Goal: Task Accomplishment & Management: Manage account settings

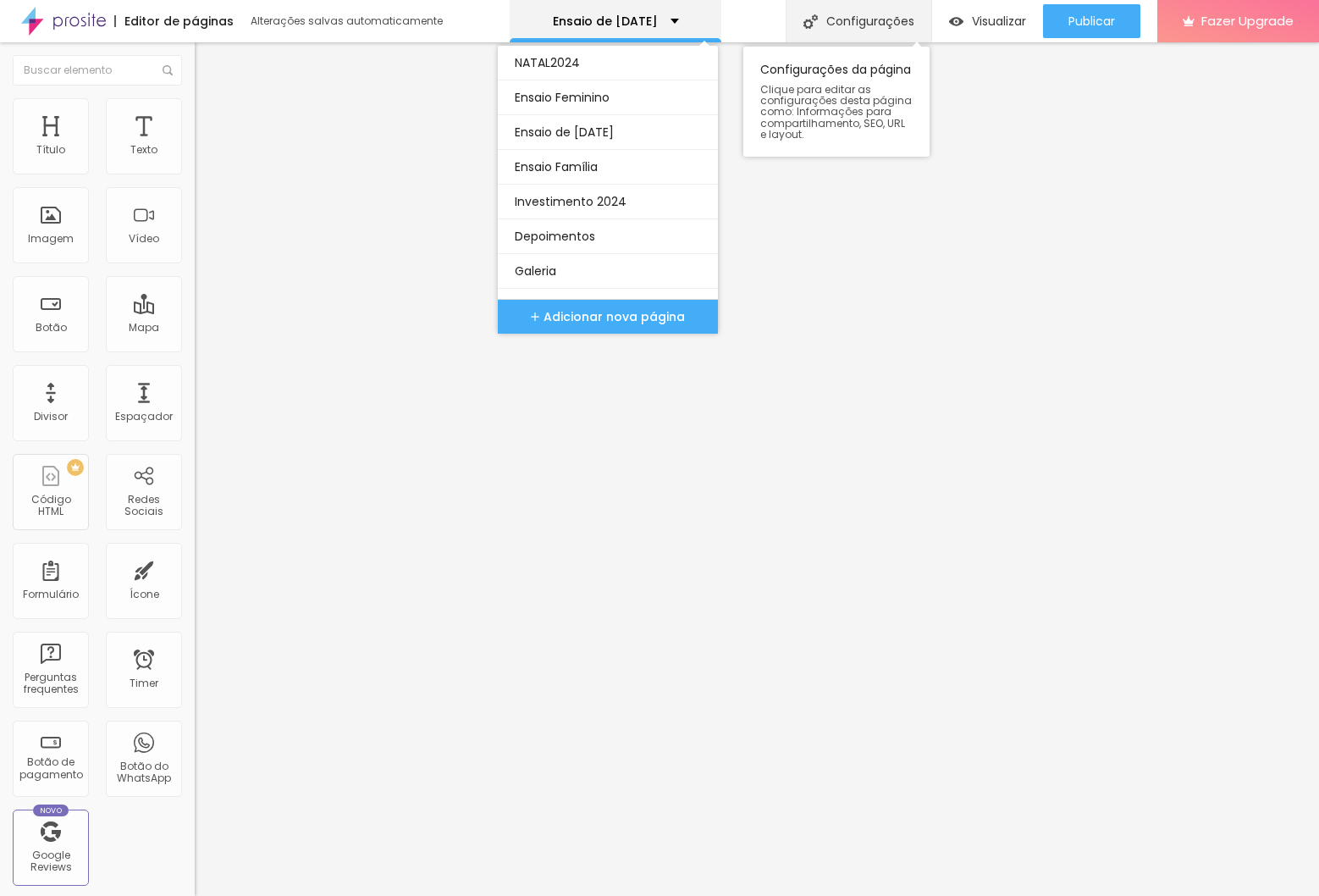
click at [817, 30] on div "Configurações" at bounding box center [858, 21] width 146 height 42
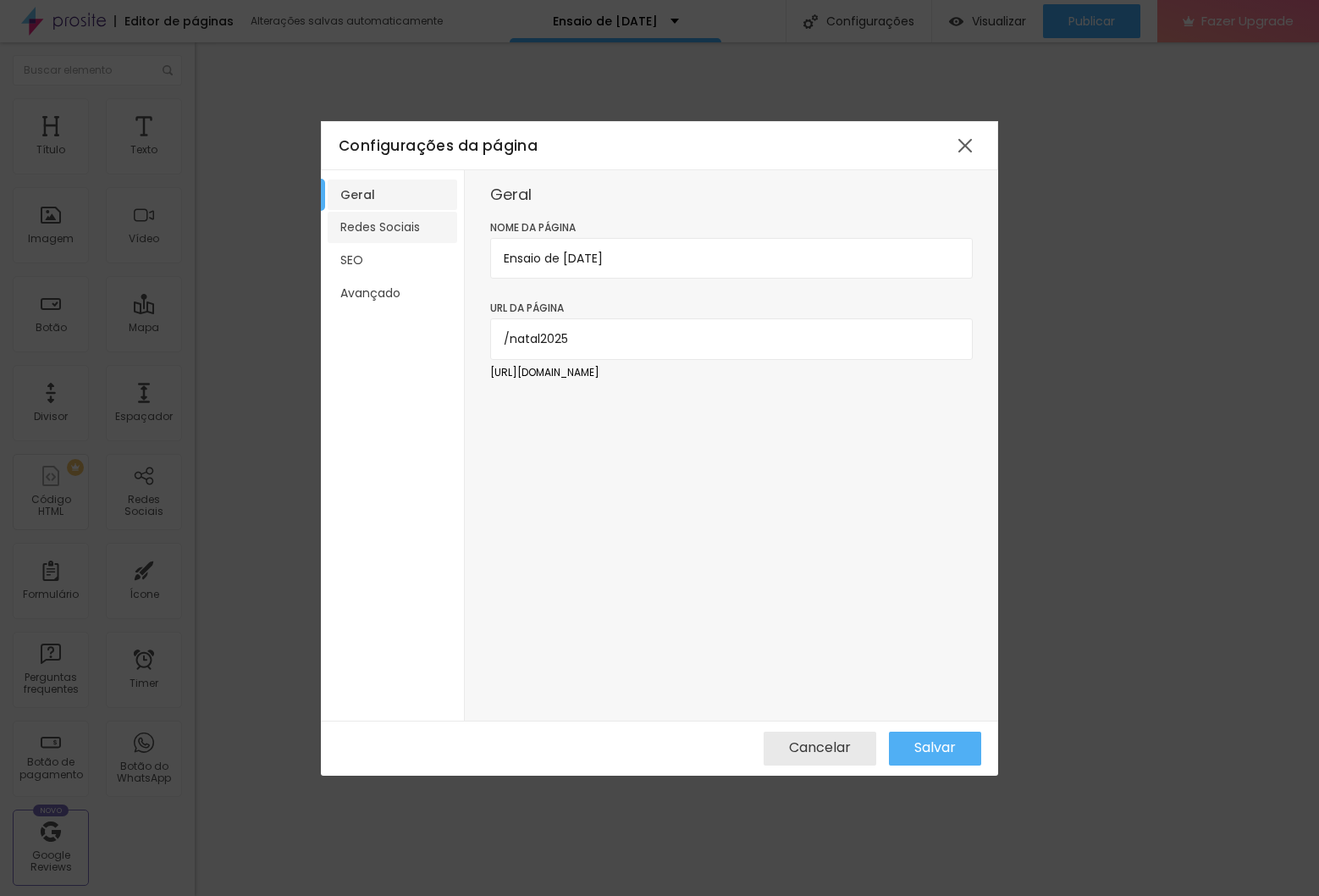
click at [379, 227] on li "Redes Sociais" at bounding box center [392, 227] width 130 height 31
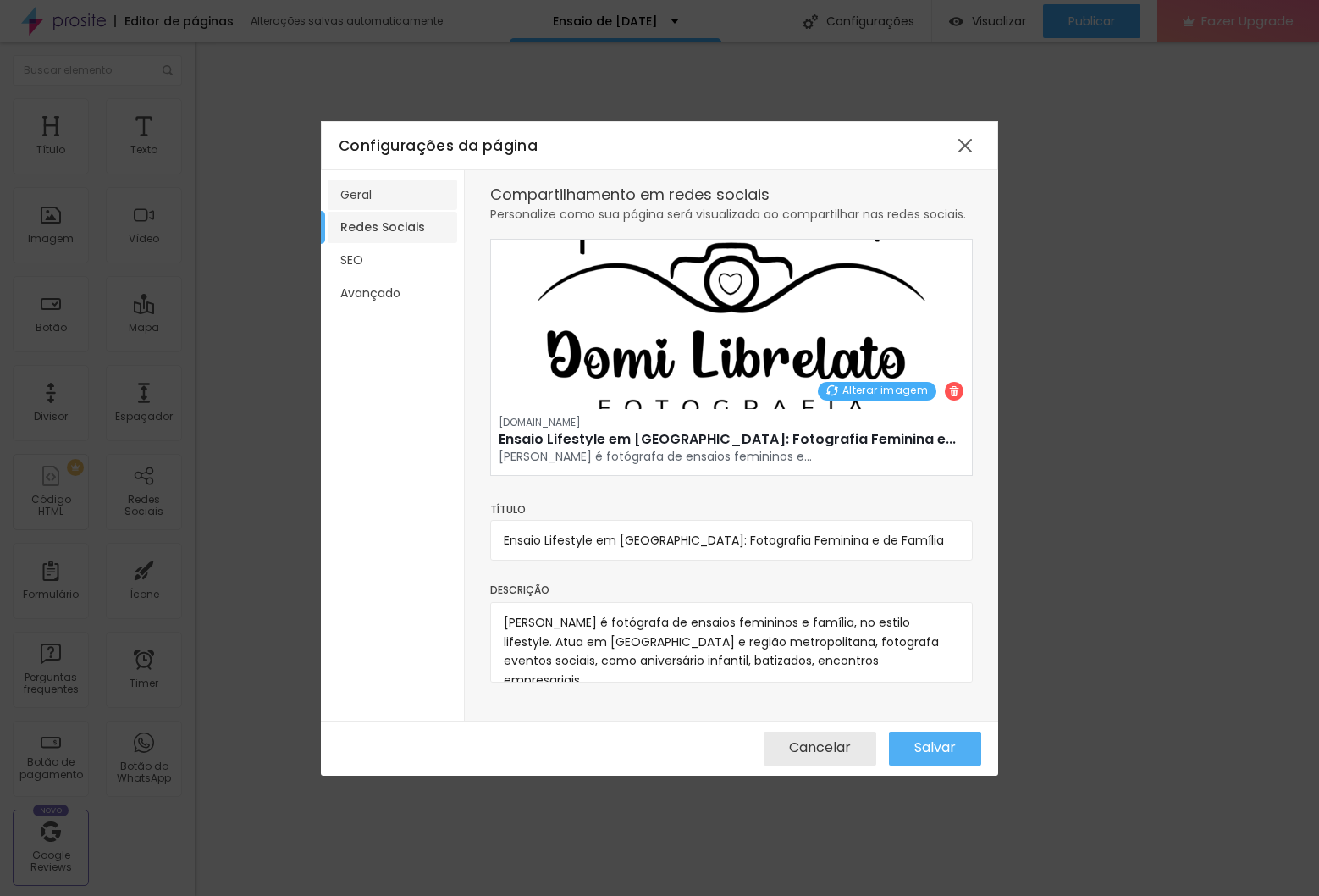
click at [379, 197] on li "Geral" at bounding box center [392, 195] width 130 height 31
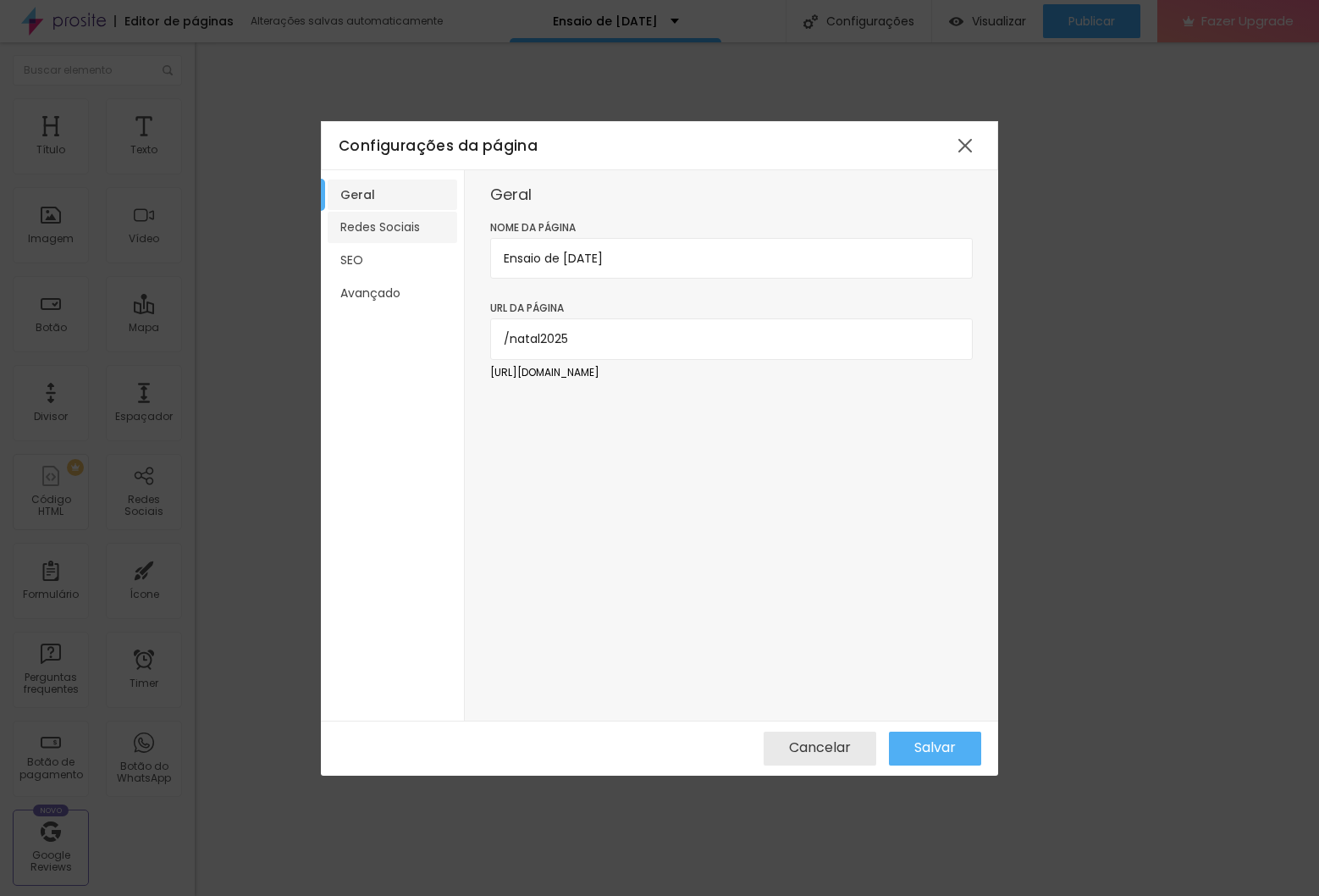
click at [389, 230] on li "Redes Sociais" at bounding box center [392, 227] width 130 height 31
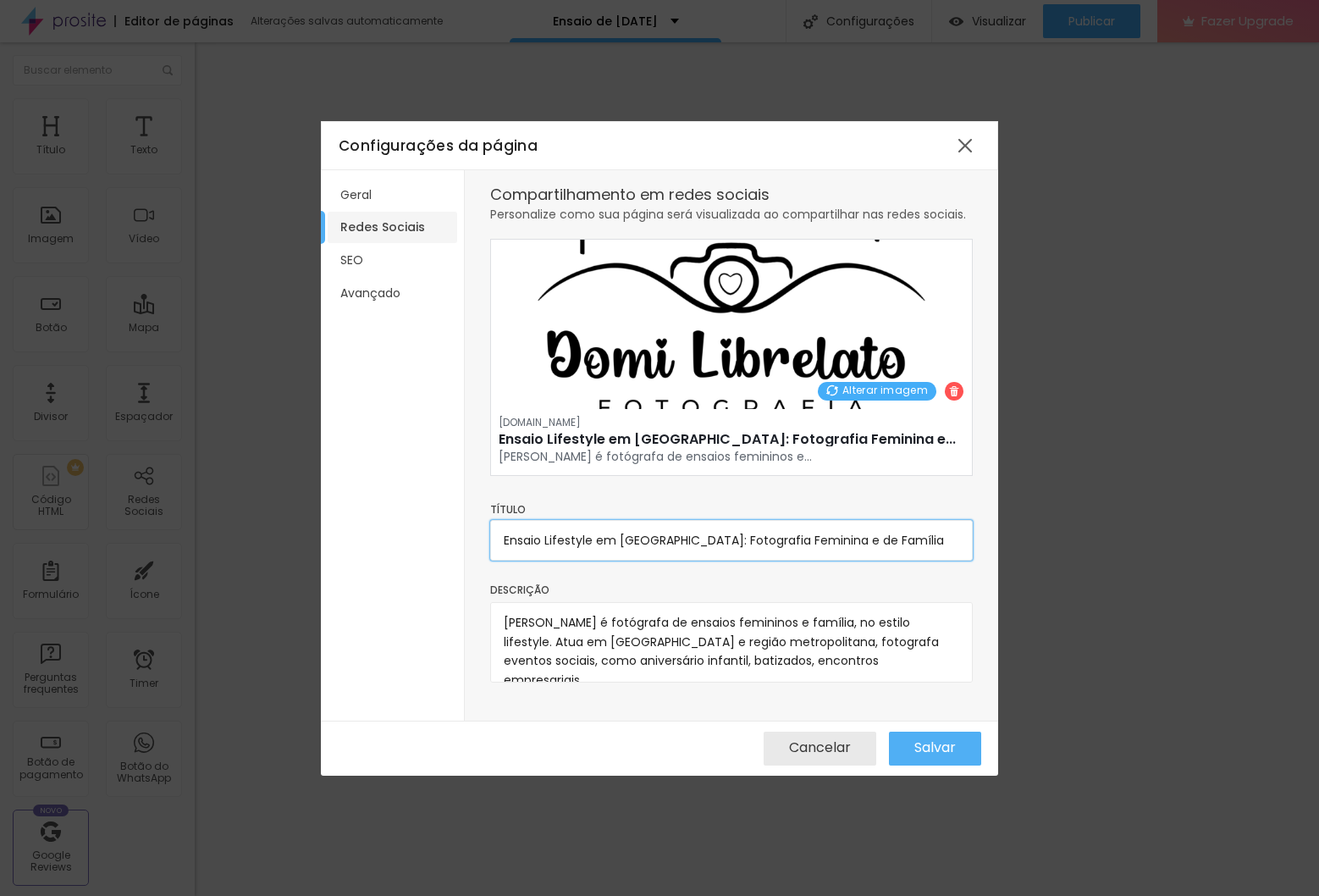
click at [571, 523] on input "Ensaio Lifestyle em [GEOGRAPHIC_DATA]: Fotografia Feminina e de Família" at bounding box center [732, 540] width 483 height 40
click at [567, 547] on input "Ensaio Lifestyle em [GEOGRAPHIC_DATA]: Fotografia Feminina e de Família" at bounding box center [732, 540] width 483 height 40
drag, startPoint x: 682, startPoint y: 539, endPoint x: 1035, endPoint y: 566, distance: 354.0
click at [1035, 566] on div "Configurações da página Geral Redes Sociais SEO Avançado Compartilhamento em re…" at bounding box center [660, 448] width 1319 height 896
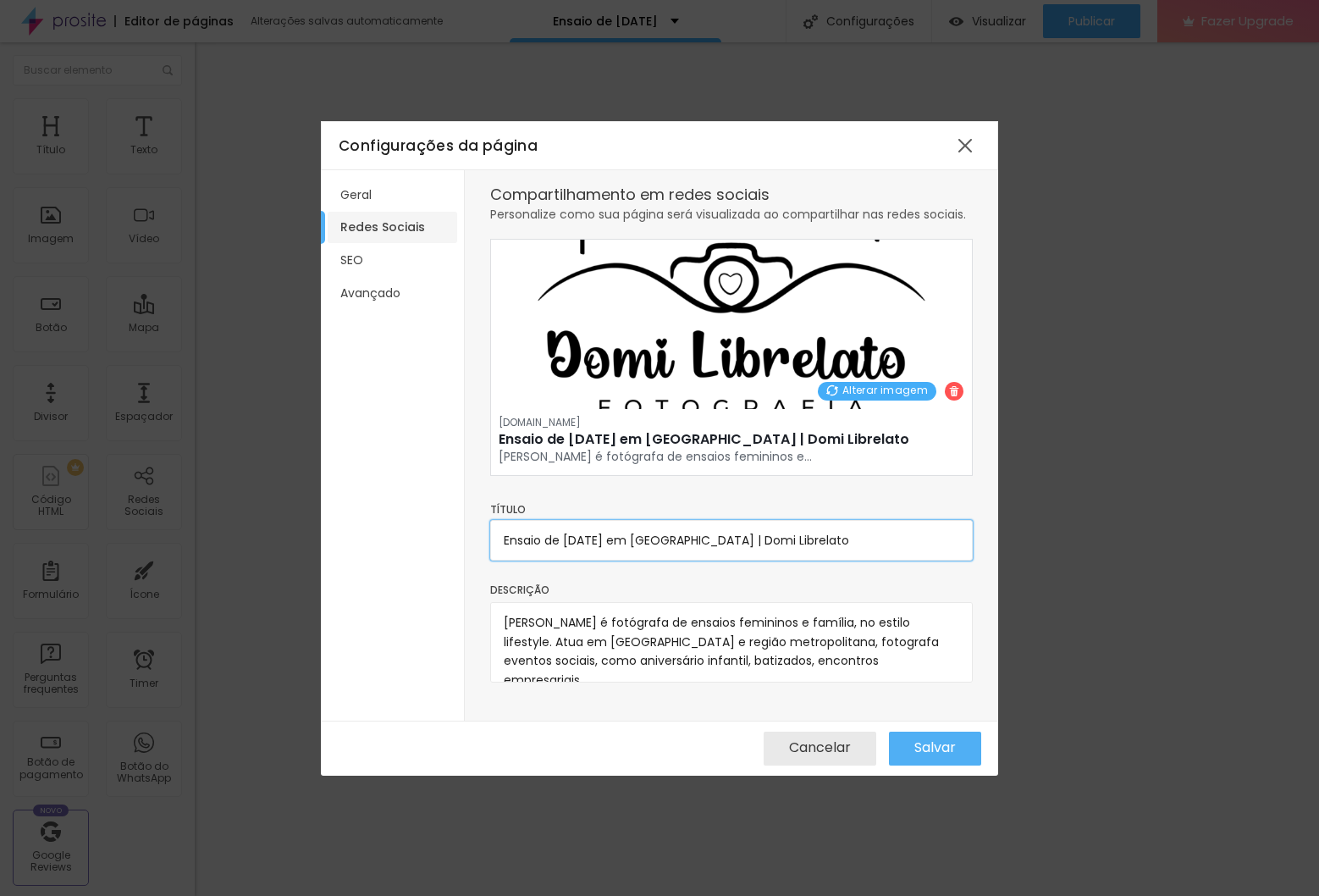
type input "Ensaio de [DATE] em [GEOGRAPHIC_DATA] | Domi Librelato"
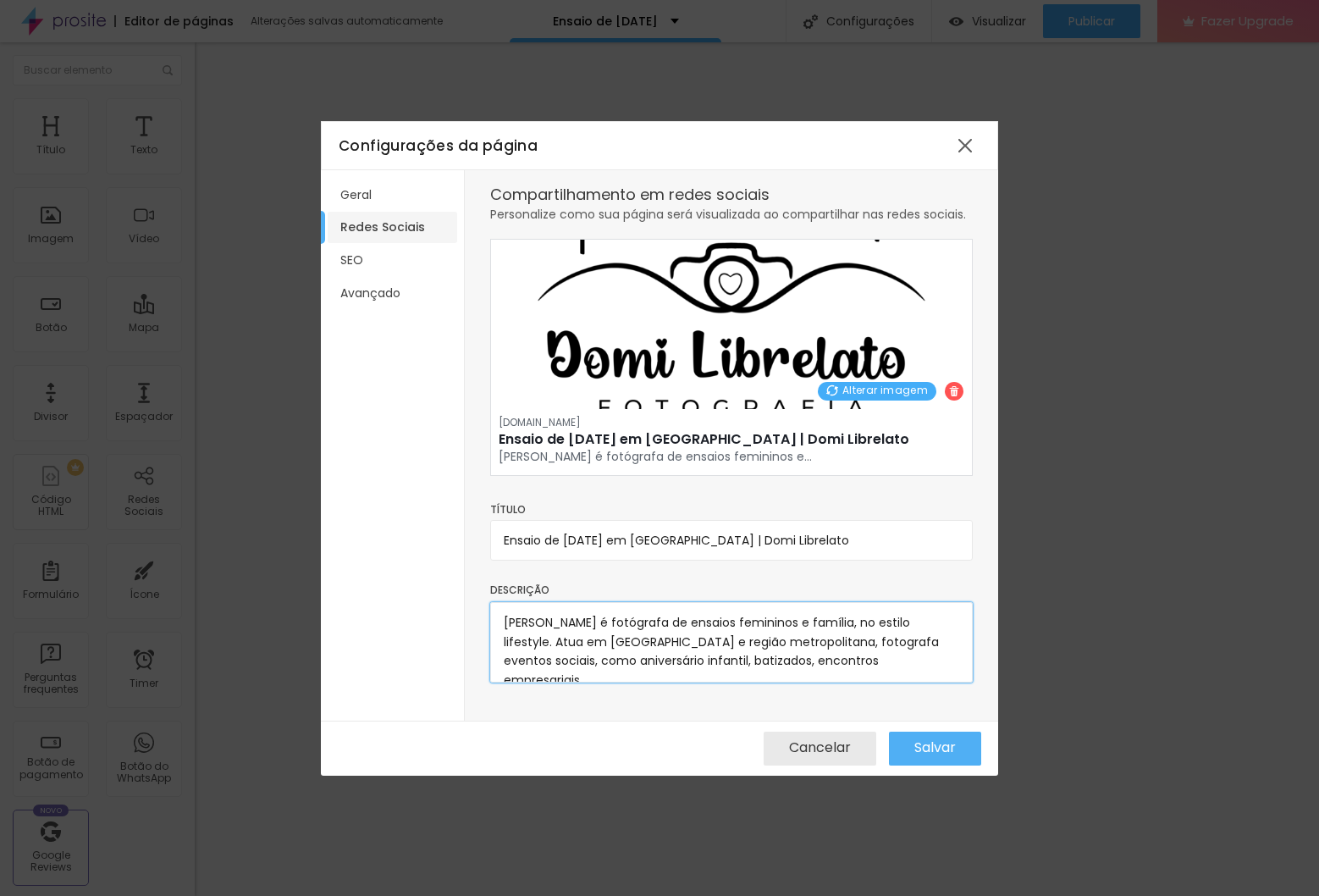
click at [501, 630] on textarea "[PERSON_NAME] é fotógrafa de ensaios femininos e família, no estilo lifestyle. …" at bounding box center [732, 642] width 483 height 80
drag, startPoint x: 559, startPoint y: 664, endPoint x: 517, endPoint y: 626, distance: 56.6
click at [559, 664] on textarea "[PERSON_NAME] é fotógrafa de ensaios femininos e família, no estilo lifestyle. …" at bounding box center [732, 642] width 483 height 80
drag, startPoint x: 506, startPoint y: 621, endPoint x: 564, endPoint y: 629, distance: 58.5
click at [508, 621] on textarea "[PERSON_NAME] é fotógrafa de ensaios femininos e família, no estilo lifestyle. …" at bounding box center [732, 642] width 483 height 80
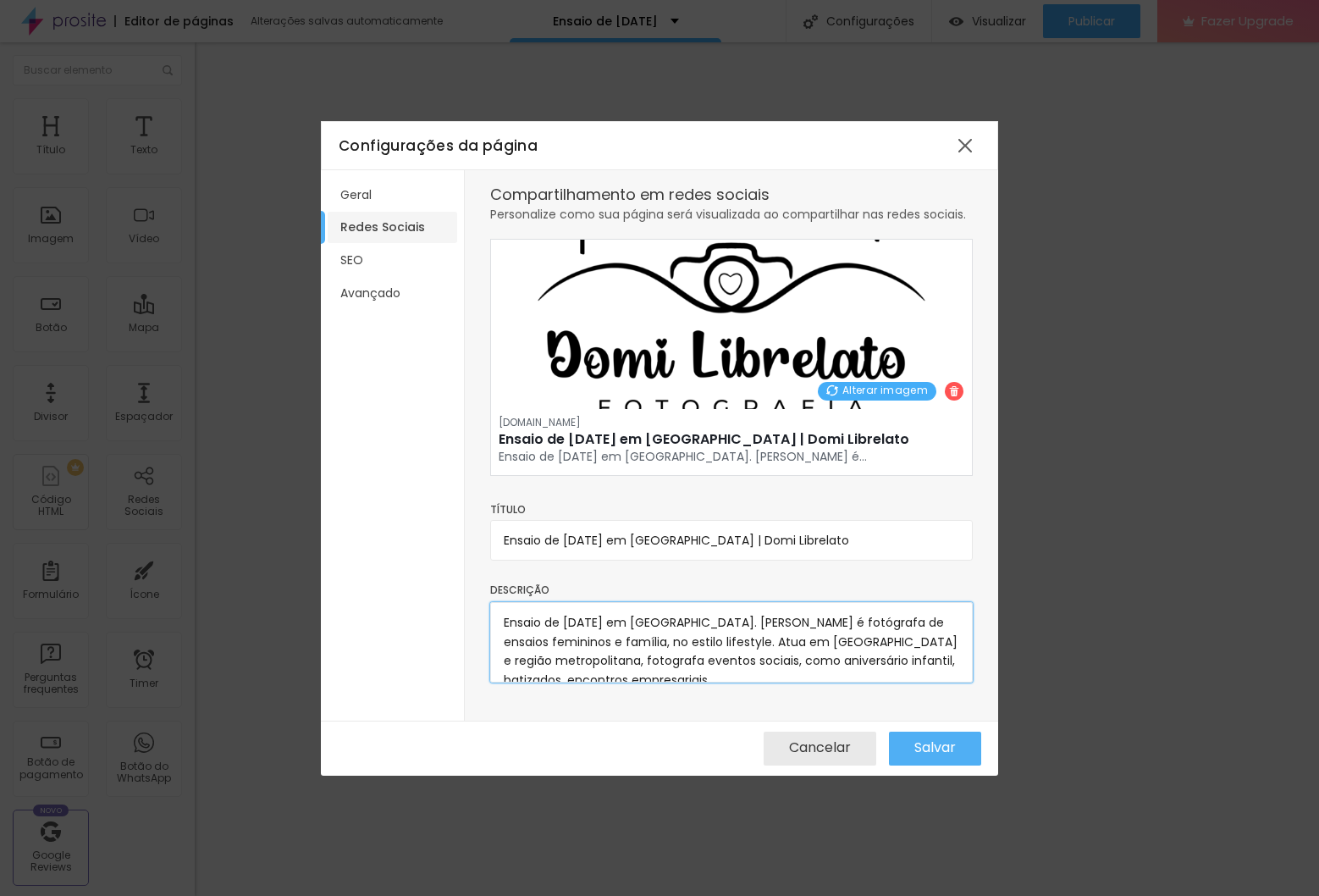
drag, startPoint x: 708, startPoint y: 622, endPoint x: 741, endPoint y: 618, distance: 33.2
click at [741, 618] on textarea "Ensaio de [DATE] em [GEOGRAPHIC_DATA]. [PERSON_NAME] é fotógrafa de ensaios fem…" at bounding box center [732, 642] width 483 height 80
click at [673, 624] on textarea "Ensaio de [DATE] em [GEOGRAPHIC_DATA]. Domi Librelato é fotógrafa de ensaios fe…" at bounding box center [732, 642] width 483 height 80
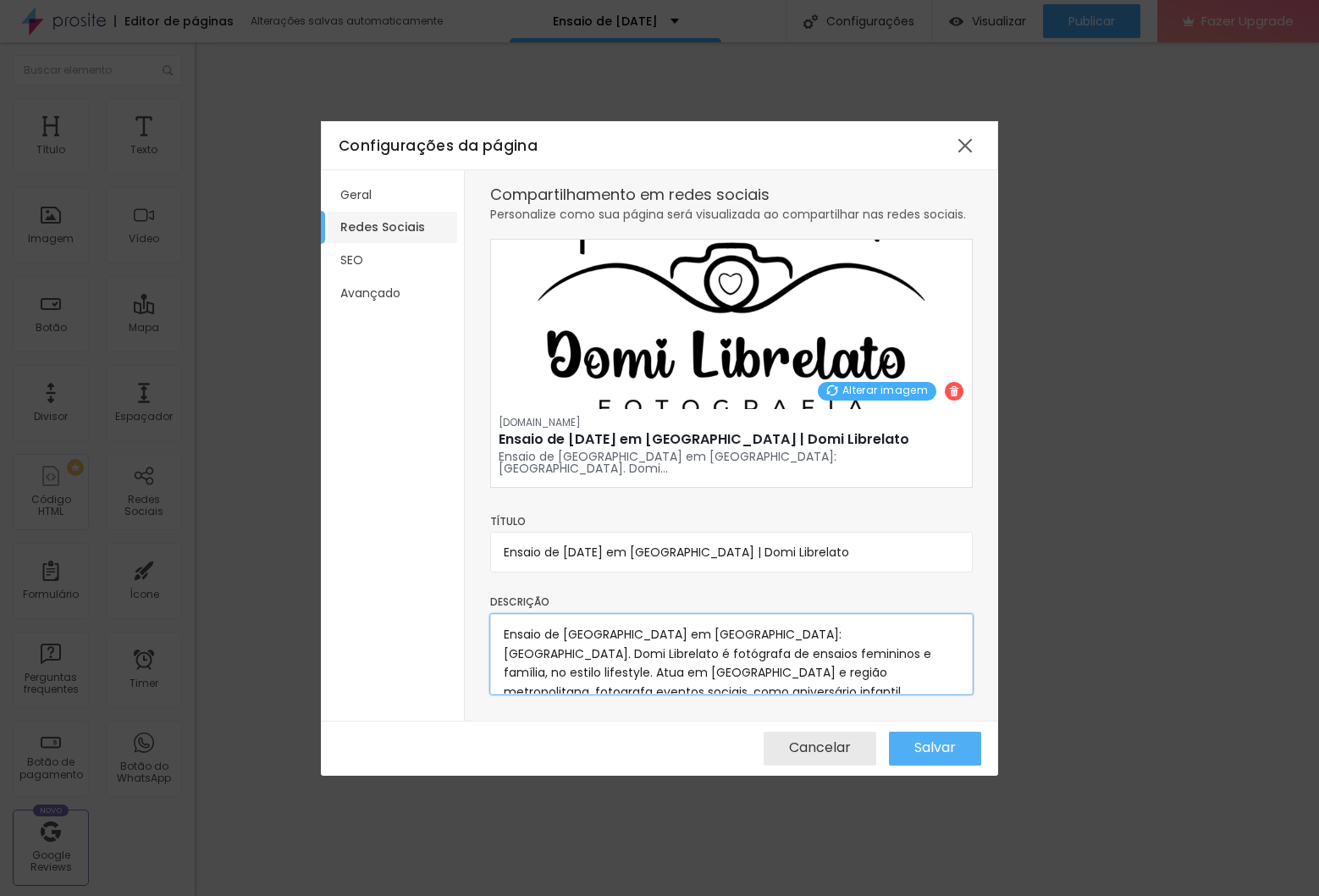
click at [783, 624] on textarea "Ensaio de [GEOGRAPHIC_DATA] em [GEOGRAPHIC_DATA]: [GEOGRAPHIC_DATA]. Domi Libre…" at bounding box center [732, 654] width 483 height 80
type textarea "Ensaio de [GEOGRAPHIC_DATA] em [GEOGRAPHIC_DATA]: [GEOGRAPHIC_DATA]. Domi Libre…"
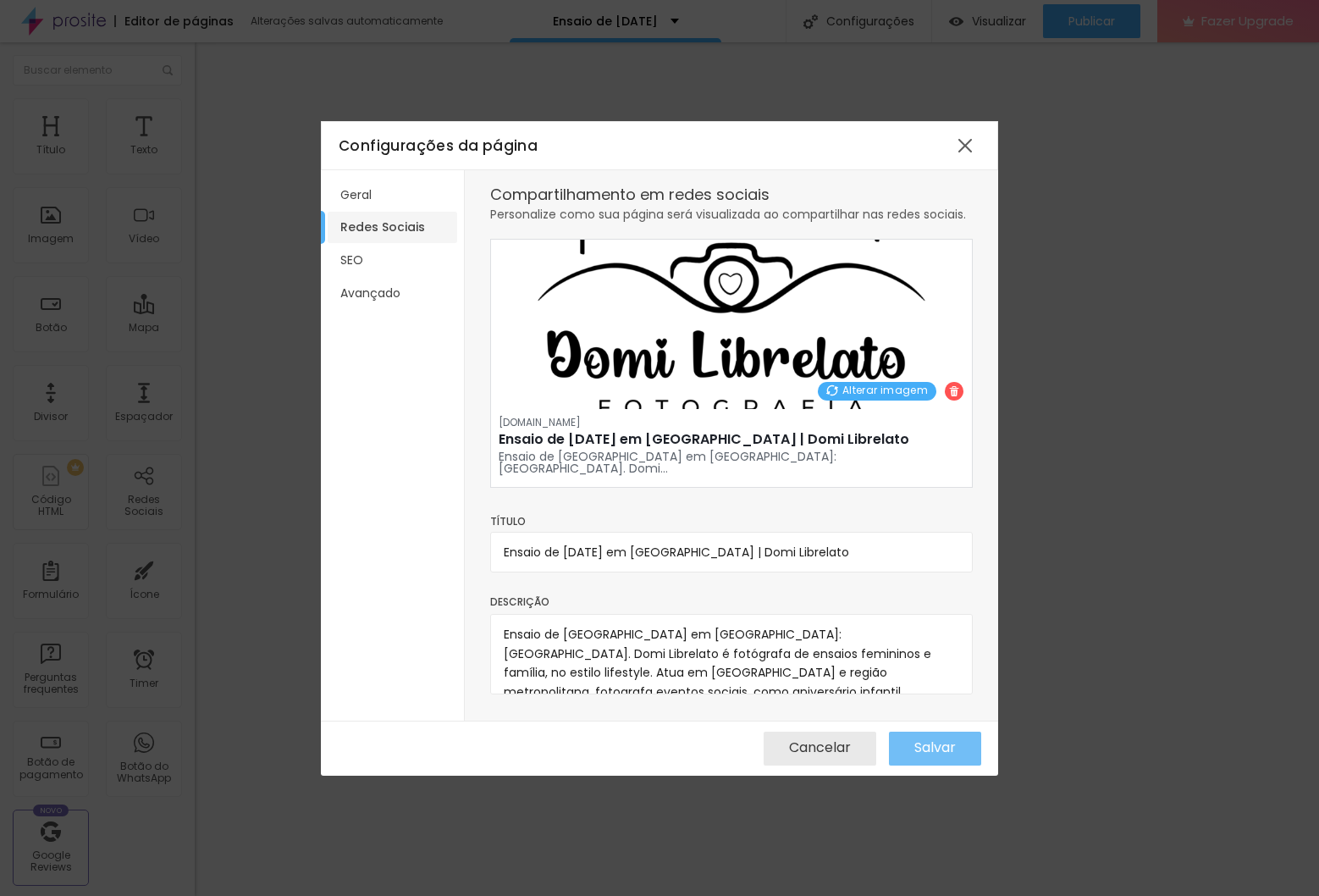
click at [906, 740] on button "Salvar" at bounding box center [935, 749] width 92 height 34
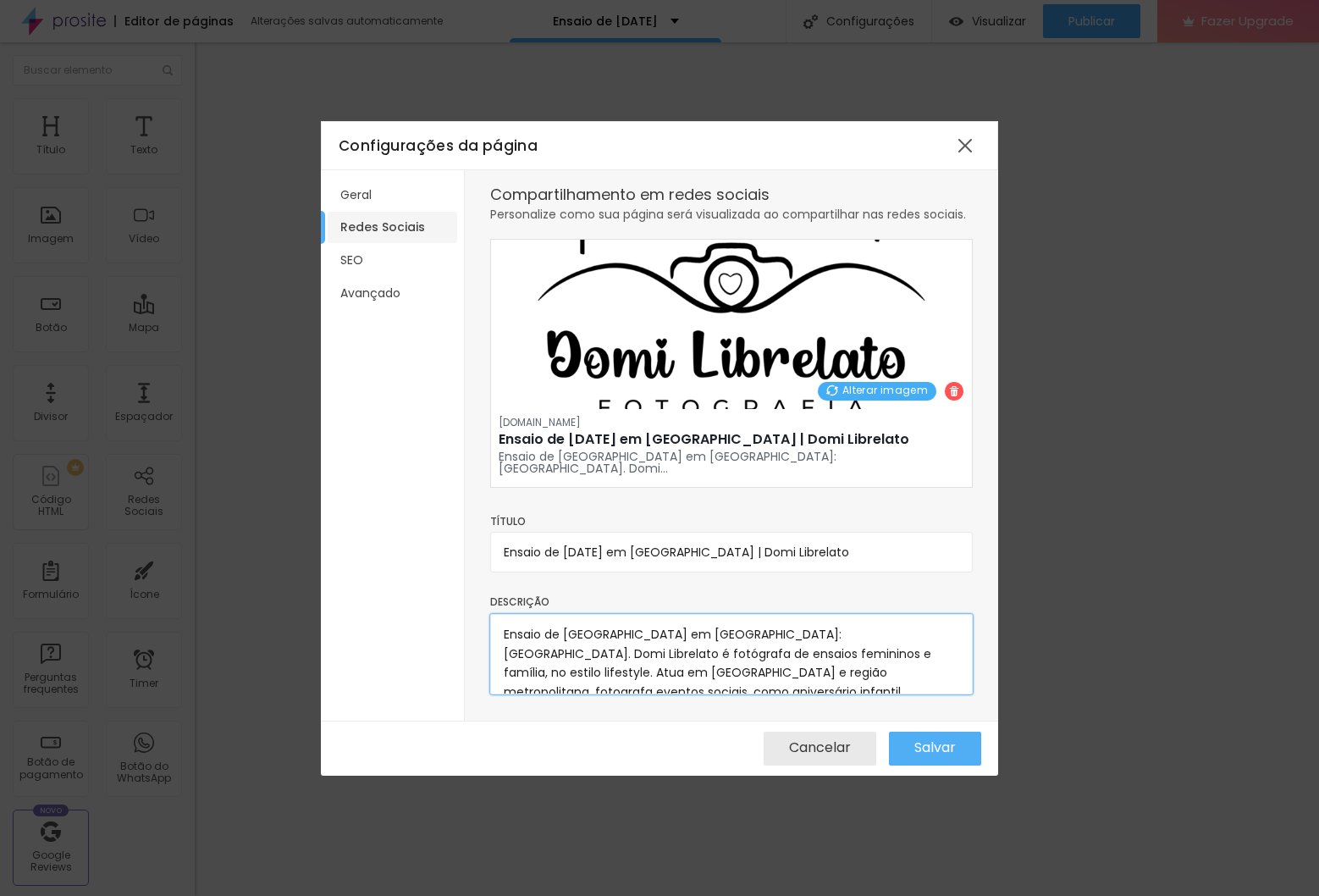
click at [779, 621] on textarea "Ensaio de [GEOGRAPHIC_DATA] em [GEOGRAPHIC_DATA]: [GEOGRAPHIC_DATA]. Domi Libre…" at bounding box center [732, 654] width 483 height 80
drag, startPoint x: 772, startPoint y: 622, endPoint x: 800, endPoint y: 622, distance: 28.0
click at [773, 622] on textarea "Ensaio de [GEOGRAPHIC_DATA] em [GEOGRAPHIC_DATA]: [GEOGRAPHIC_DATA]. Domi Libre…" at bounding box center [732, 654] width 483 height 80
click at [964, 138] on div at bounding box center [965, 146] width 30 height 30
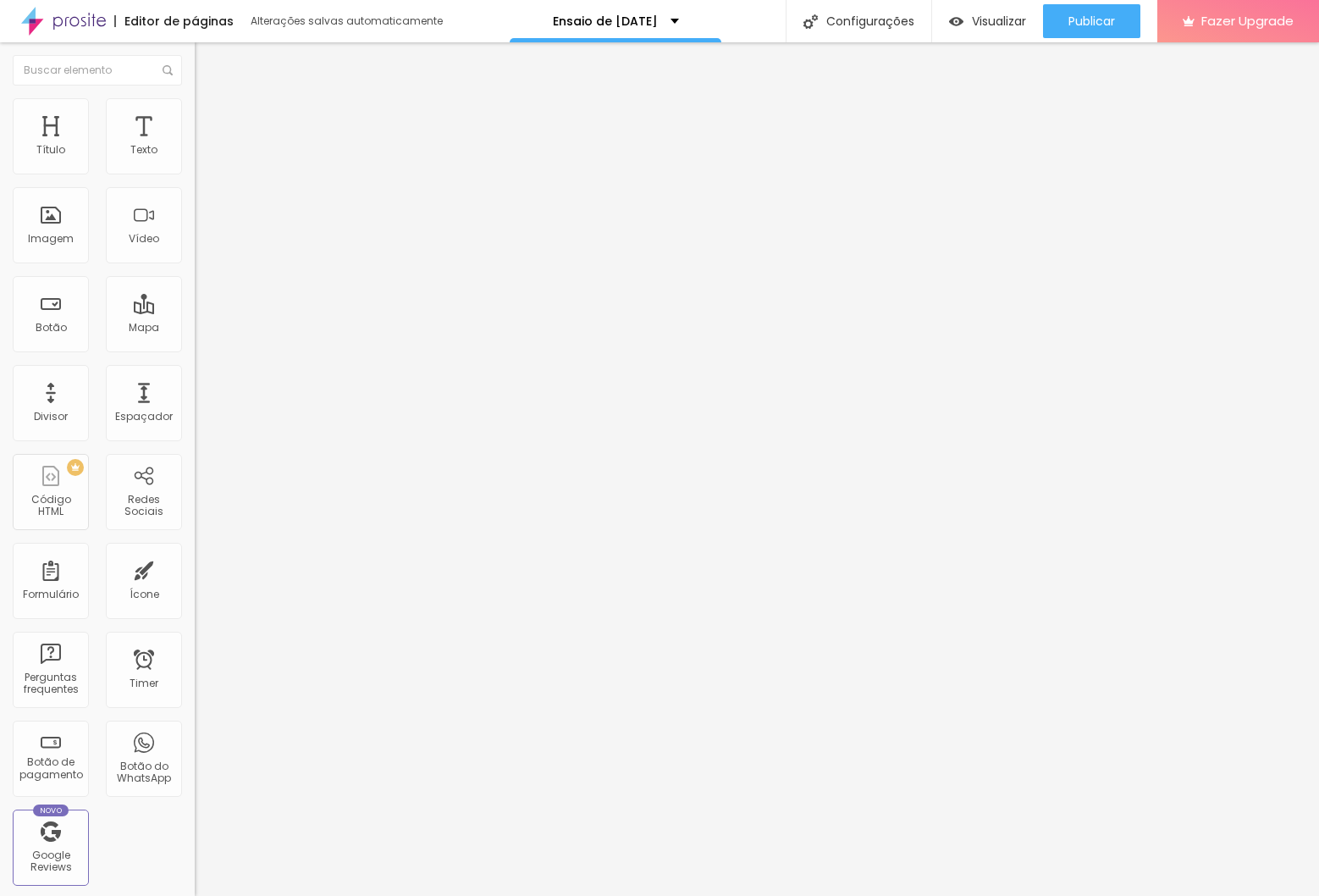
drag, startPoint x: 769, startPoint y: 20, endPoint x: 829, endPoint y: 23, distance: 60.1
click at [769, 20] on div "Editor de páginas Alterações salvas automaticamente Ensaio de [DATE] Configuraç…" at bounding box center [660, 21] width 1319 height 42
click at [829, 23] on div "Configurações" at bounding box center [858, 21] width 146 height 42
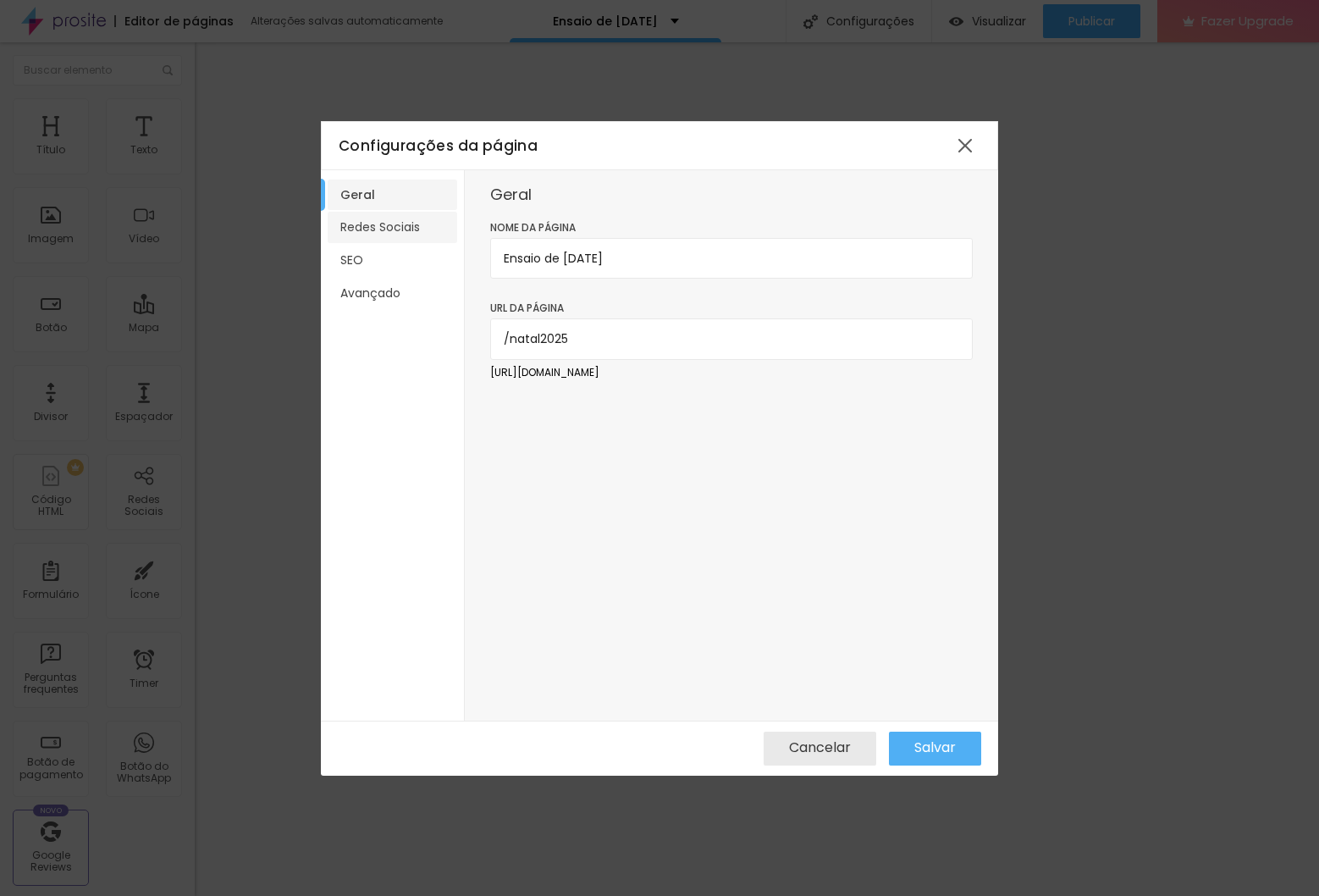
drag, startPoint x: 374, startPoint y: 211, endPoint x: 384, endPoint y: 224, distance: 16.4
click at [374, 211] on div "Redes Sociais" at bounding box center [392, 227] width 143 height 33
drag, startPoint x: 385, startPoint y: 226, endPoint x: 428, endPoint y: 257, distance: 53.0
click at [386, 226] on li "Redes Sociais" at bounding box center [392, 227] width 130 height 31
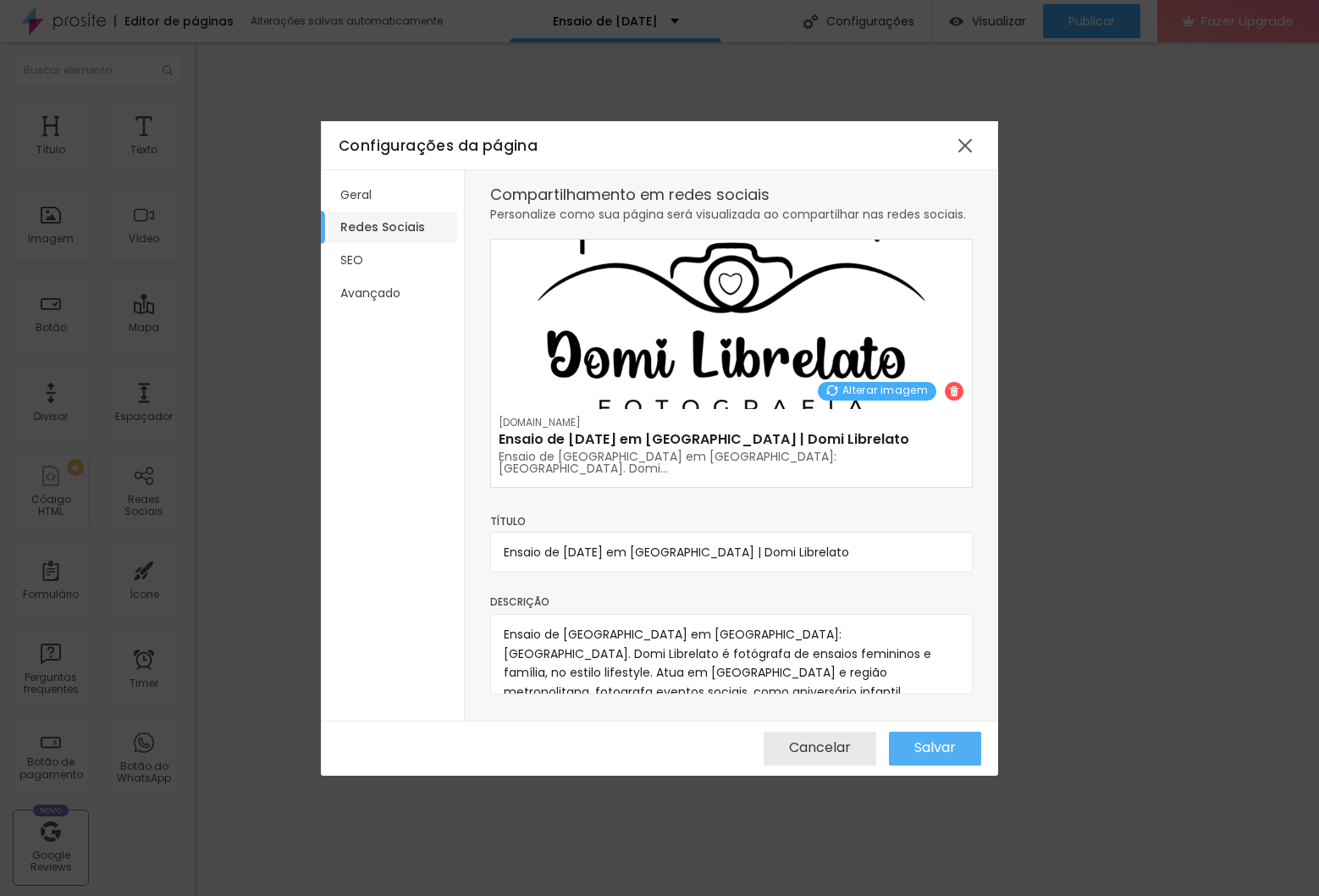
scroll to position [5, 0]
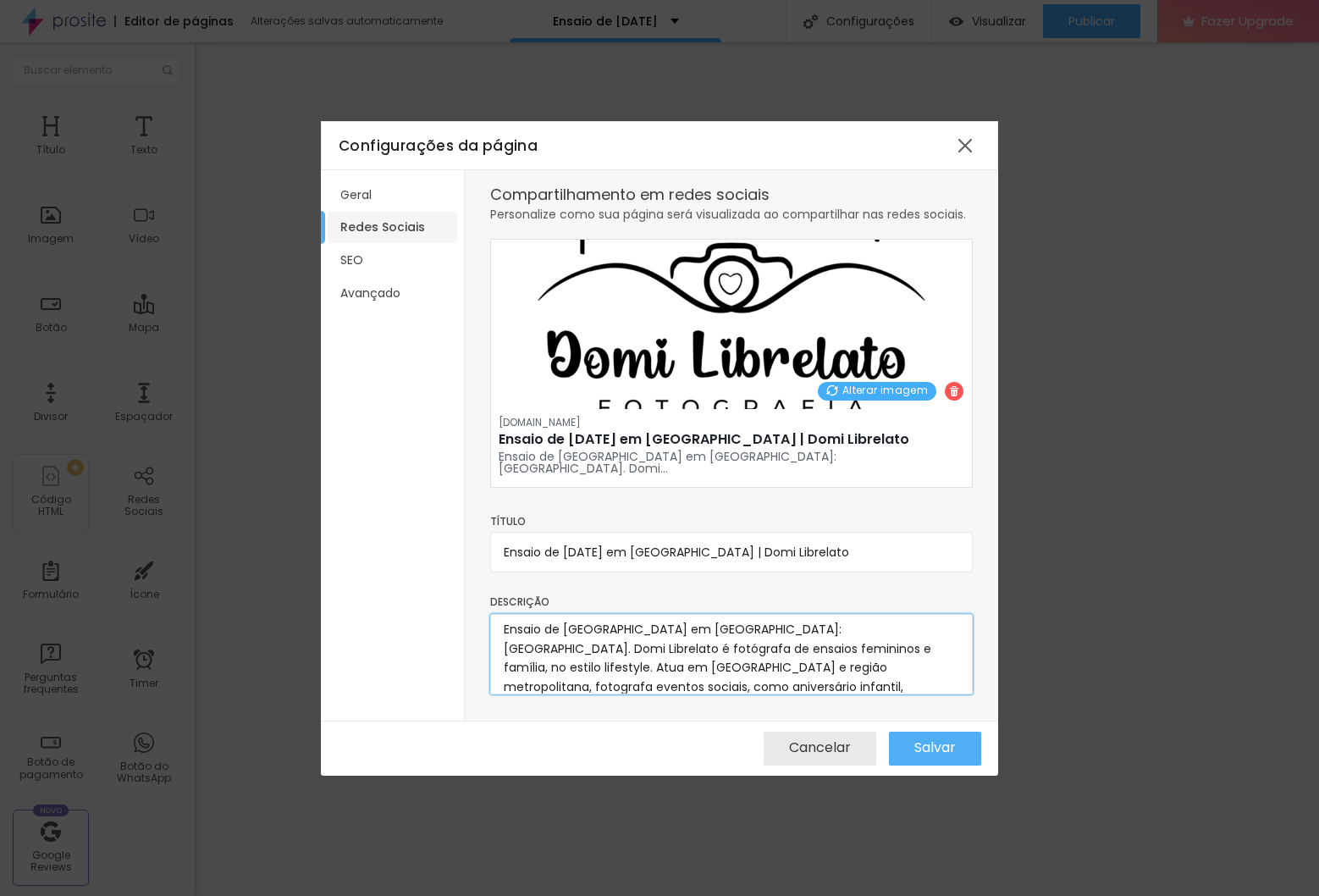
click at [773, 617] on textarea "Ensaio de [GEOGRAPHIC_DATA] em [GEOGRAPHIC_DATA]: [GEOGRAPHIC_DATA]. Domi Libre…" at bounding box center [732, 654] width 483 height 80
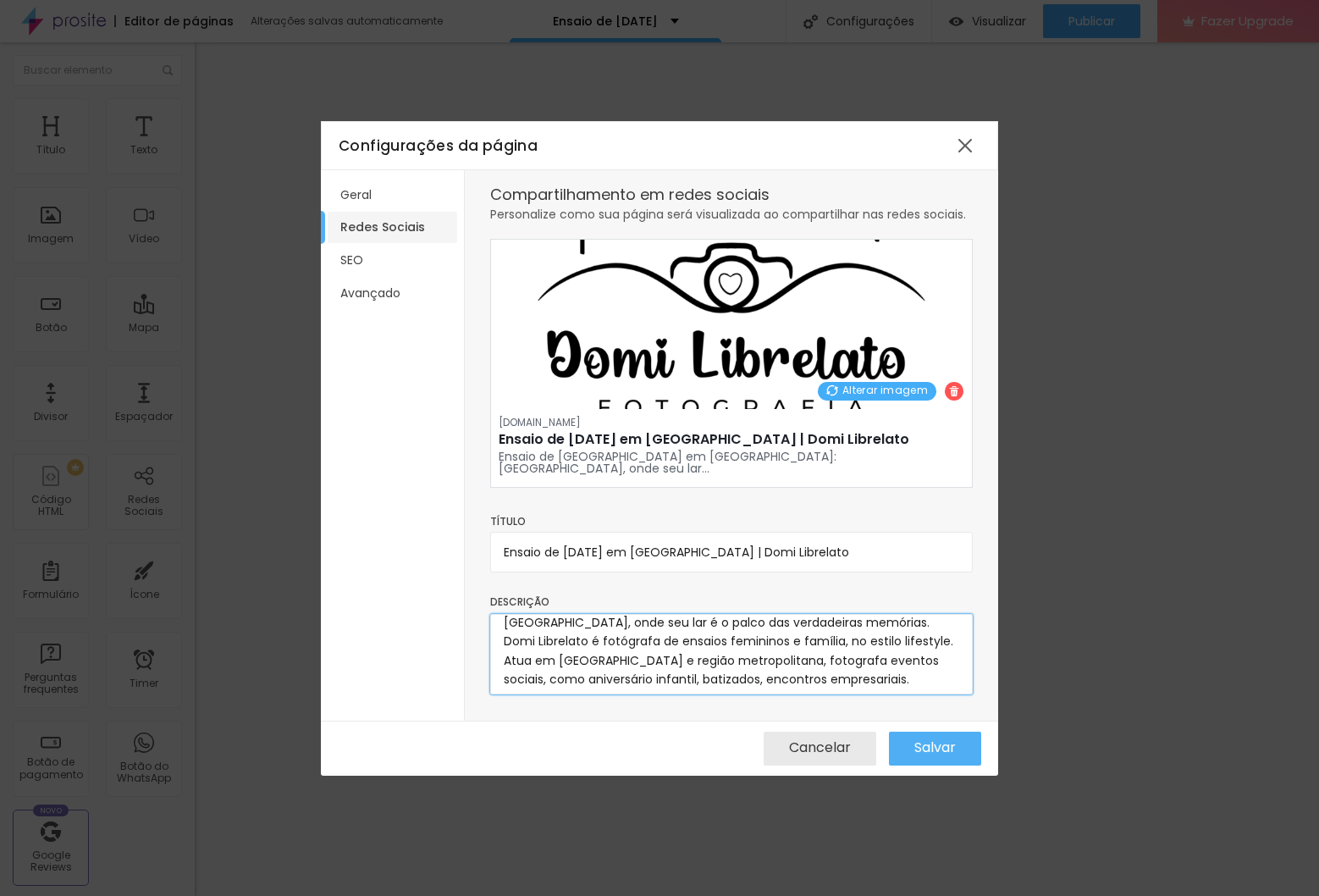
scroll to position [37, 0]
drag, startPoint x: 508, startPoint y: 619, endPoint x: 776, endPoint y: 672, distance: 273.2
click at [971, 676] on textarea "Ensaio de [GEOGRAPHIC_DATA] em [GEOGRAPHIC_DATA]: [GEOGRAPHIC_DATA], onde seu l…" at bounding box center [732, 654] width 483 height 80
click at [702, 674] on textarea "Ensaio de [GEOGRAPHIC_DATA] em [GEOGRAPHIC_DATA]: [GEOGRAPHIC_DATA], onde seu l…" at bounding box center [732, 654] width 483 height 80
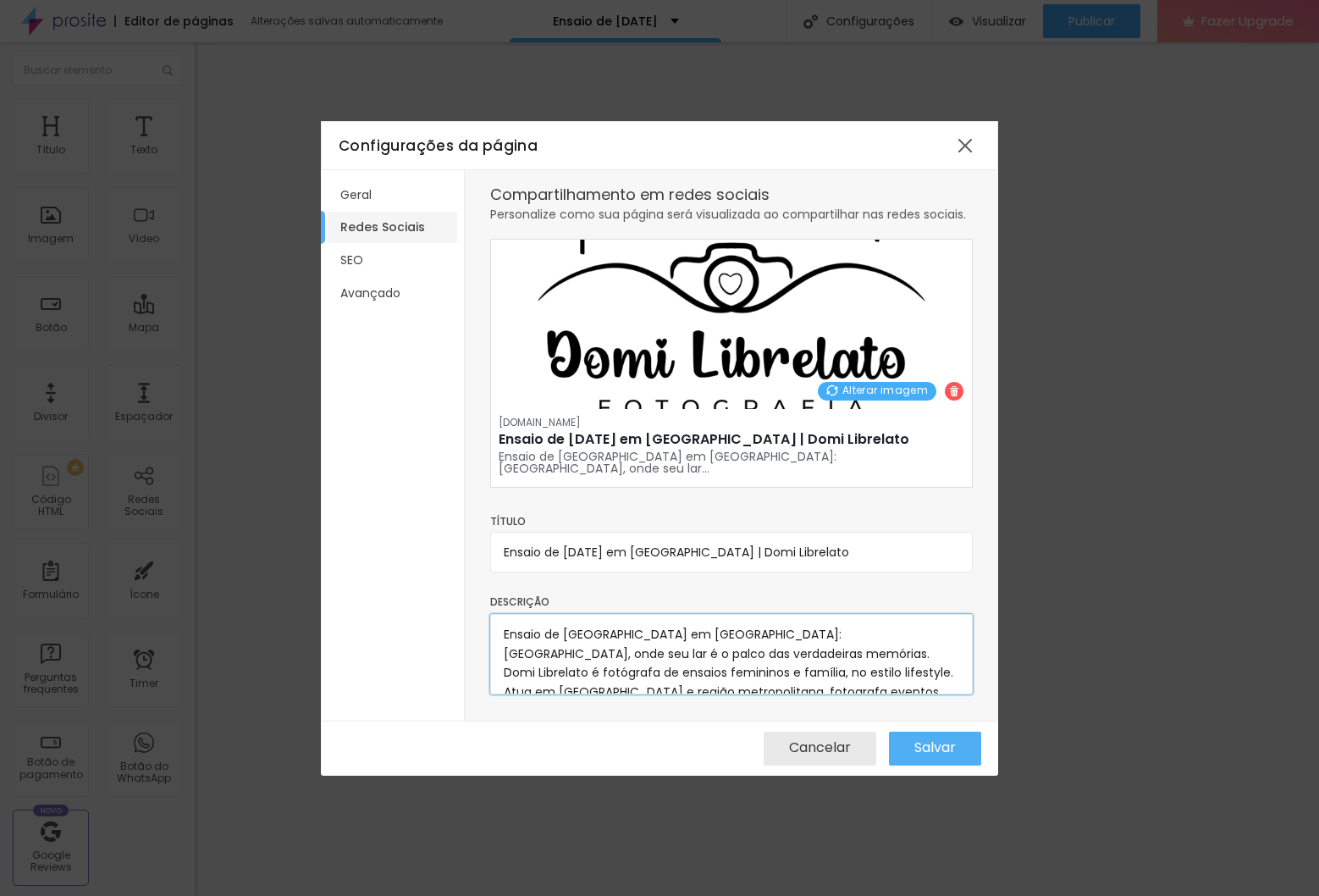
drag, startPoint x: 593, startPoint y: 666, endPoint x: 398, endPoint y: 514, distance: 247.2
click at [398, 514] on div "Geral Redes Sociais SEO Avançado Compartilhamento em redes sociais Personalize …" at bounding box center [660, 445] width 677 height 550
type textarea "Ensaio de [GEOGRAPHIC_DATA] em [GEOGRAPHIC_DATA]: [GEOGRAPHIC_DATA], onde seu l…"
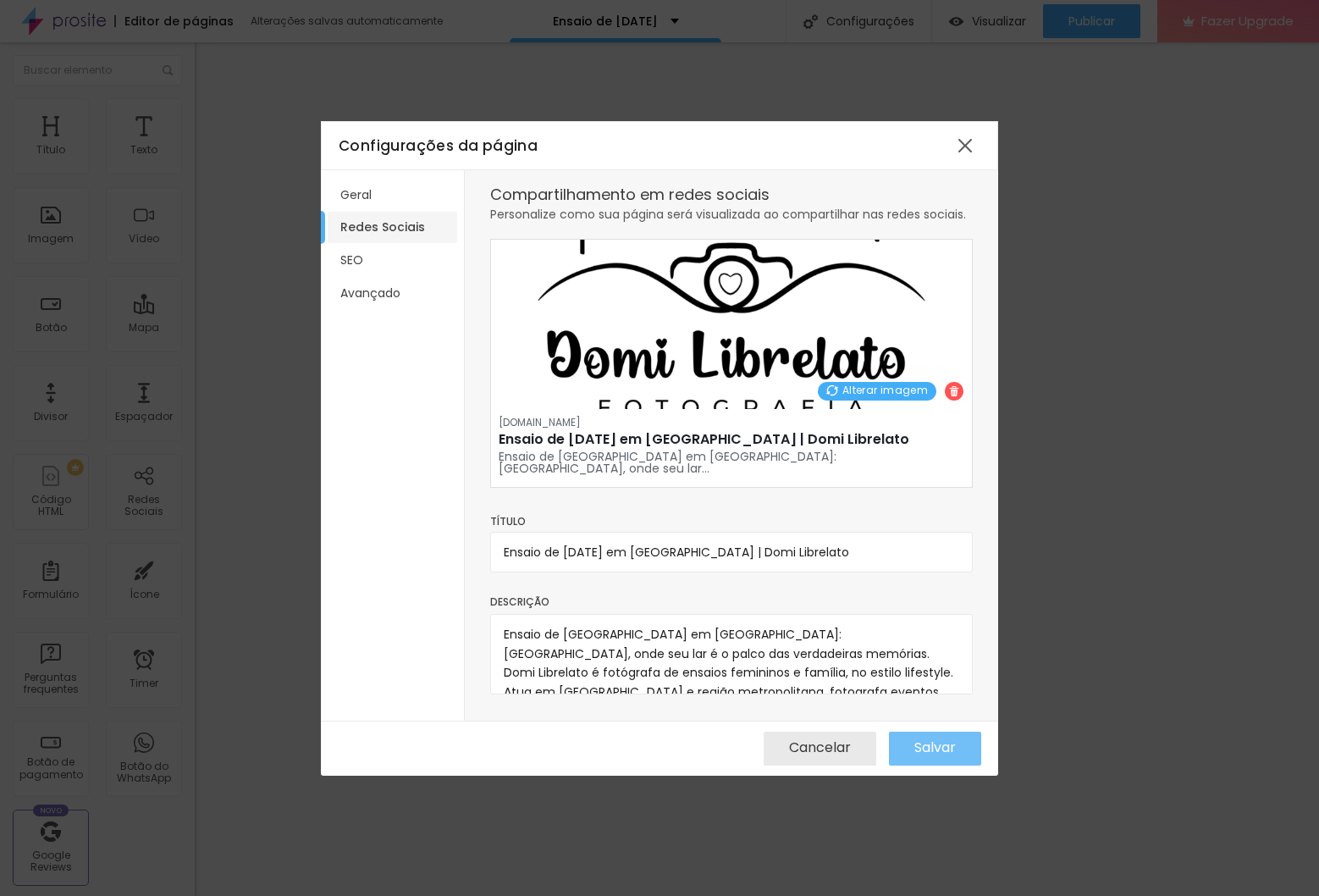
click at [921, 749] on span "Salvar" at bounding box center [935, 747] width 41 height 15
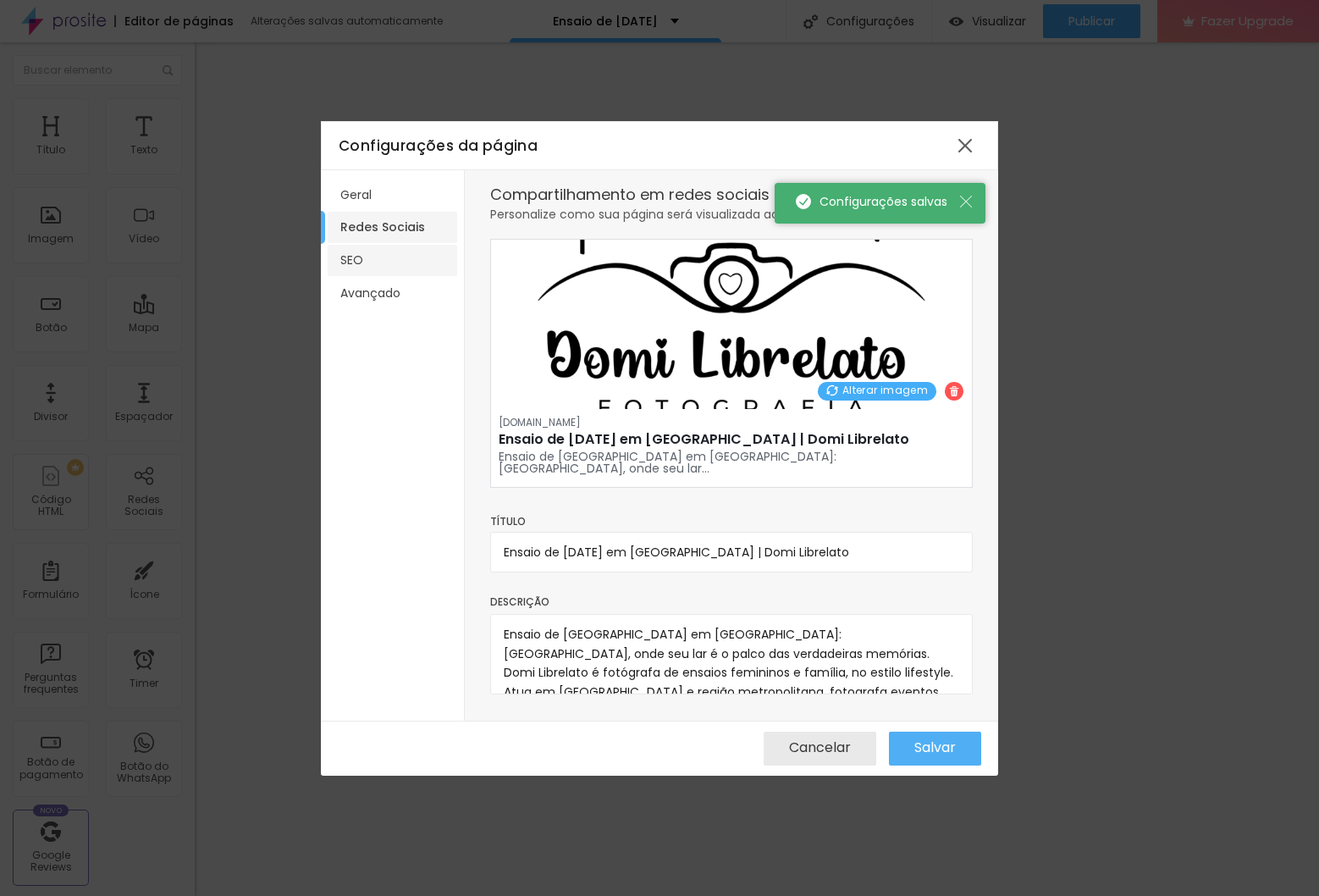
click at [396, 258] on li "SEO" at bounding box center [392, 260] width 130 height 31
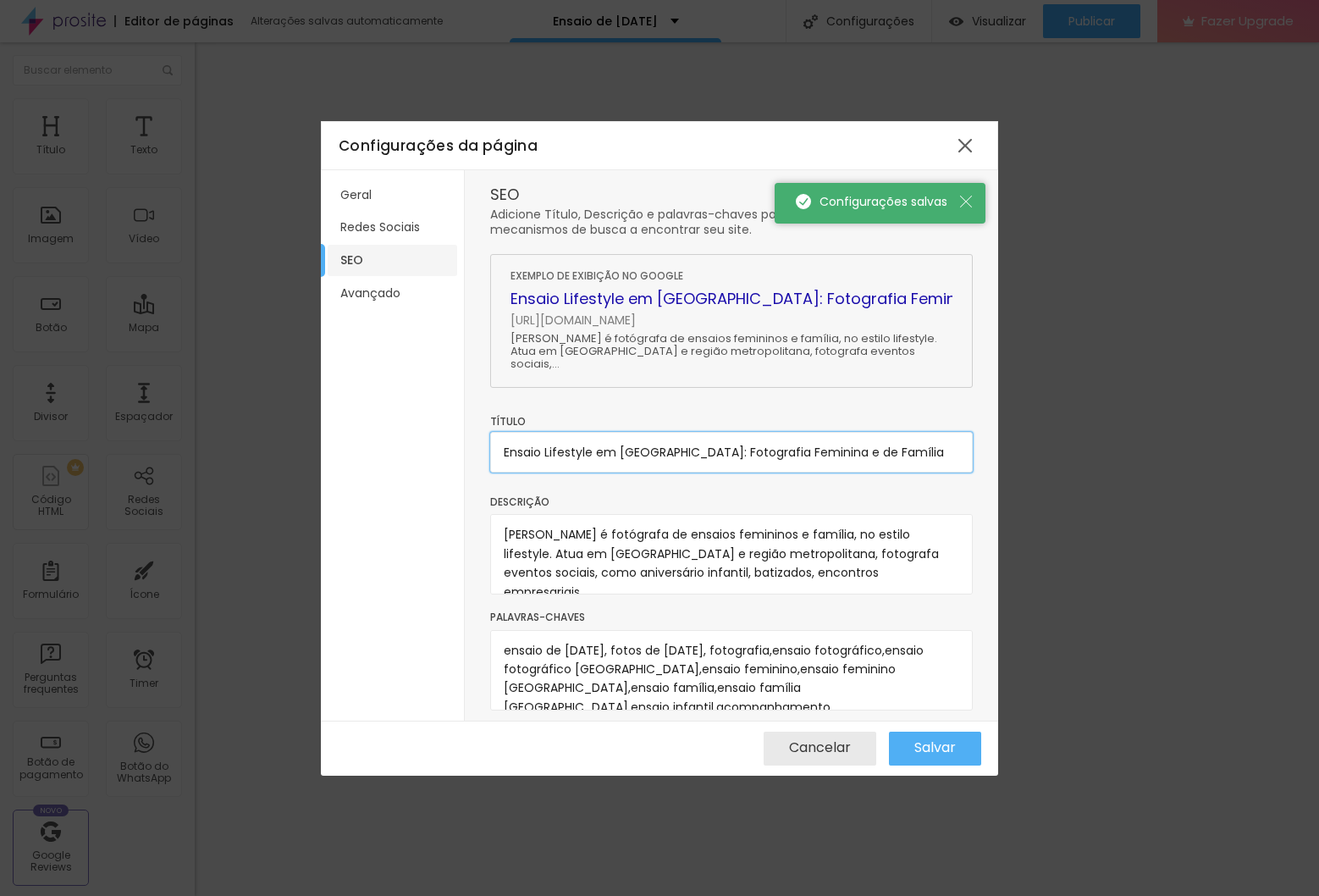
drag, startPoint x: 691, startPoint y: 444, endPoint x: 558, endPoint y: 467, distance: 135.0
click at [690, 444] on input "Ensaio Lifestyle em [GEOGRAPHIC_DATA]: Fotografia Feminina e de Família" at bounding box center [732, 451] width 483 height 40
drag, startPoint x: 504, startPoint y: 531, endPoint x: 954, endPoint y: 589, distance: 453.7
click at [954, 589] on textarea "[PERSON_NAME] é fotógrafa de ensaios femininos e família, no estilo lifestyle. …" at bounding box center [732, 554] width 483 height 80
paste textarea "Ensaio de [GEOGRAPHIC_DATA] em [GEOGRAPHIC_DATA]: [GEOGRAPHIC_DATA], onde seu l…"
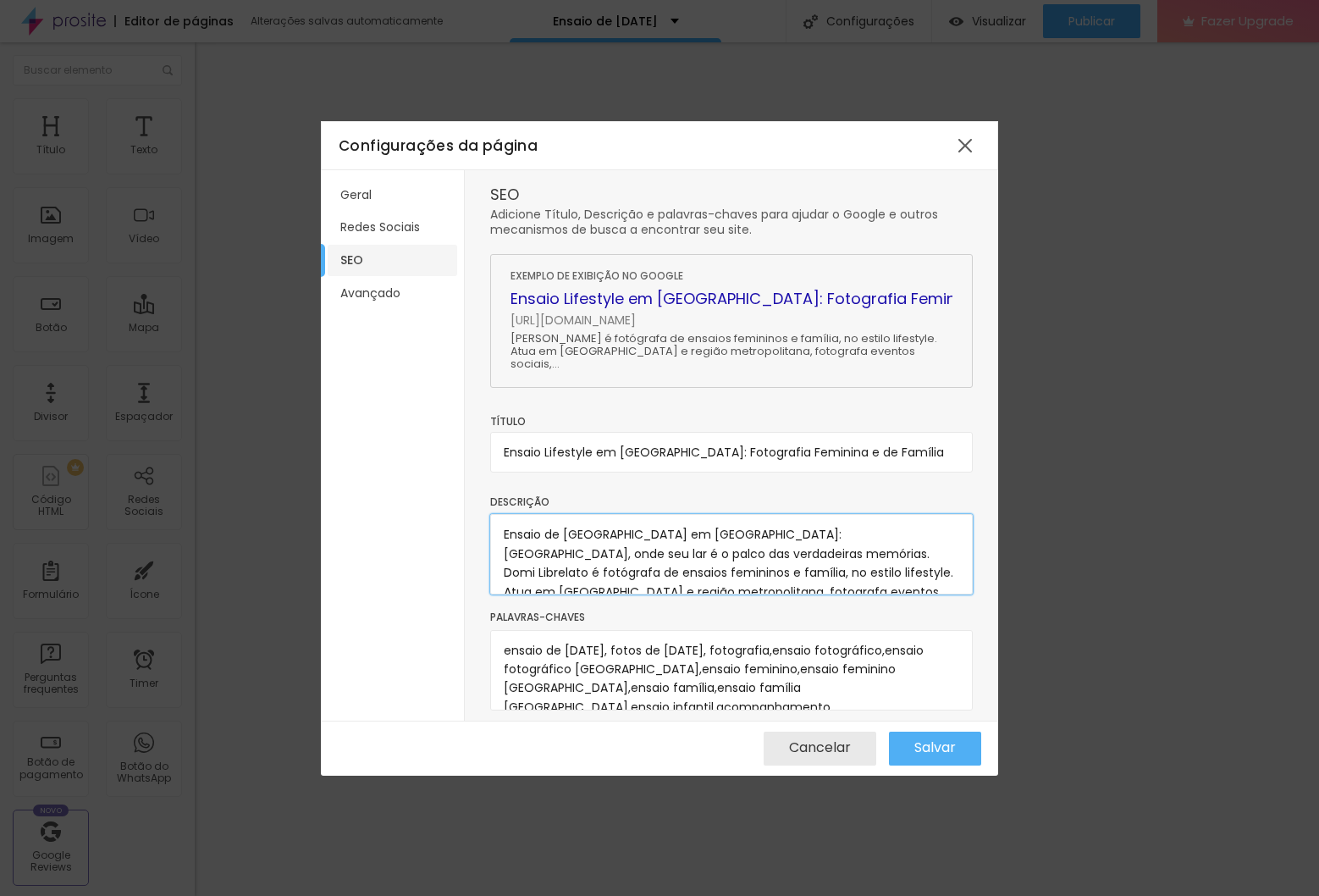
scroll to position [24, 0]
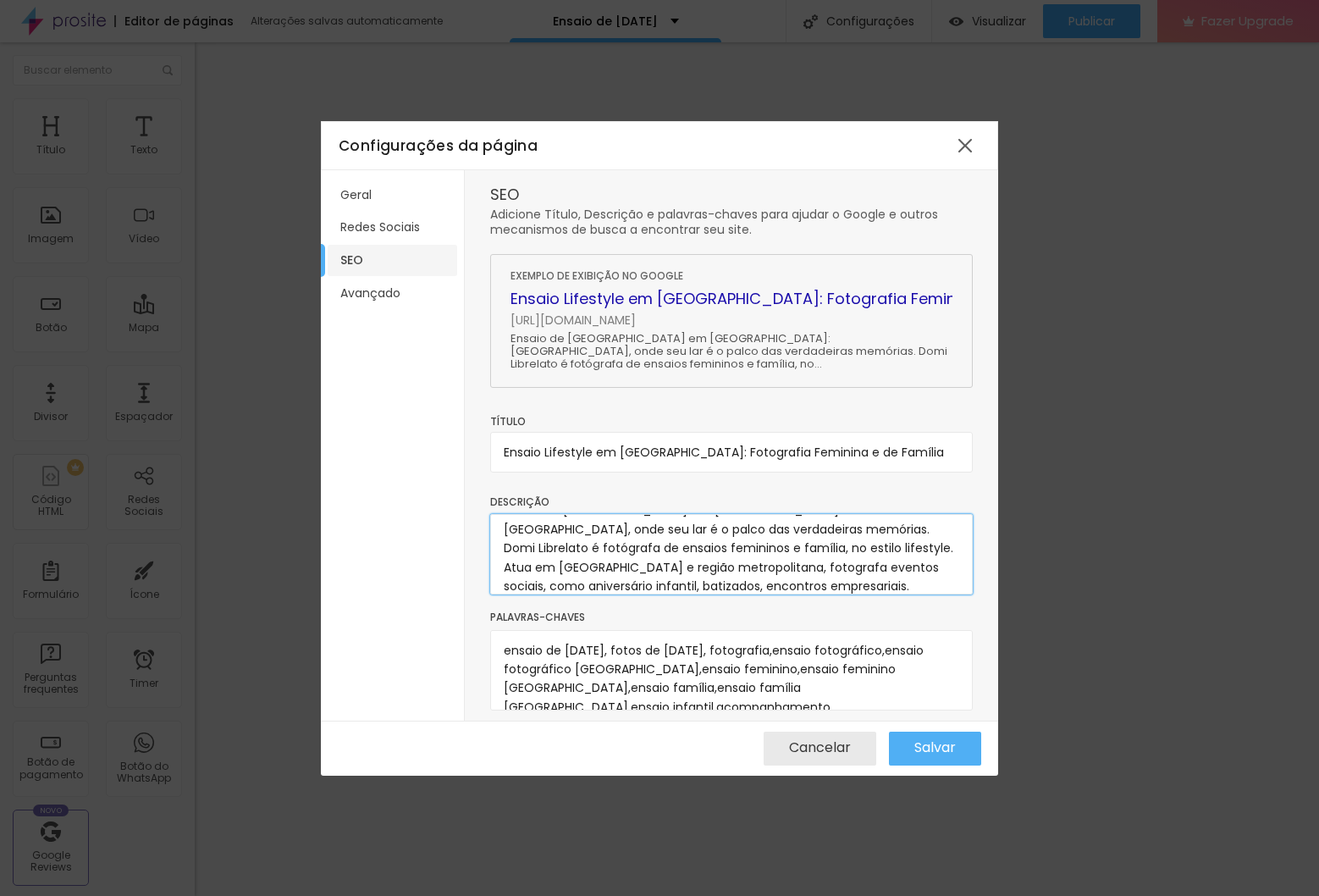
type textarea "Ensaio de [GEOGRAPHIC_DATA] em [GEOGRAPHIC_DATA]: [GEOGRAPHIC_DATA], onde seu l…"
drag, startPoint x: 547, startPoint y: 450, endPoint x: 1172, endPoint y: 460, distance: 625.1
click at [1172, 460] on div "Configurações da página Geral Redes Sociais SEO Avançado SEO Adicione Título, D…" at bounding box center [660, 448] width 1319 height 896
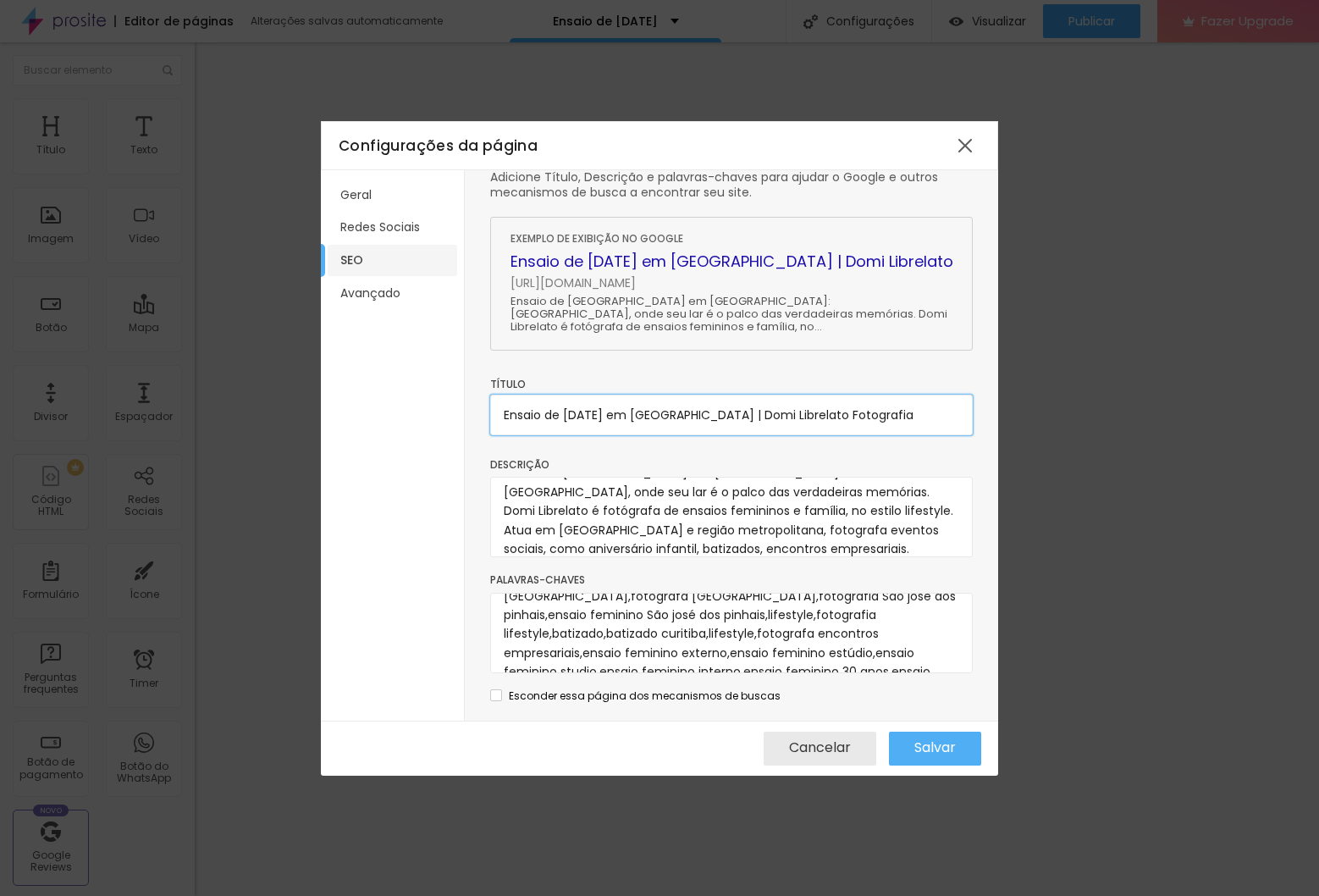
scroll to position [205, 0]
type input "Ensaio de [DATE] em [GEOGRAPHIC_DATA] | Domi Librelato Fotografia"
click at [926, 734] on div "Salvar" at bounding box center [935, 749] width 41 height 34
click at [955, 139] on div at bounding box center [965, 146] width 30 height 30
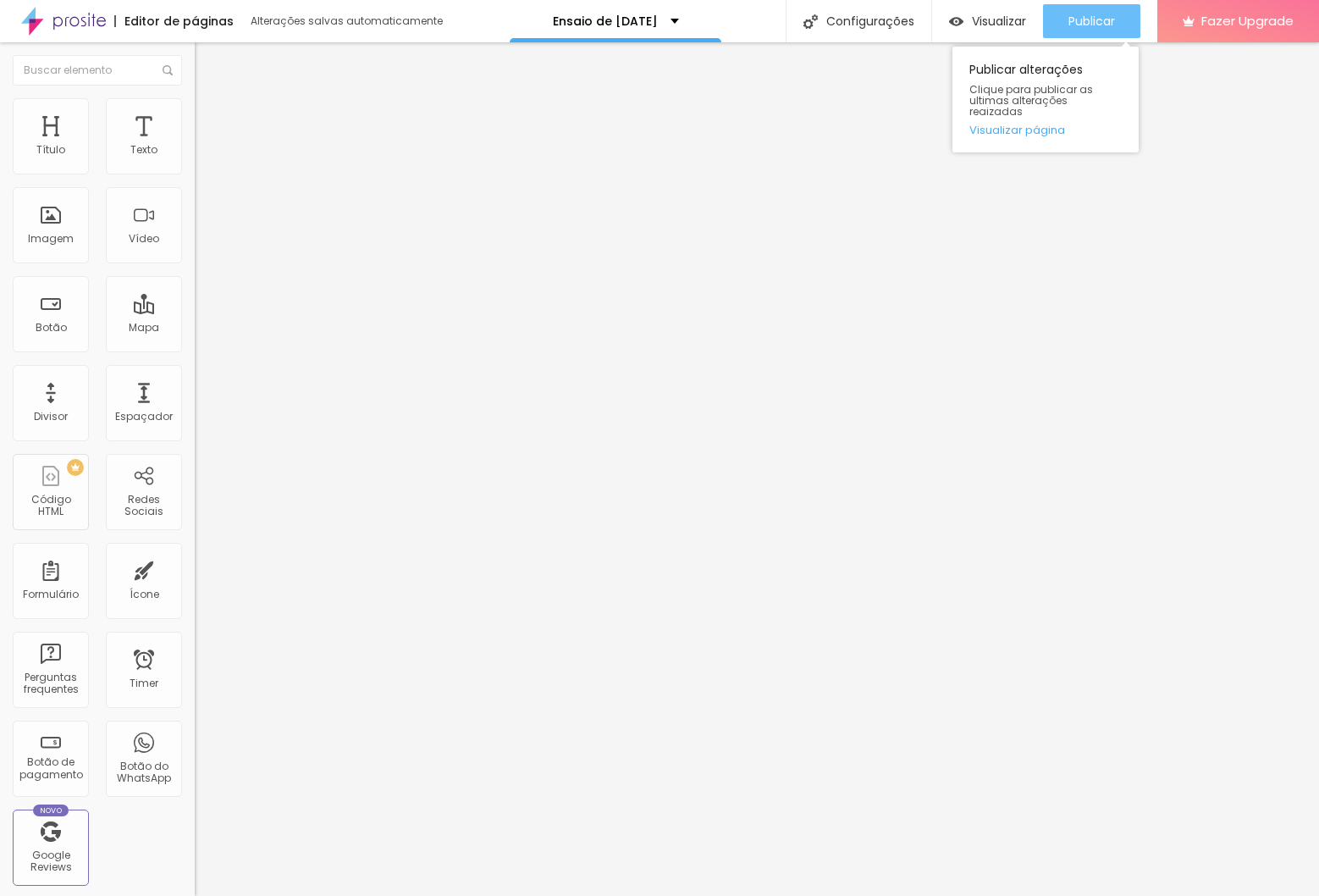
click at [1082, 16] on span "Publicar" at bounding box center [1092, 21] width 46 height 13
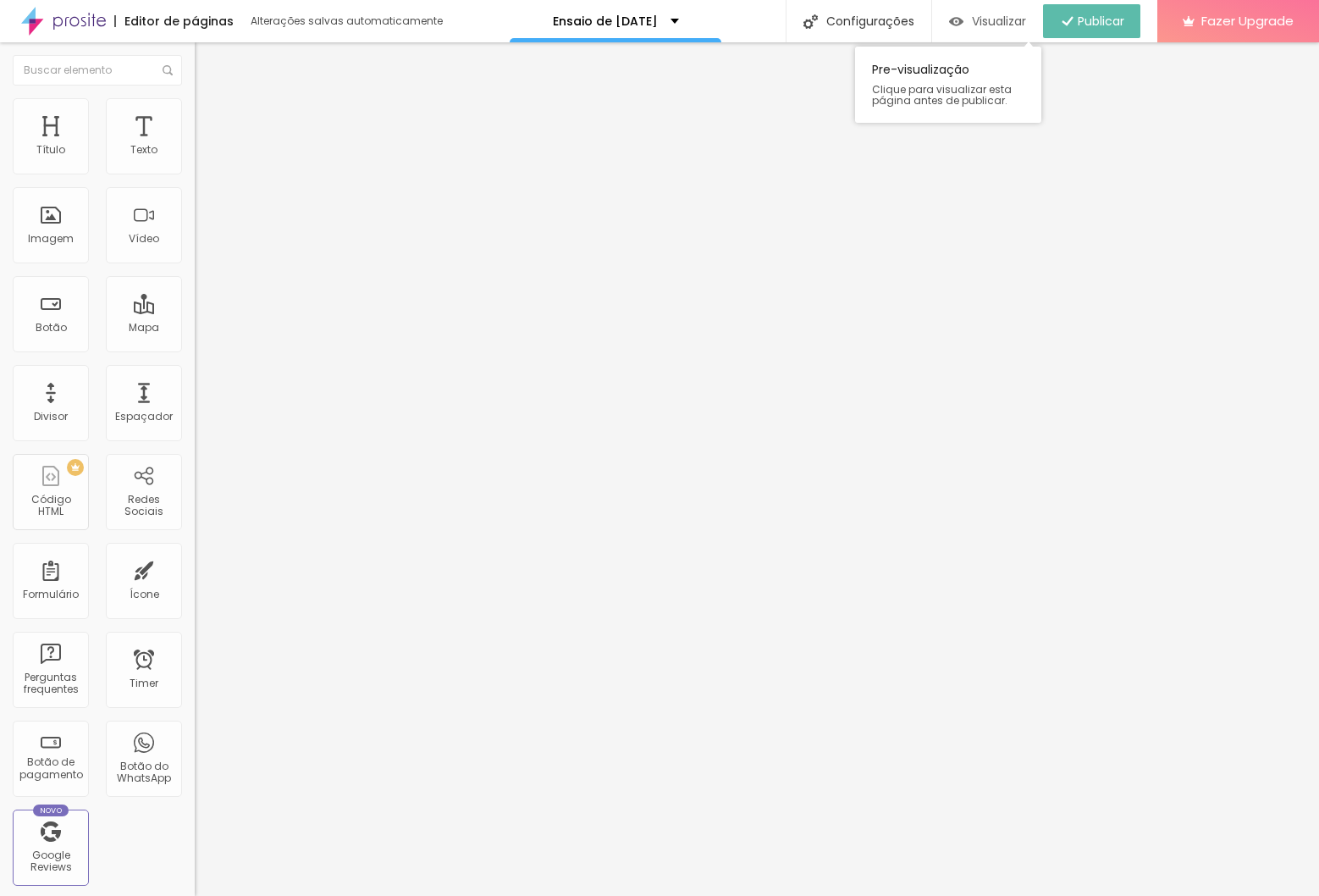
click at [999, 15] on span "Visualizar" at bounding box center [999, 21] width 55 height 13
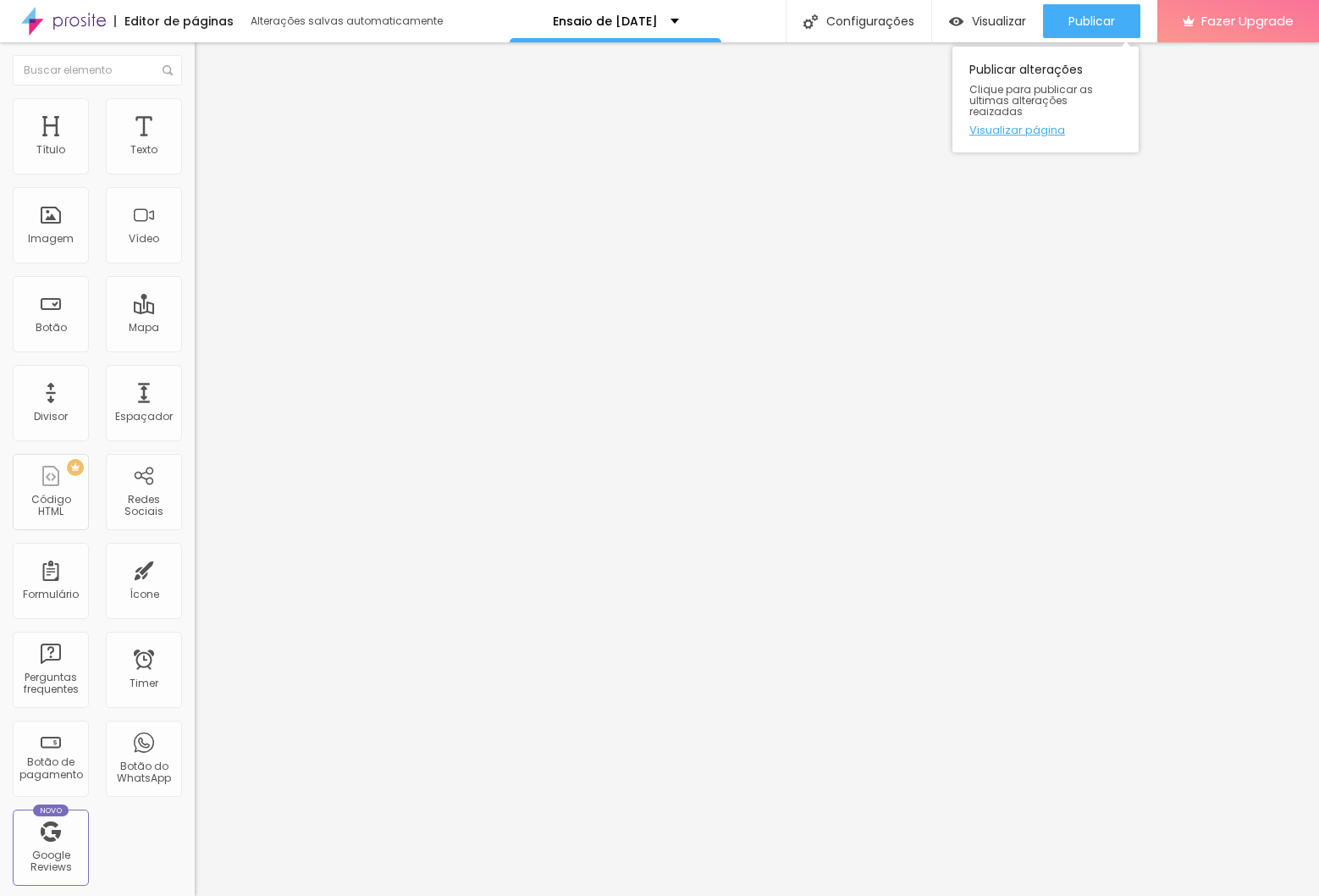
click at [1023, 124] on link "Visualizar página" at bounding box center [1046, 130] width 153 height 11
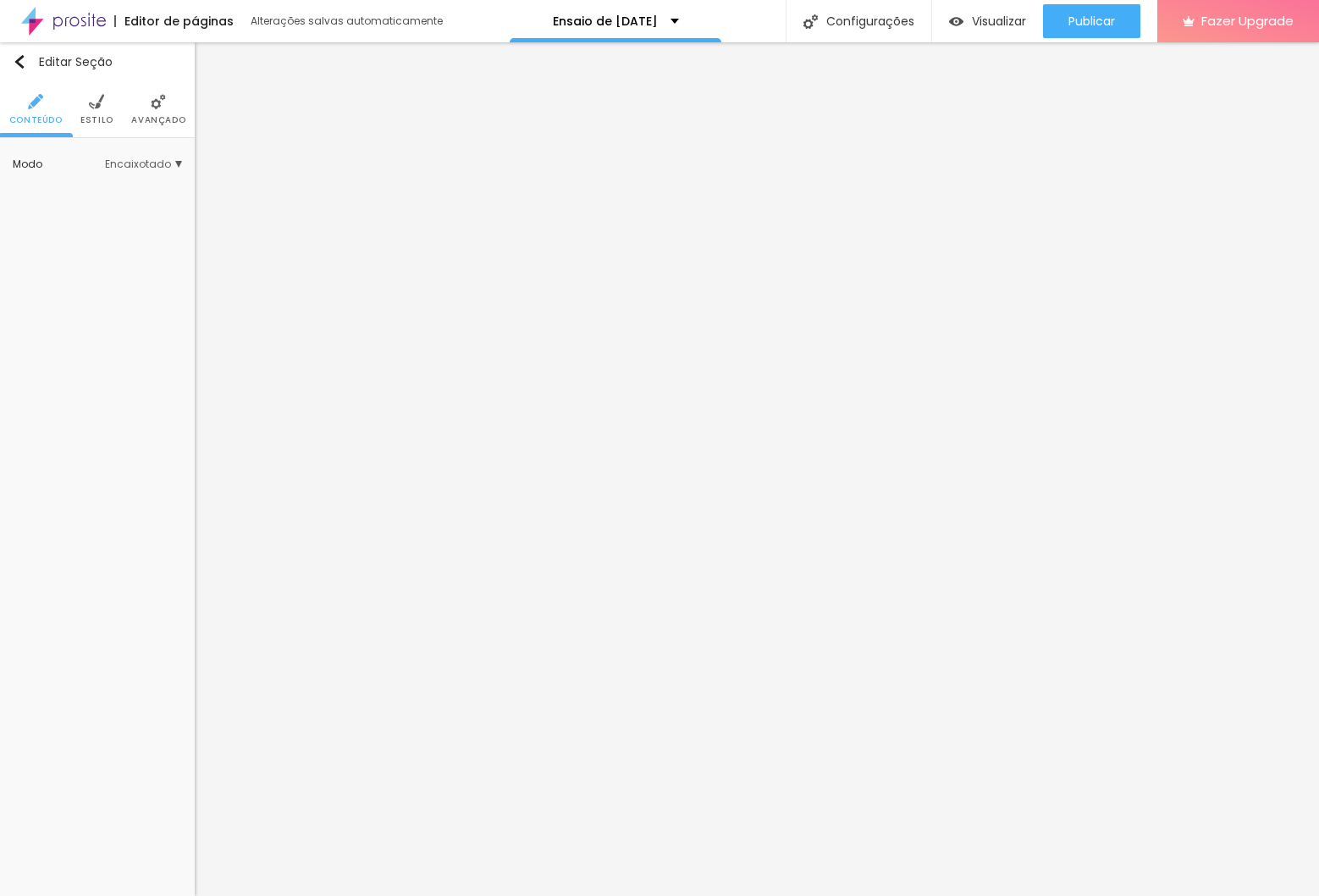
click at [163, 107] on img at bounding box center [158, 101] width 15 height 15
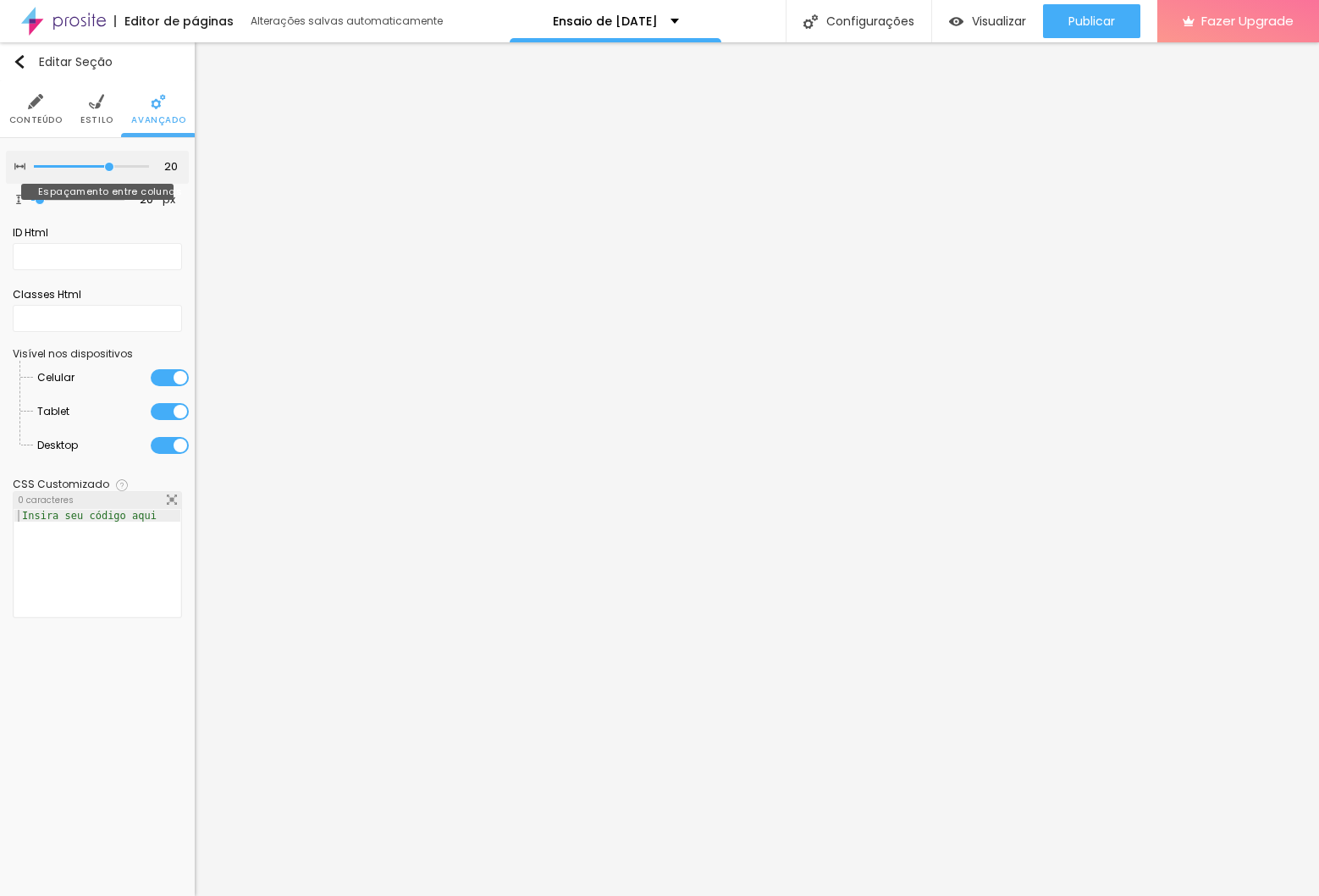
type input "0"
drag, startPoint x: 1, startPoint y: 166, endPoint x: -9, endPoint y: 166, distance: 10.0
type input "0"
click at [34, 166] on input "range" at bounding box center [91, 166] width 115 height 8
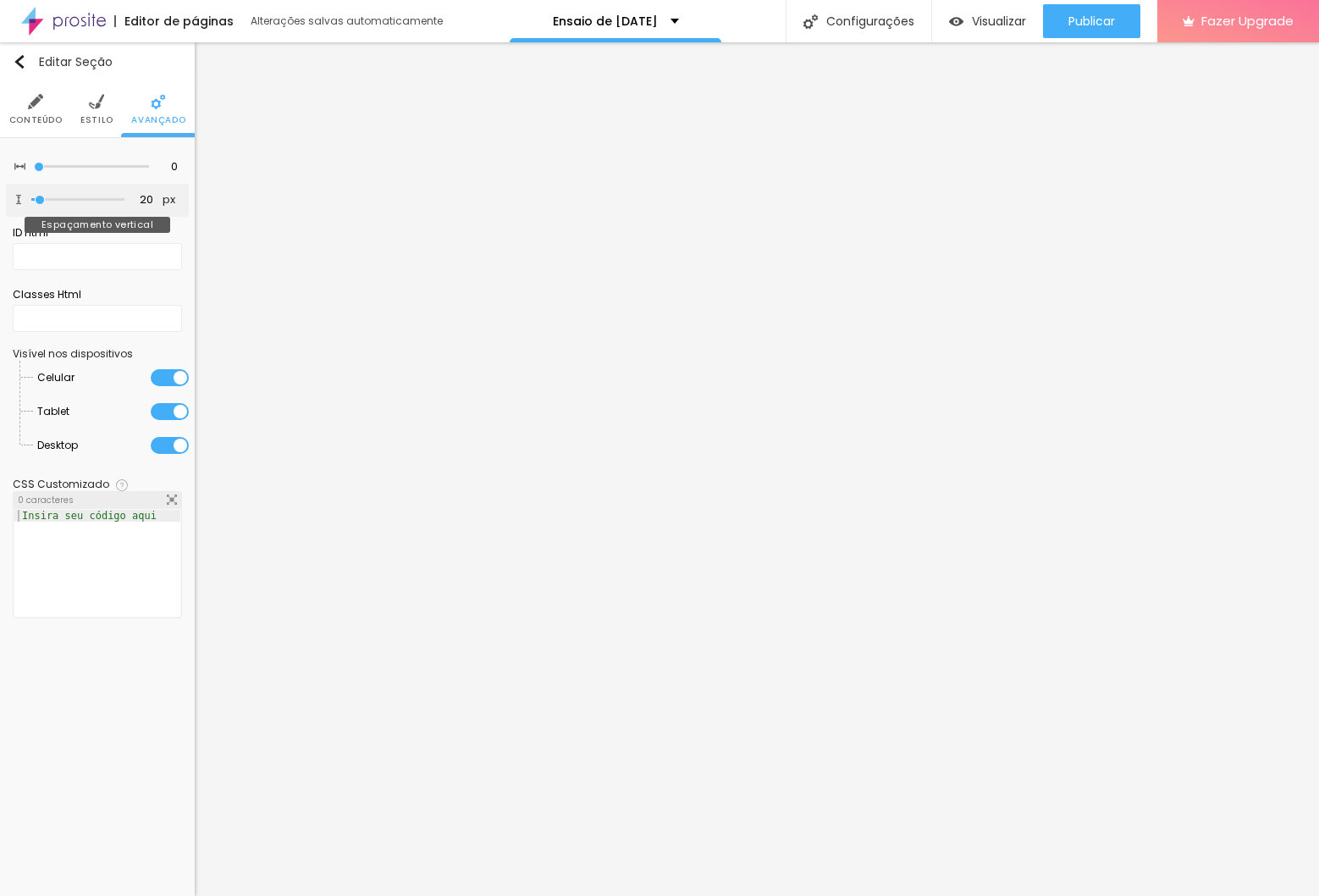
type input "0"
drag, startPoint x: 38, startPoint y: 200, endPoint x: -33, endPoint y: 195, distance: 71.2
type input "0"
click at [31, 196] on input "range" at bounding box center [78, 199] width 93 height 8
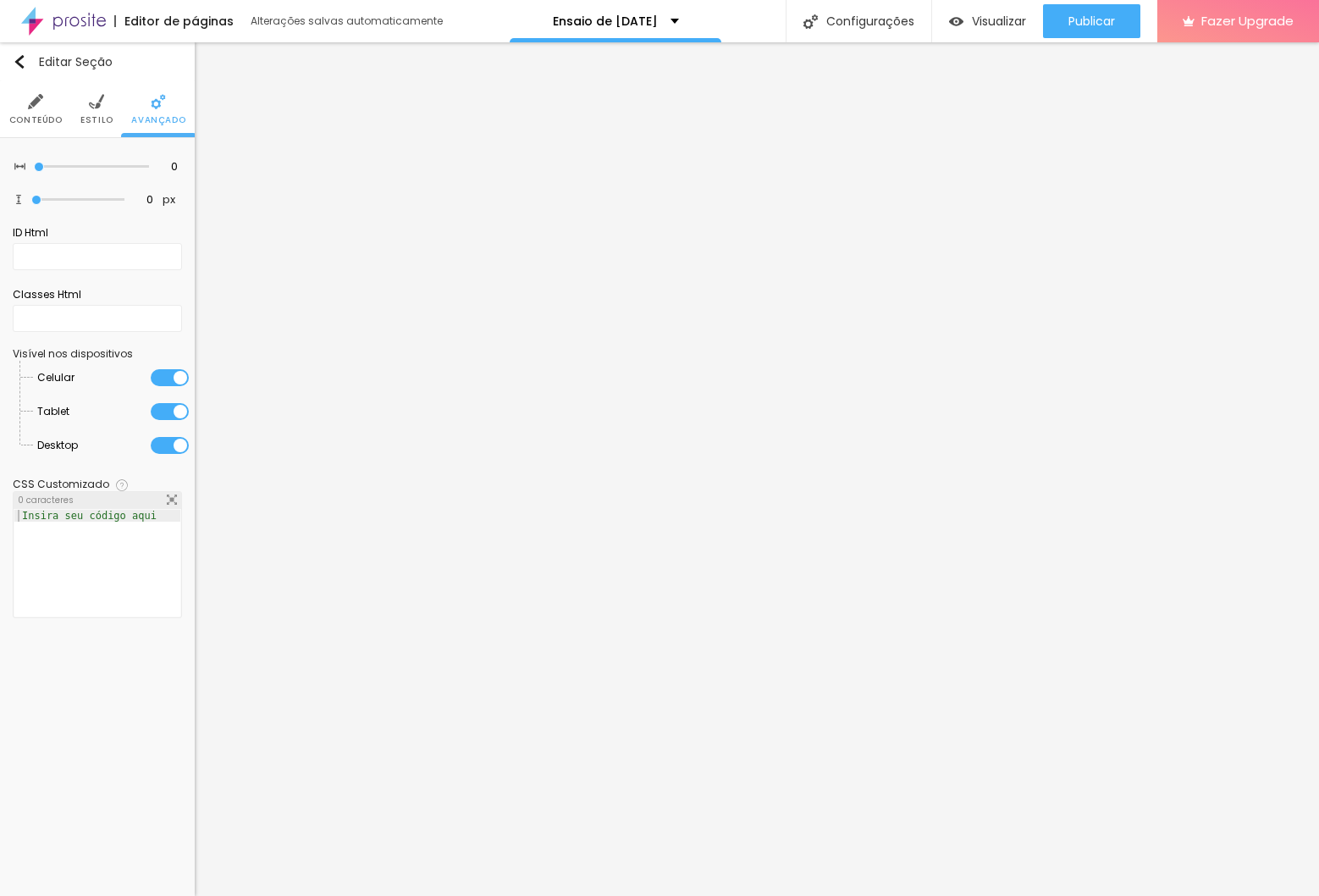
click at [86, 111] on li "Estilo" at bounding box center [97, 109] width 33 height 56
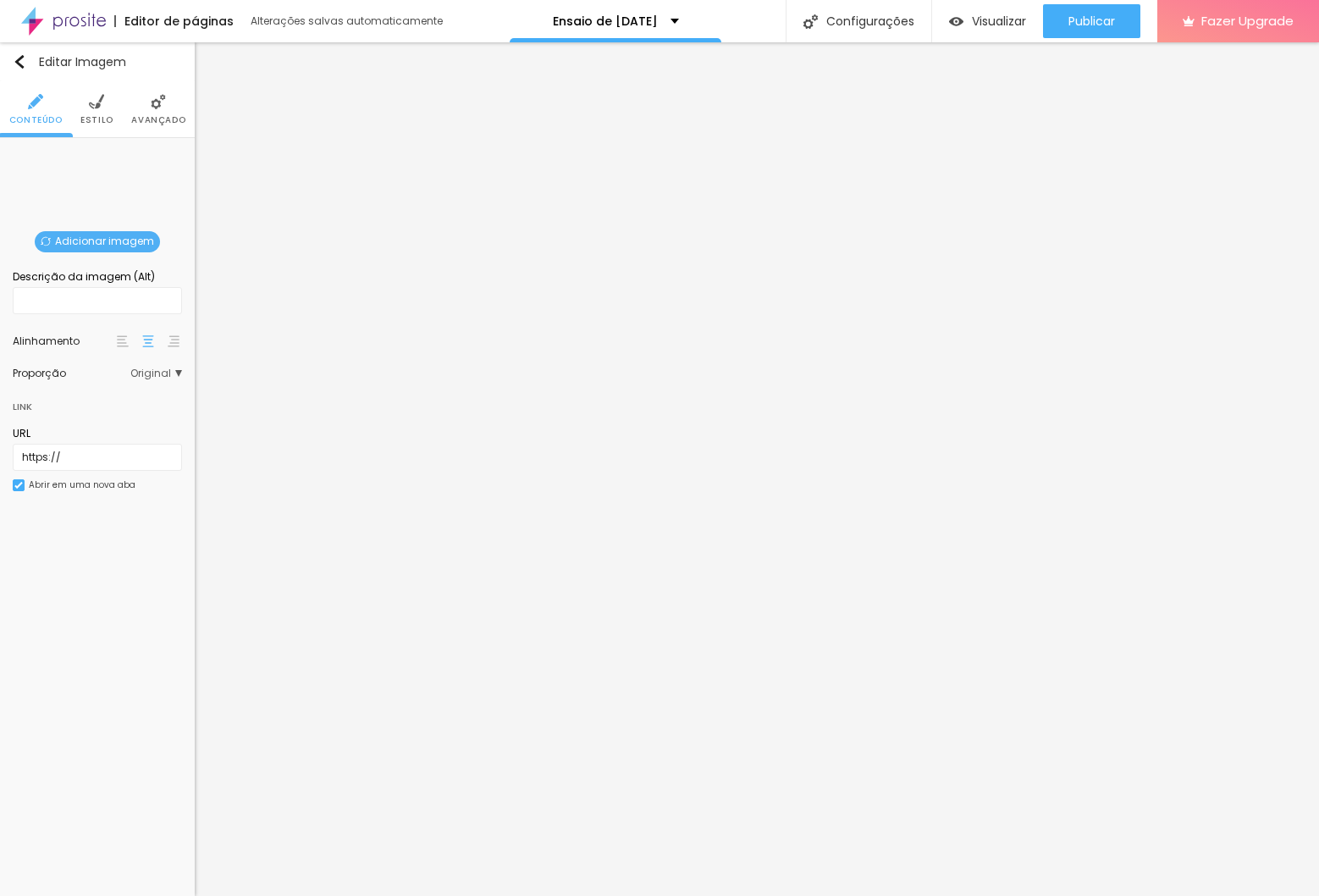
click at [116, 239] on span "Adicionar imagem" at bounding box center [97, 242] width 125 height 21
click at [155, 373] on span "Original" at bounding box center [156, 373] width 52 height 10
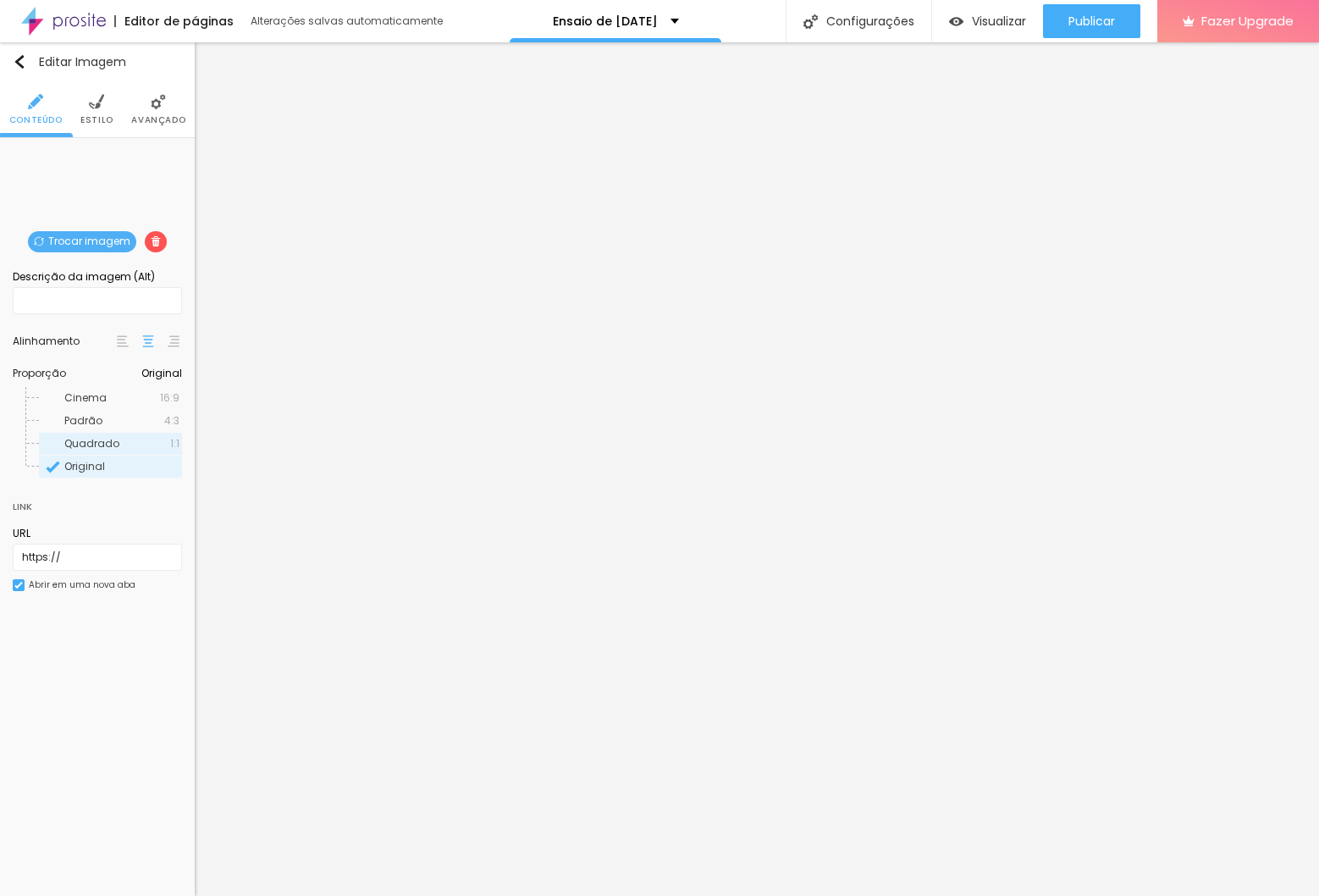
click at [164, 443] on span "Quadrado" at bounding box center [117, 443] width 105 height 10
click at [132, 422] on span "Padrão" at bounding box center [114, 420] width 100 height 10
click at [165, 371] on span "4:3 Padrão" at bounding box center [148, 373] width 67 height 10
click at [164, 406] on div "Cinema 16:9" at bounding box center [111, 398] width 143 height 22
click at [140, 424] on span "Padrão" at bounding box center [114, 420] width 100 height 10
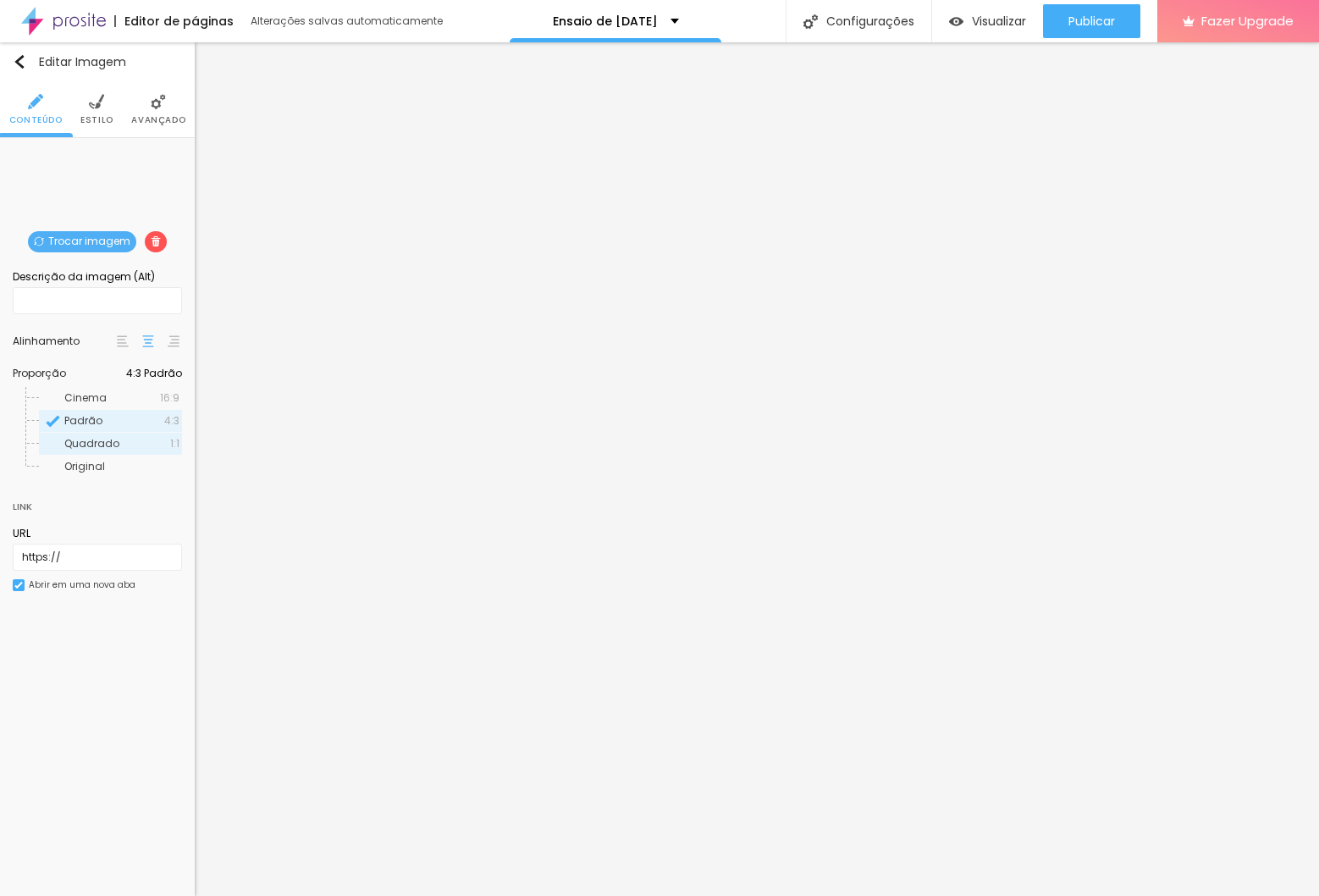
click at [139, 445] on span "Quadrado" at bounding box center [117, 443] width 105 height 10
click at [137, 464] on span "Original" at bounding box center [122, 465] width 115 height 10
click at [153, 364] on div "Proporção Original Cinema 16:9 Padrão 4:3 Quadrado 1:1 Original" at bounding box center [97, 373] width 170 height 27
click at [150, 377] on span "Original" at bounding box center [156, 373] width 52 height 10
click at [151, 417] on span "Padrão" at bounding box center [114, 420] width 100 height 10
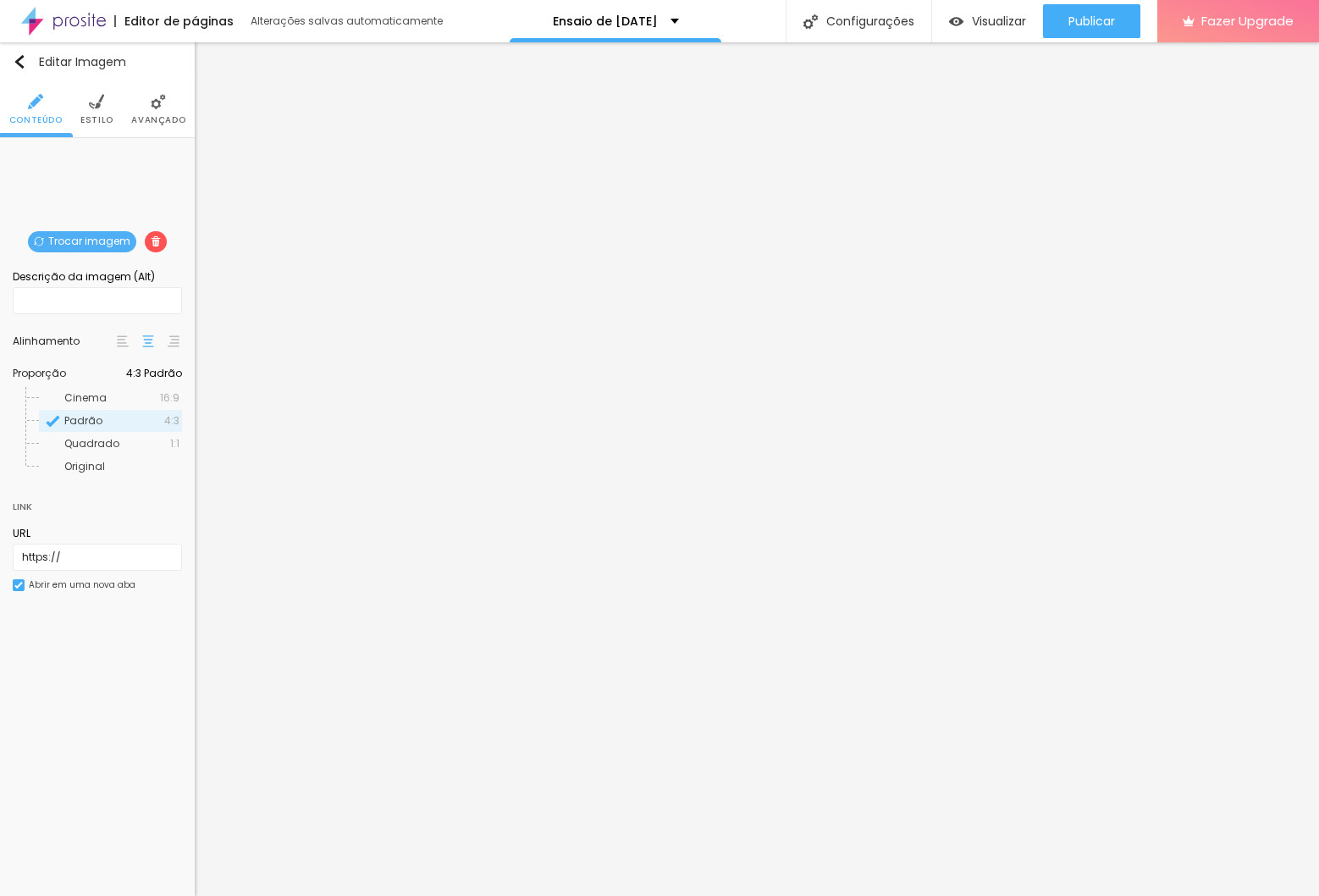
click at [88, 116] on span "Estilo" at bounding box center [97, 120] width 33 height 8
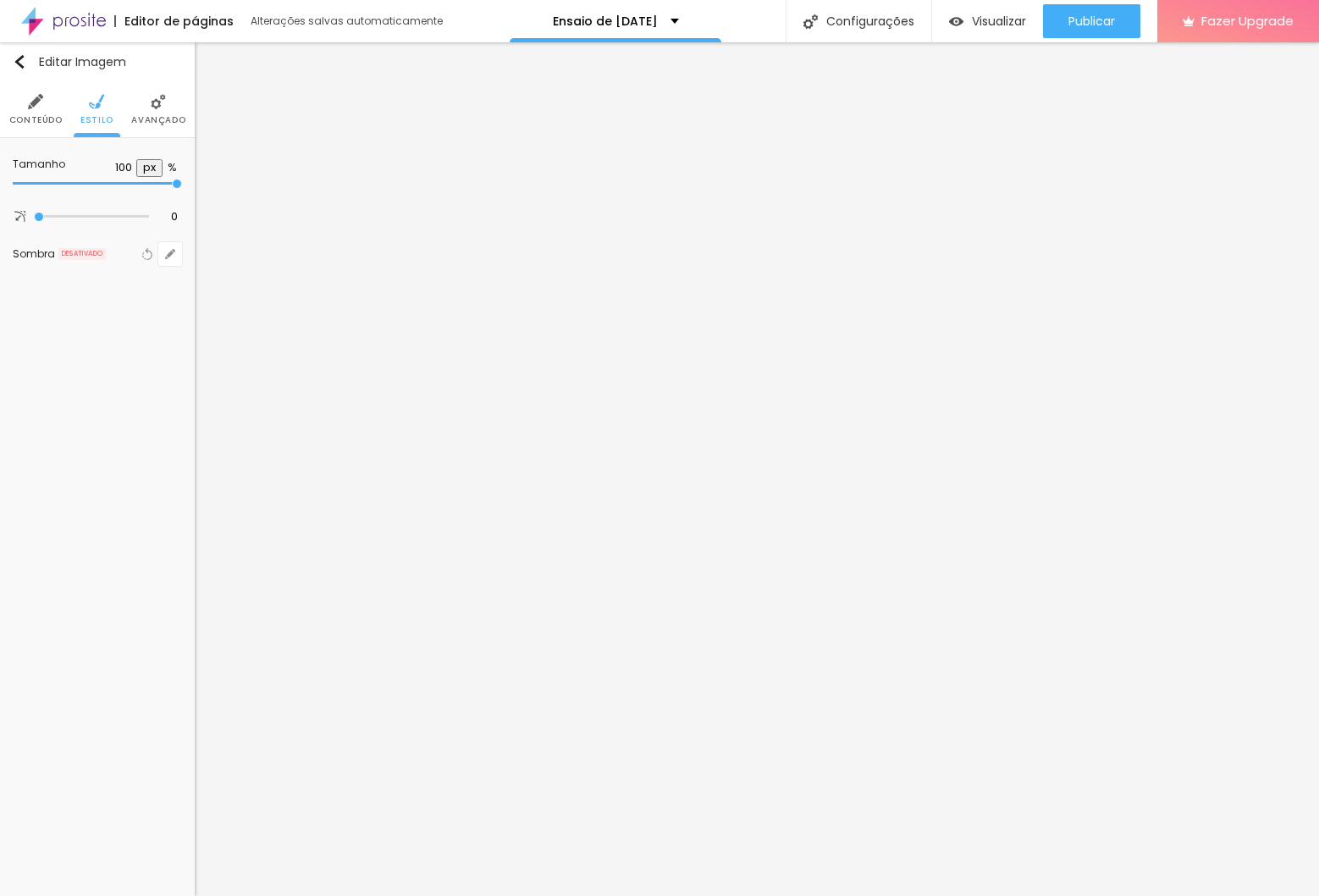
type input "85"
type input "80"
type input "70"
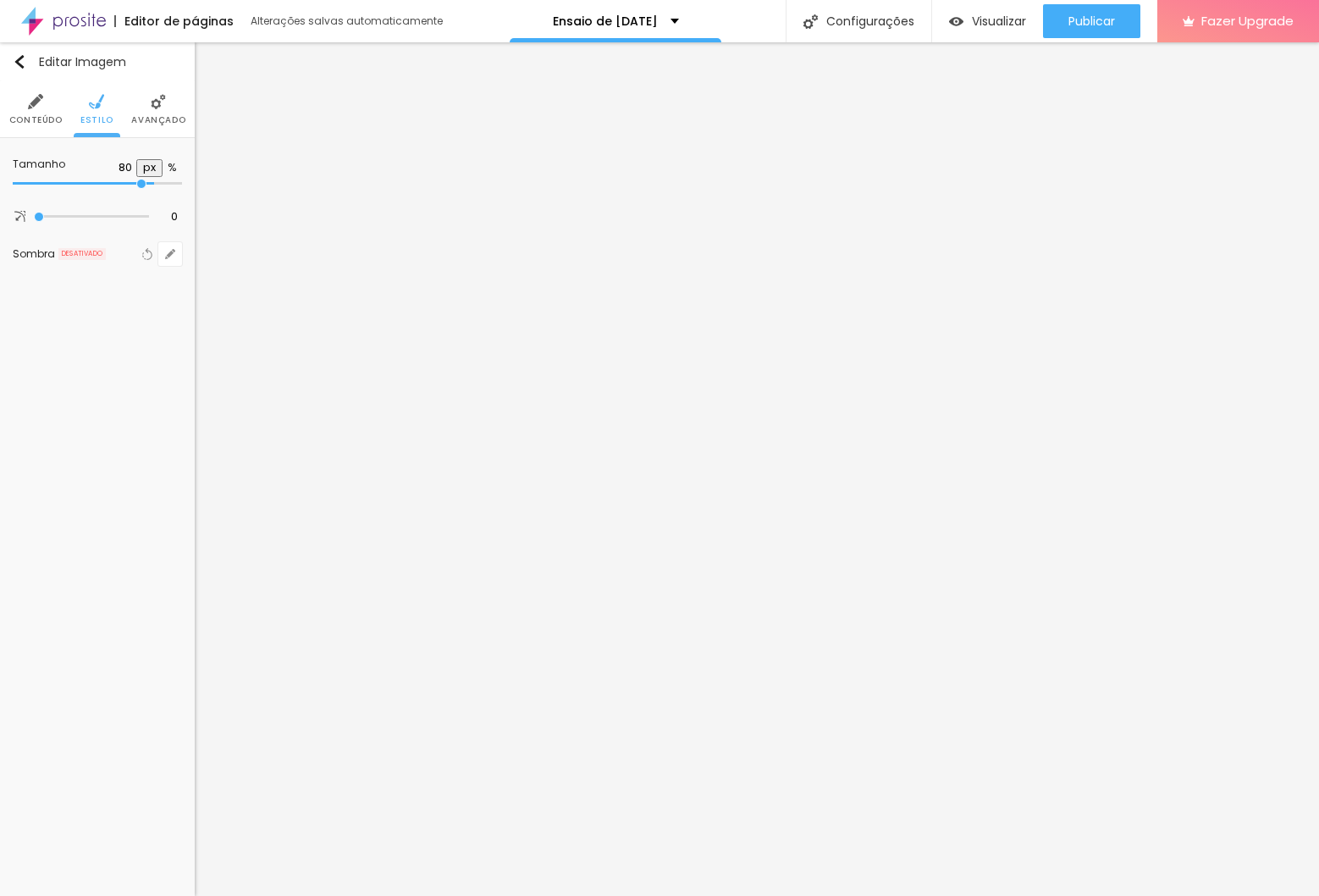
type input "70"
type input "65"
type input "60"
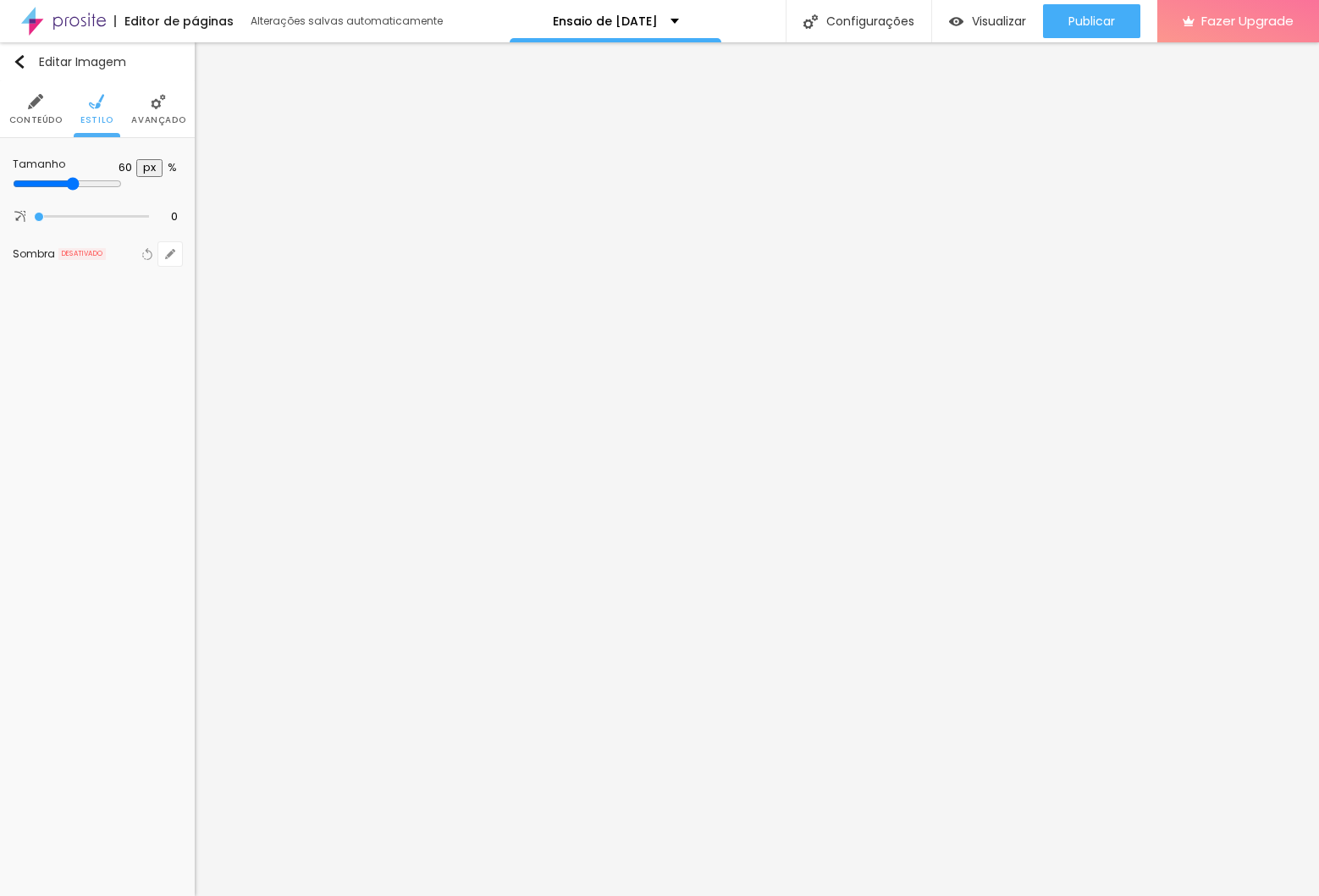
type input "55"
type input "50"
type input "45"
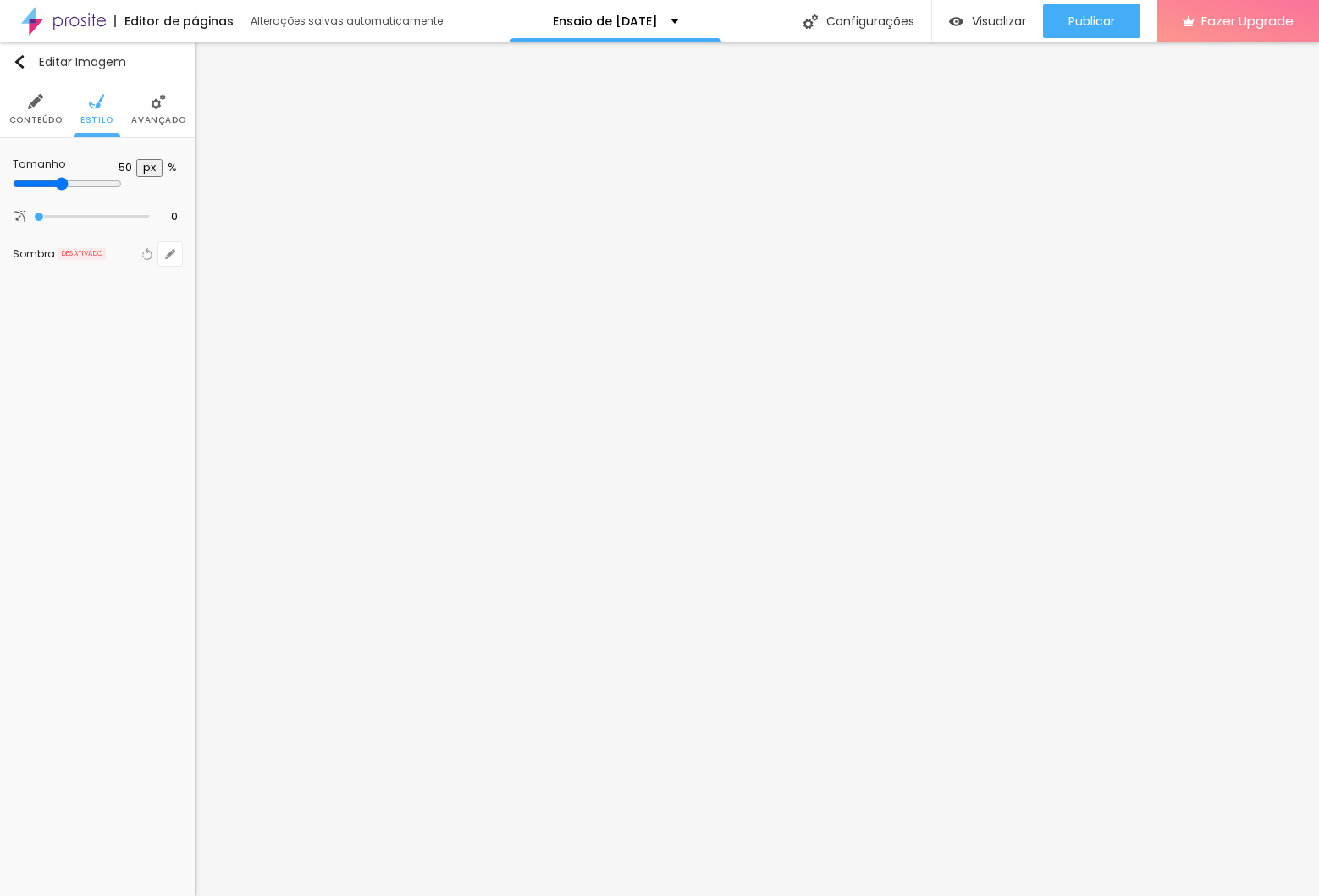
type input "45"
type input "40"
drag, startPoint x: 175, startPoint y: 186, endPoint x: 71, endPoint y: 186, distance: 104.0
type input "40"
click at [71, 186] on input "range" at bounding box center [97, 183] width 170 height 8
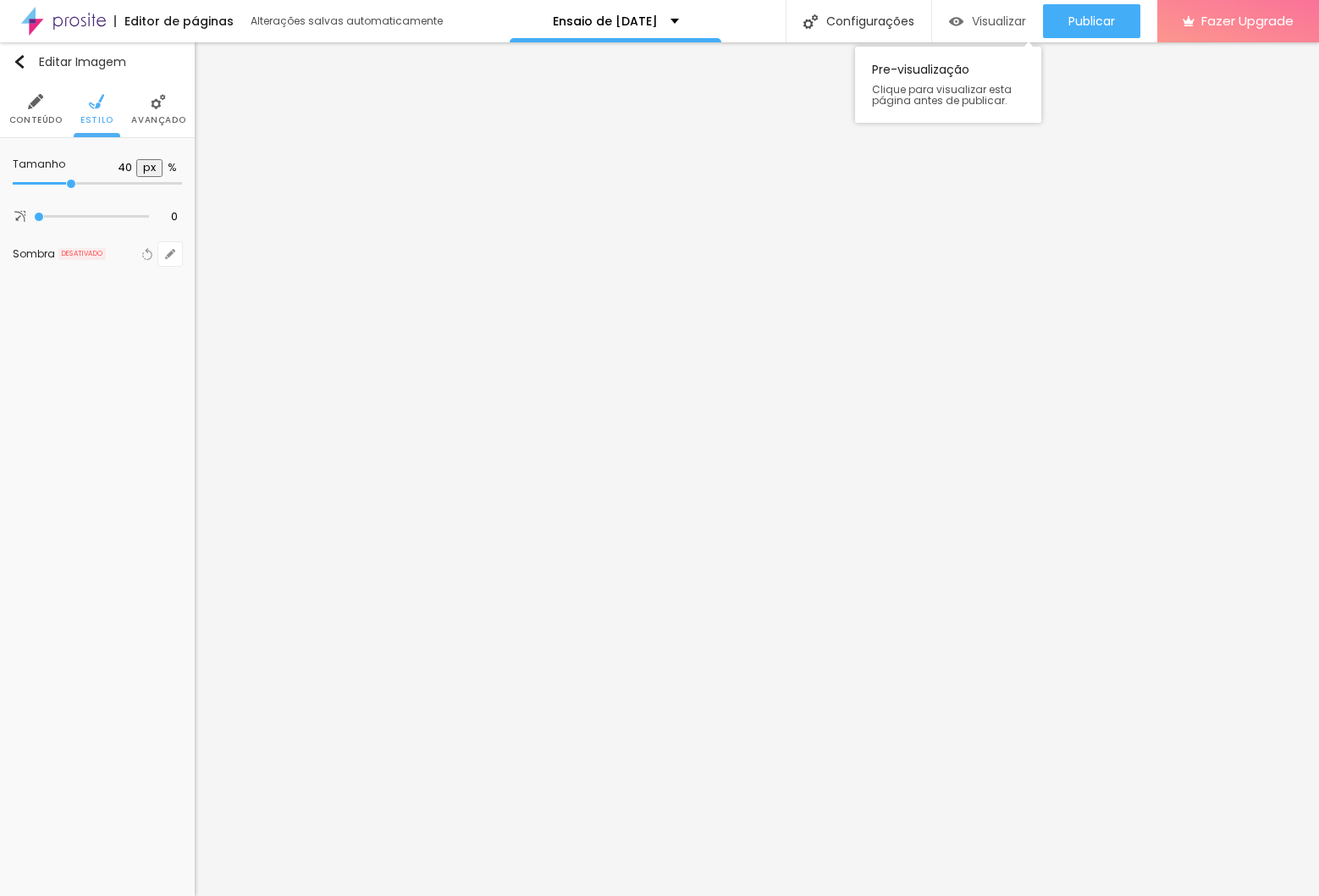
click at [973, 26] on span "Visualizar" at bounding box center [999, 21] width 55 height 13
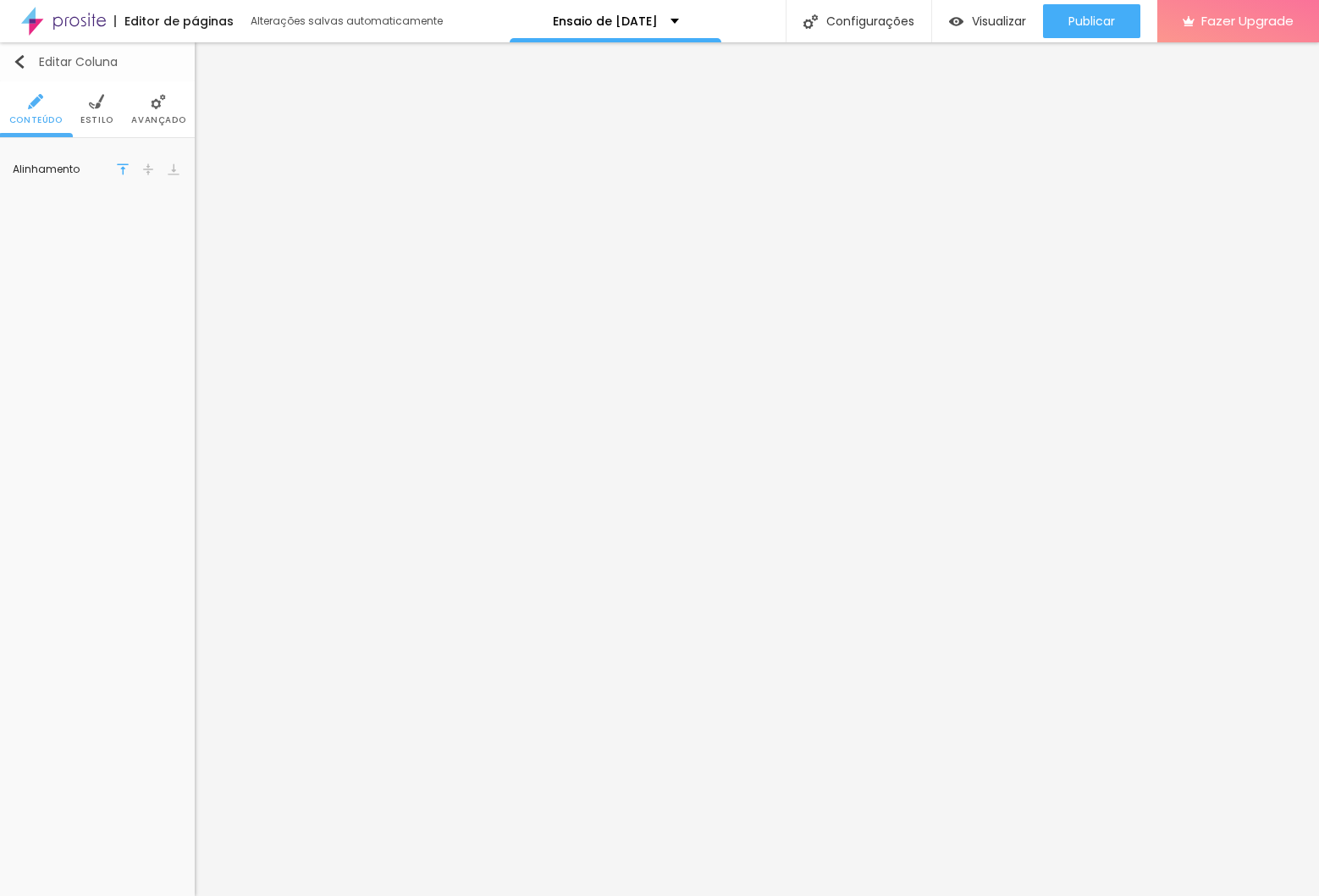
click at [15, 66] on img "button" at bounding box center [19, 62] width 13 height 13
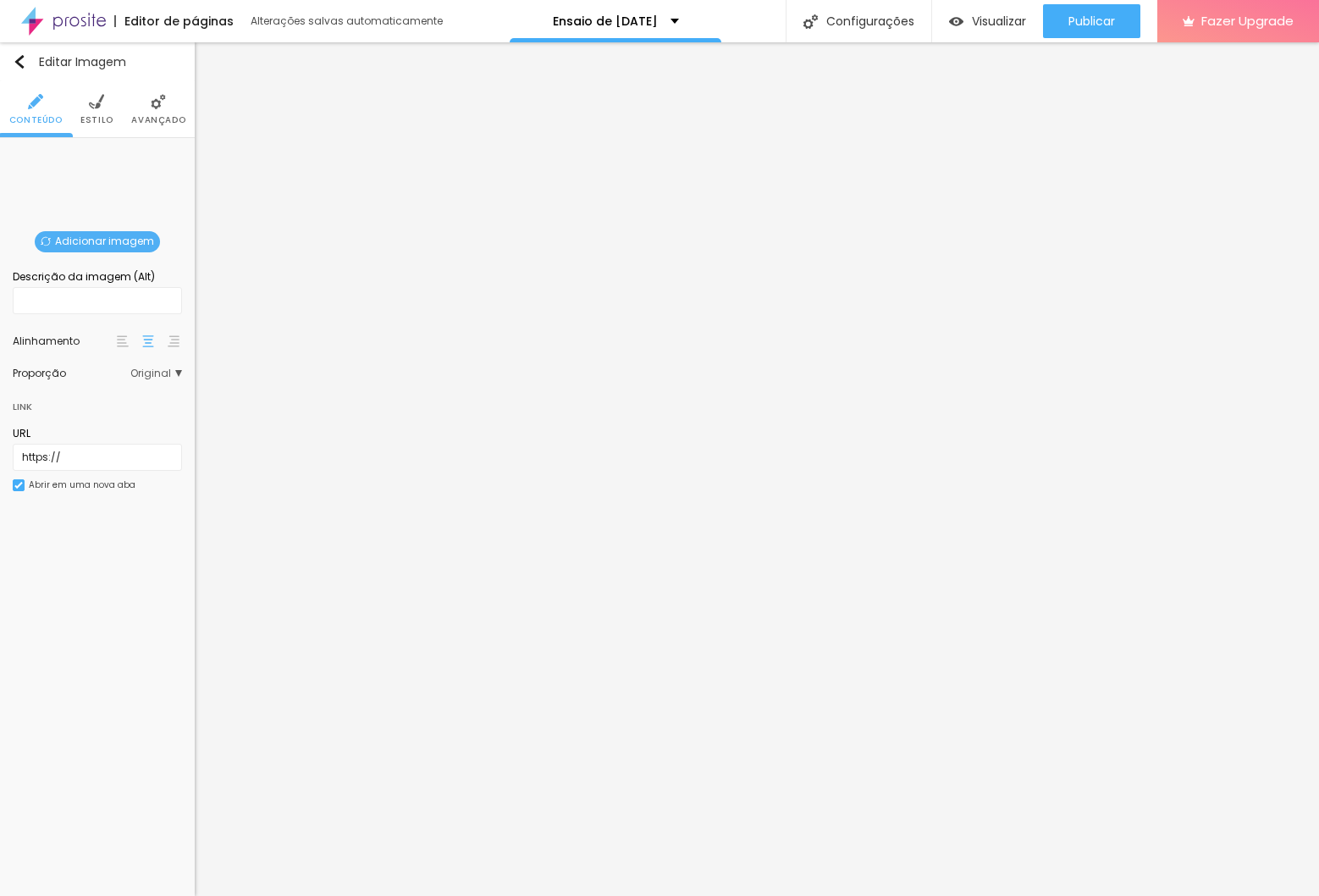
click at [97, 151] on div "Adicionar imagem" at bounding box center [97, 151] width 0 height 0
click at [121, 237] on span "Adicionar imagem" at bounding box center [97, 242] width 125 height 21
click at [149, 374] on span "Original" at bounding box center [156, 373] width 52 height 10
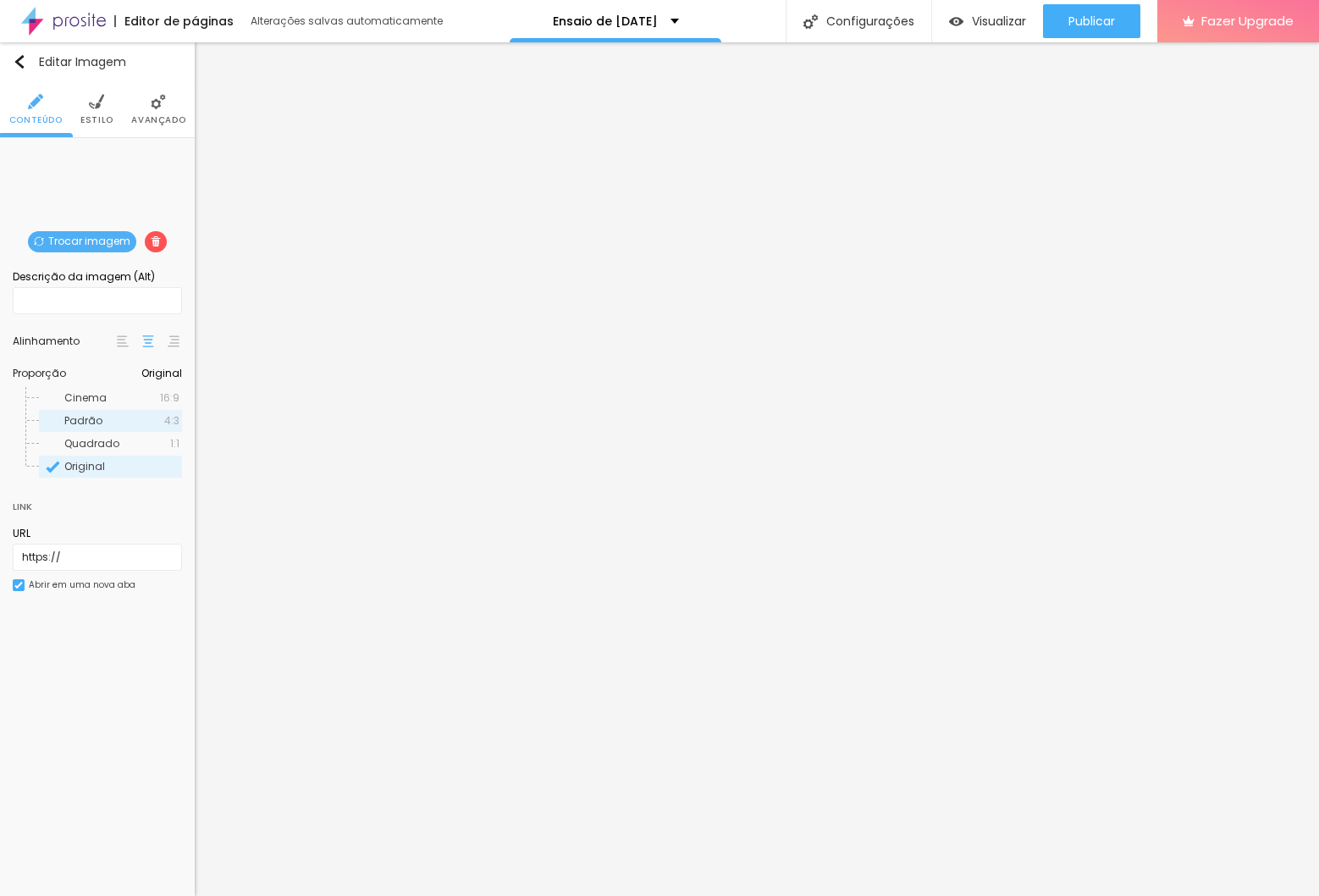
click at [153, 420] on span "Padrão" at bounding box center [114, 420] width 100 height 10
click at [93, 104] on img at bounding box center [96, 101] width 15 height 15
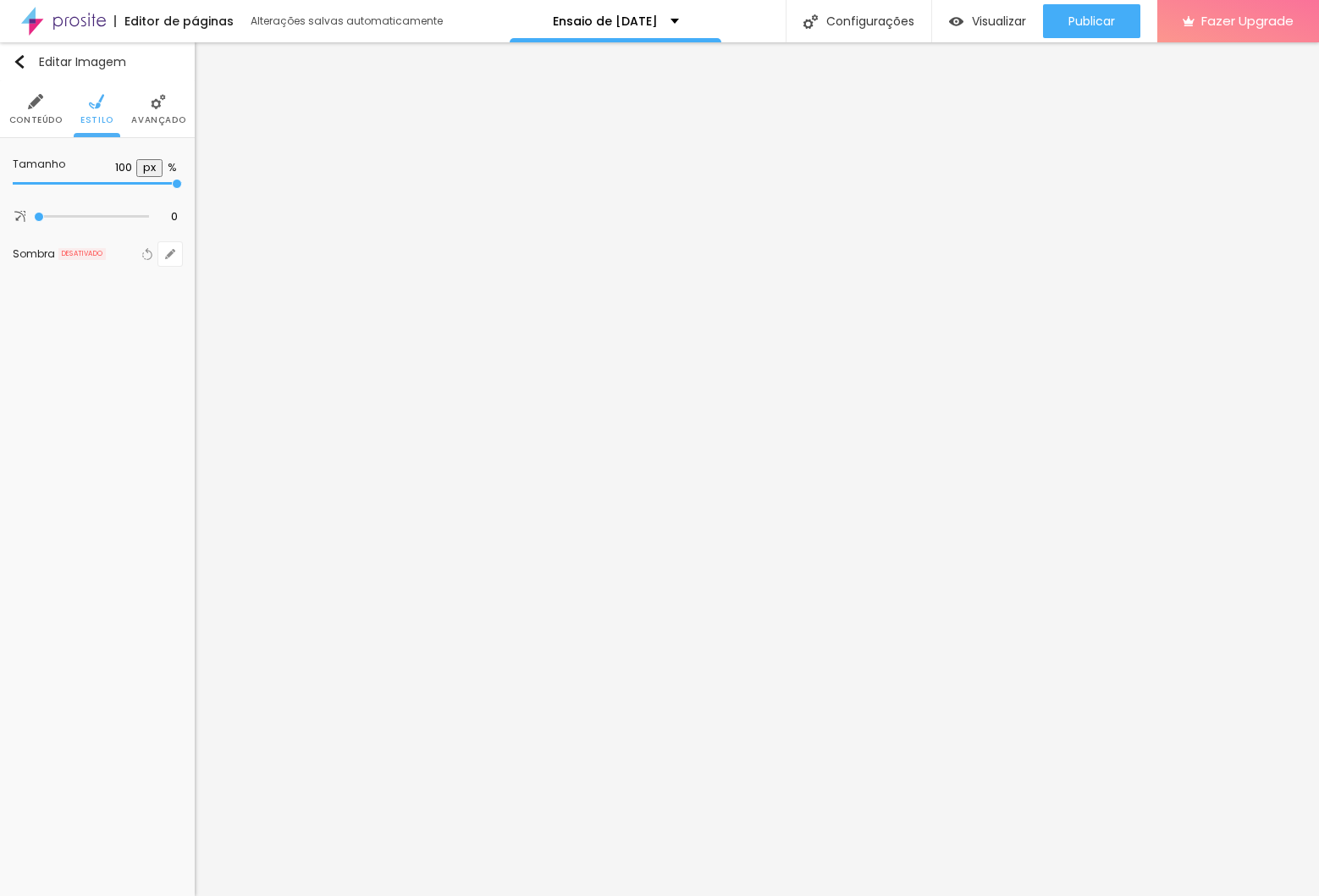
type input "80"
type input "75"
type input "70"
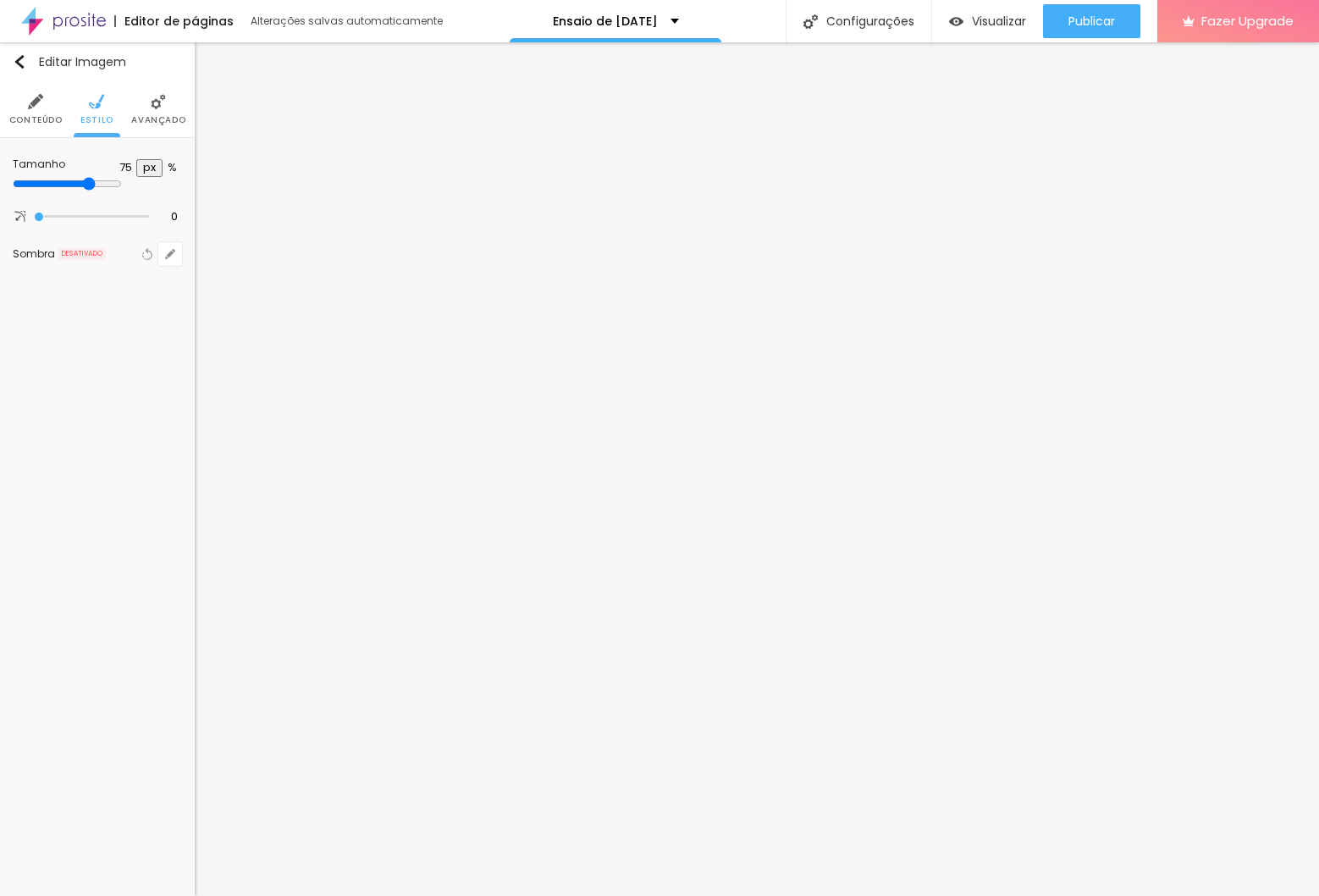
type input "70"
type input "75"
type input "80"
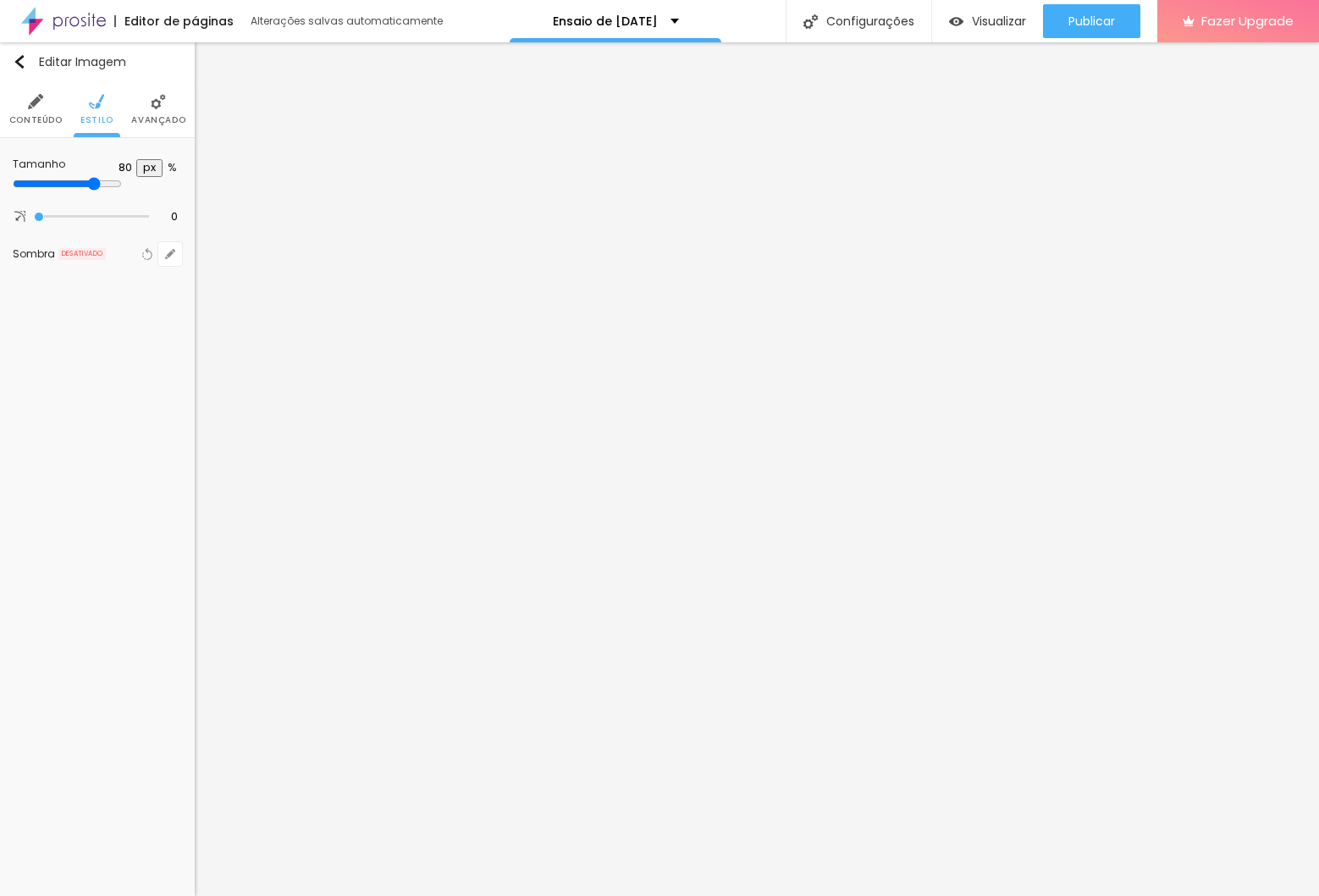
type input "85"
drag, startPoint x: 175, startPoint y: 180, endPoint x: 153, endPoint y: 185, distance: 22.6
type input "85"
click at [153, 185] on input "range" at bounding box center [97, 183] width 170 height 8
click at [151, 106] on img at bounding box center [158, 101] width 15 height 15
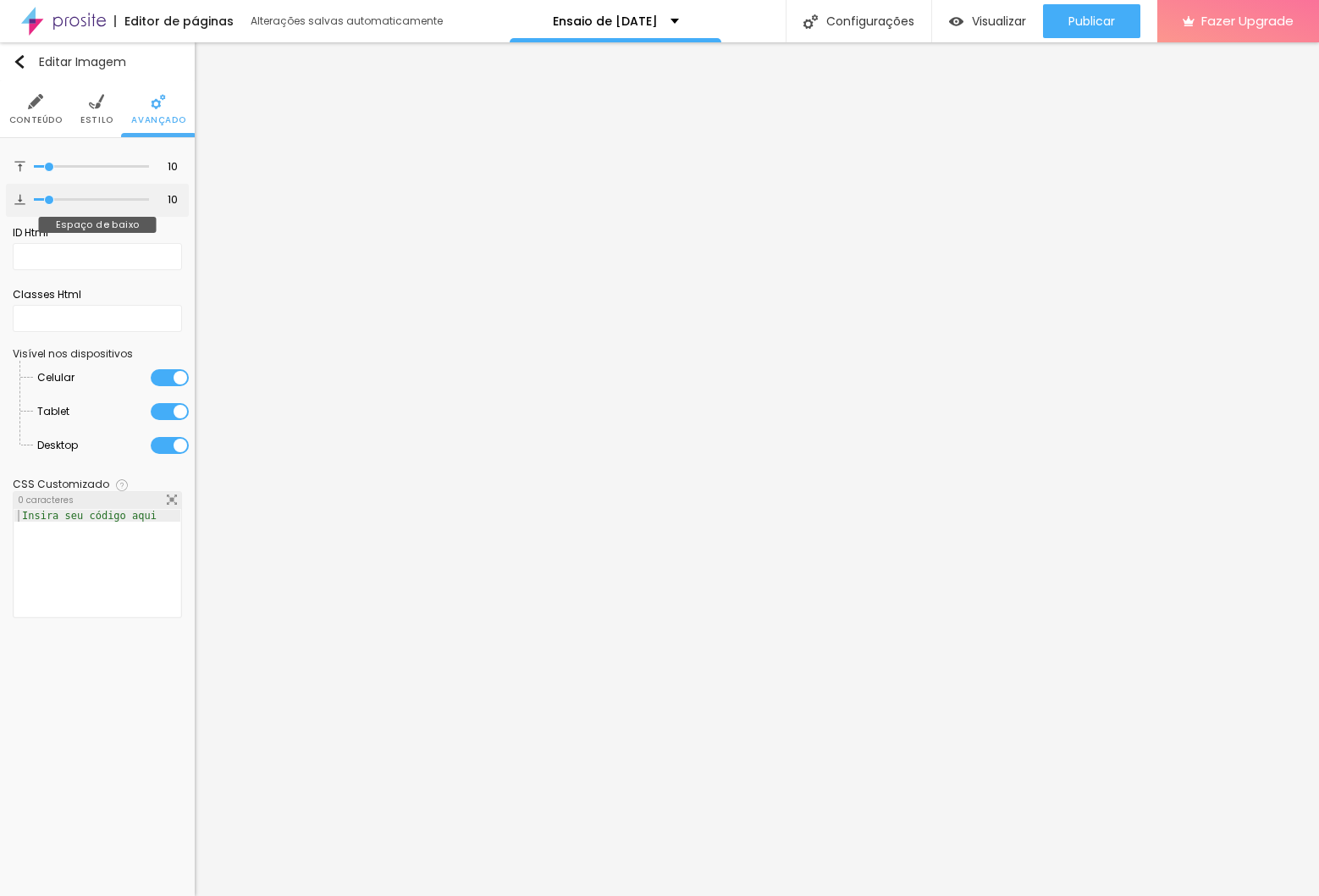
type input "5"
type input "0"
drag, startPoint x: 50, startPoint y: 201, endPoint x: -56, endPoint y: 196, distance: 106.1
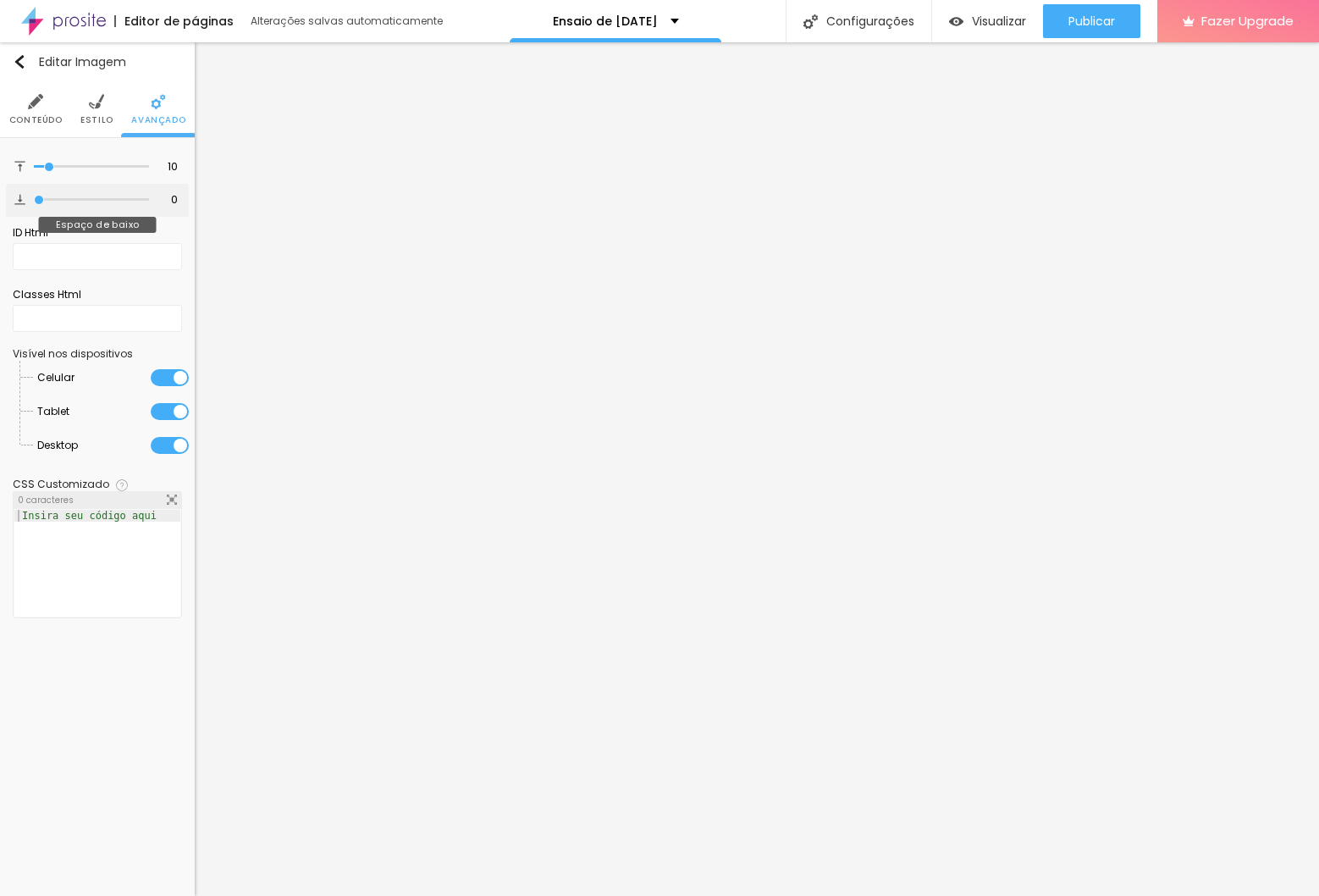
type input "0"
click at [34, 196] on input "range" at bounding box center [91, 199] width 115 height 8
type input "4"
type input "0"
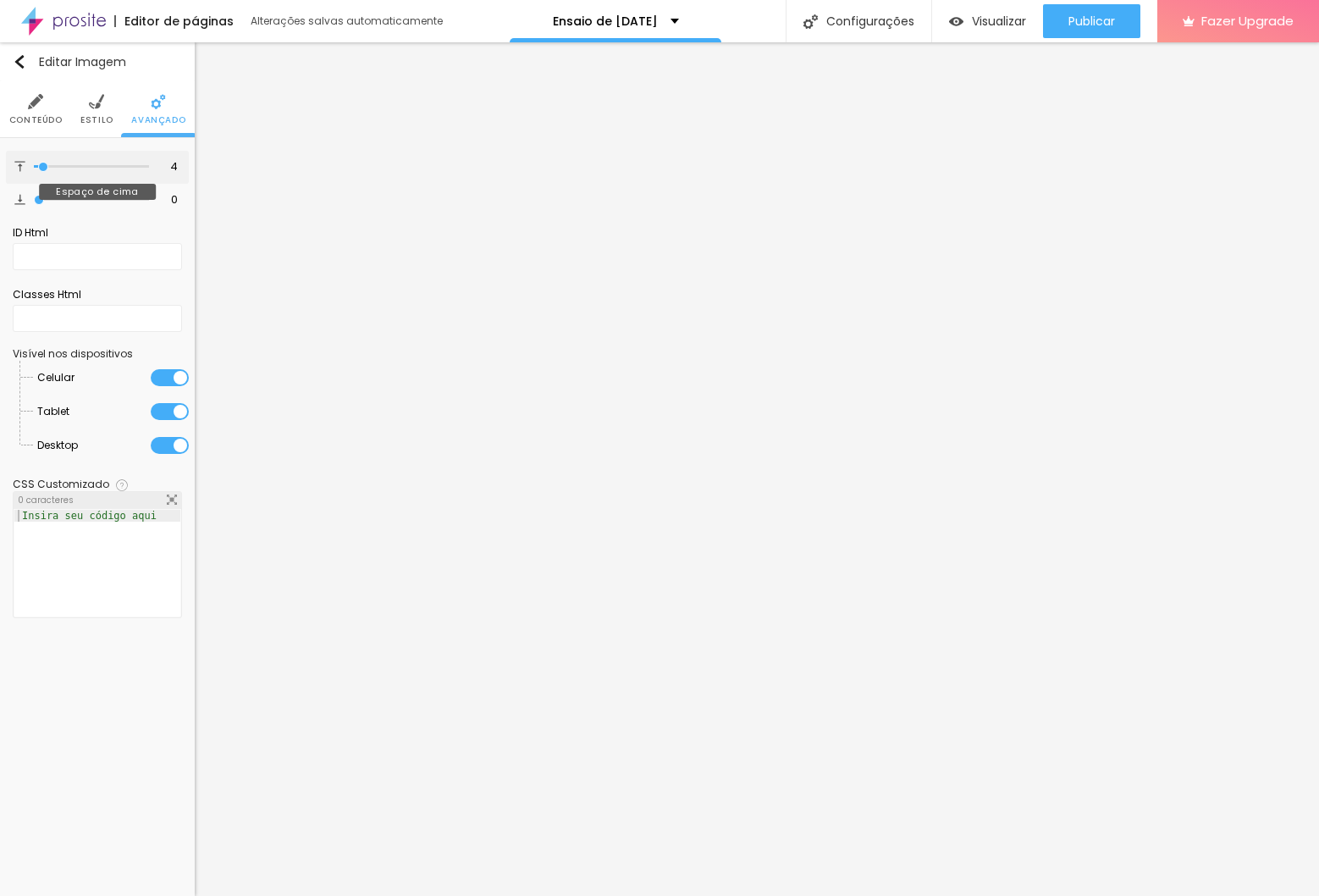
type input "0"
drag, startPoint x: 42, startPoint y: 165, endPoint x: -38, endPoint y: 163, distance: 80.0
click at [0, 163] on html "Editor de páginas Alterações salvas automaticamente Ensaio de [DATE] Configuraç…" at bounding box center [660, 448] width 1319 height 896
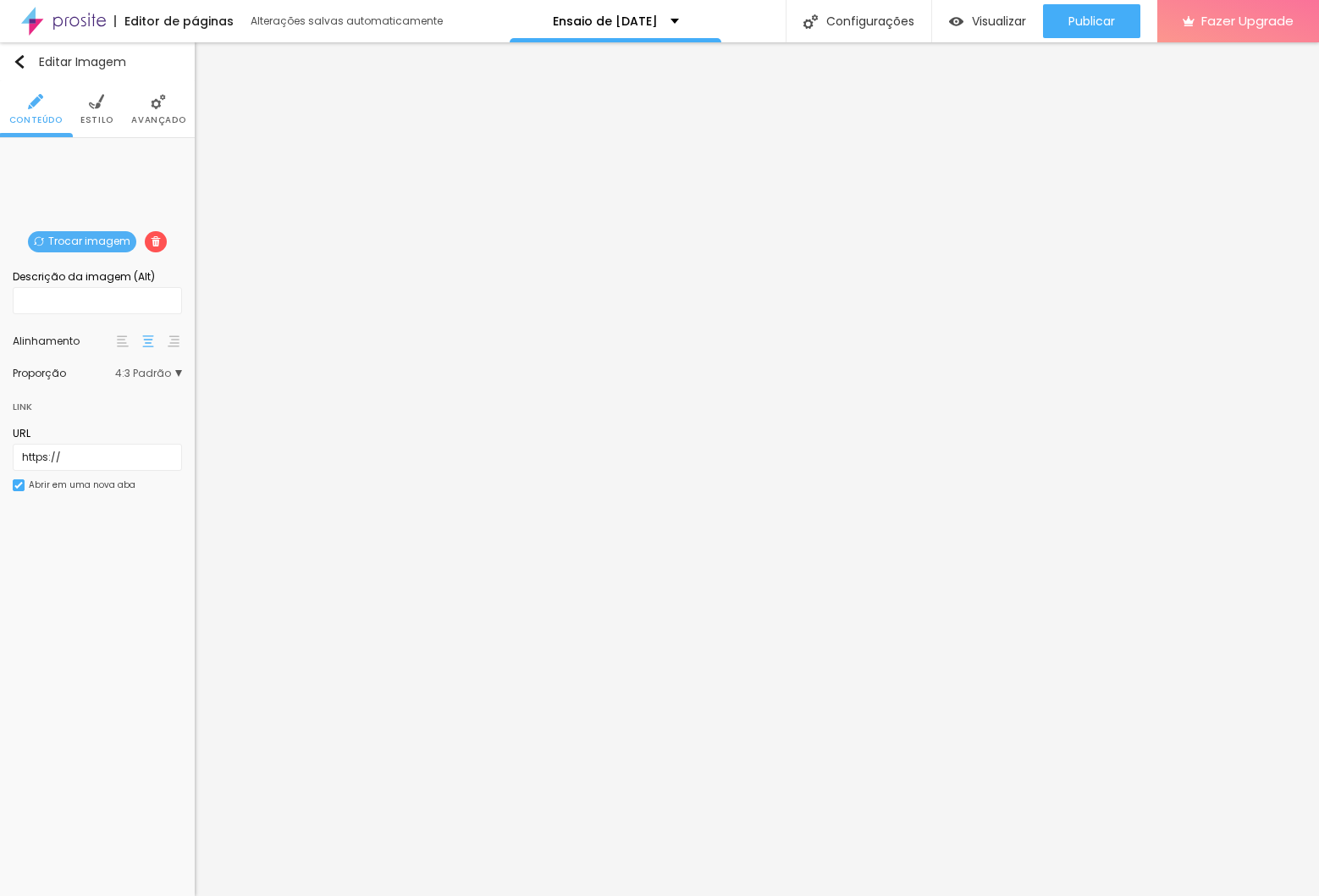
click at [107, 93] on li "Estilo" at bounding box center [97, 109] width 33 height 56
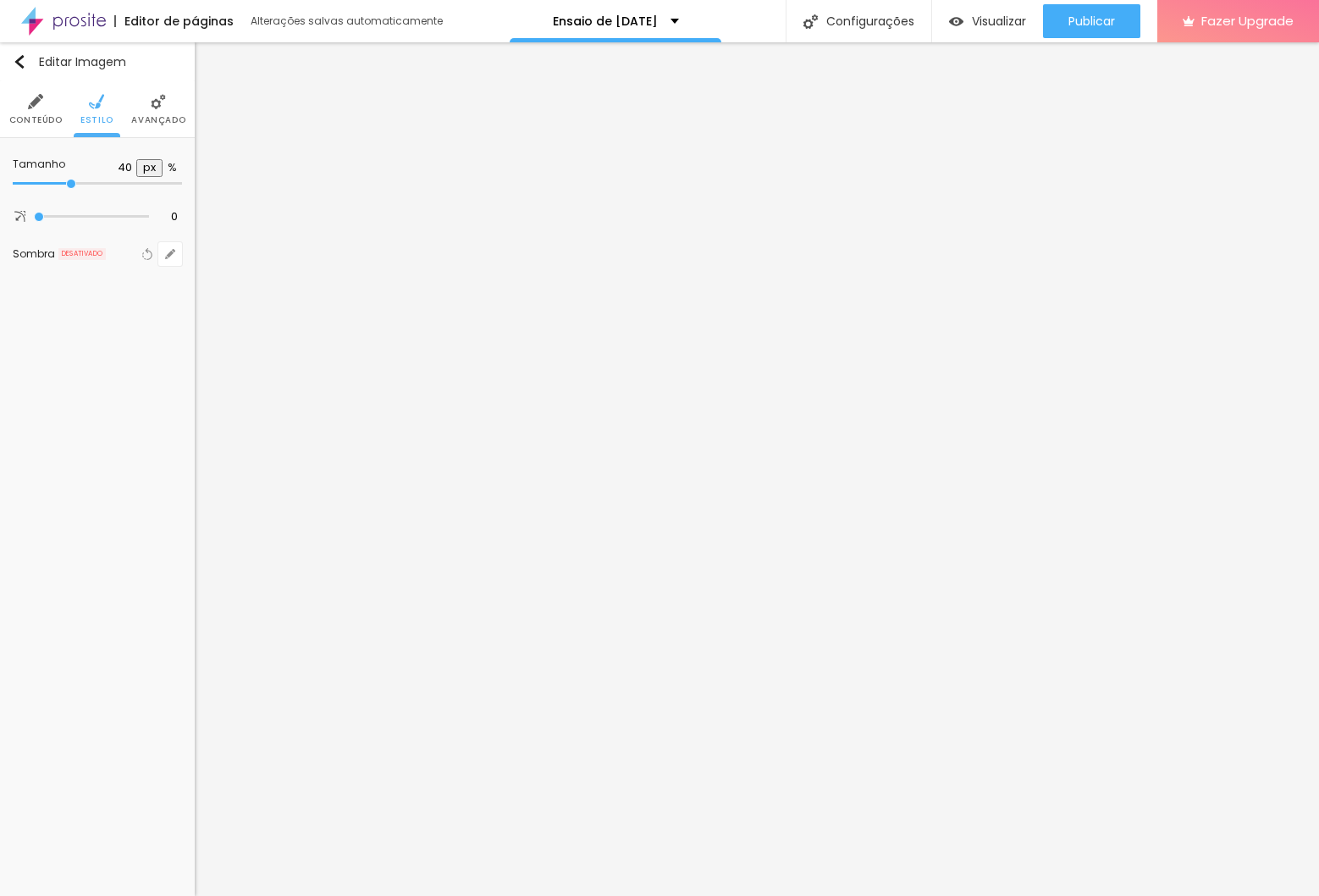
type input "45"
type input "50"
type input "55"
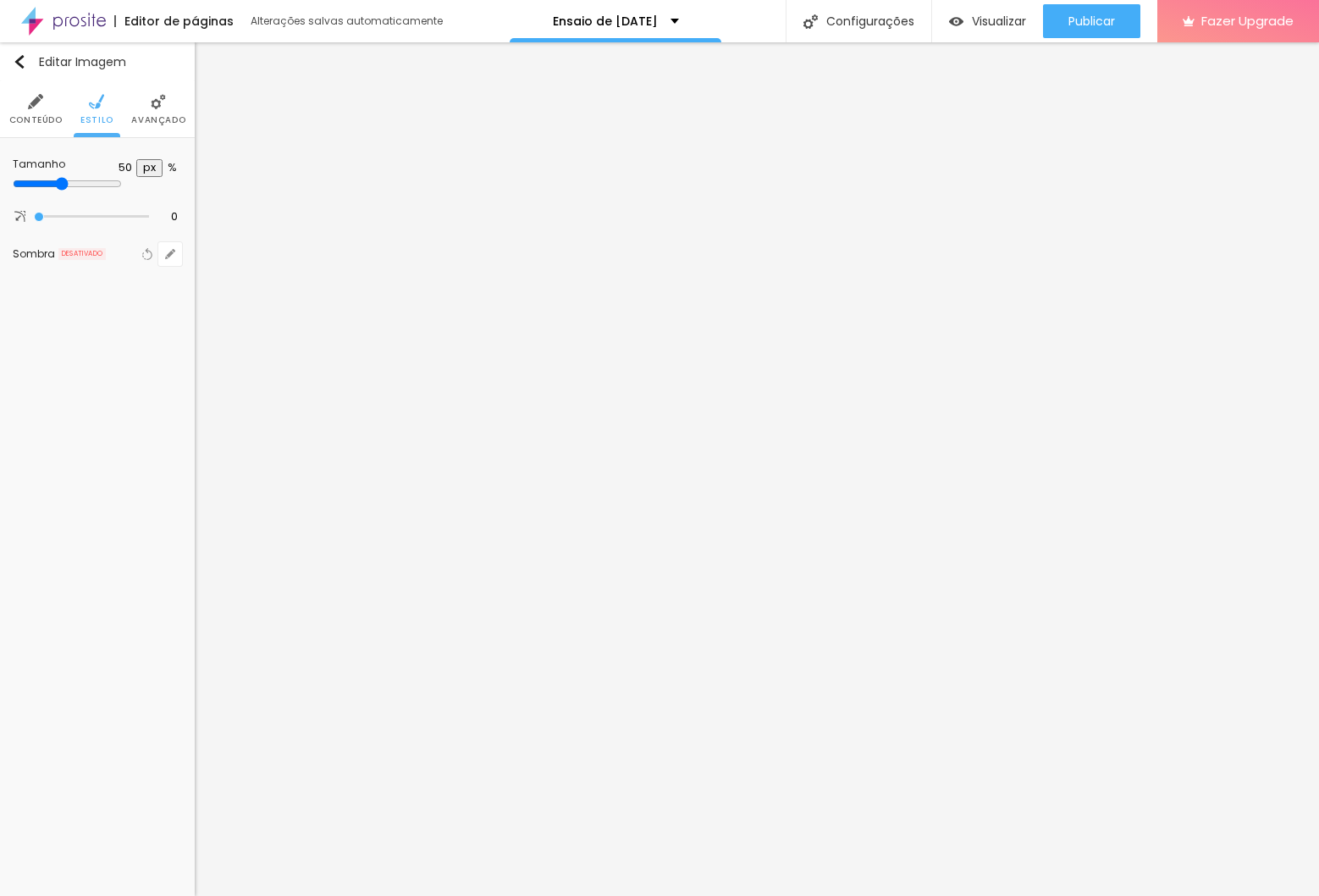
type input "55"
type input "60"
type input "65"
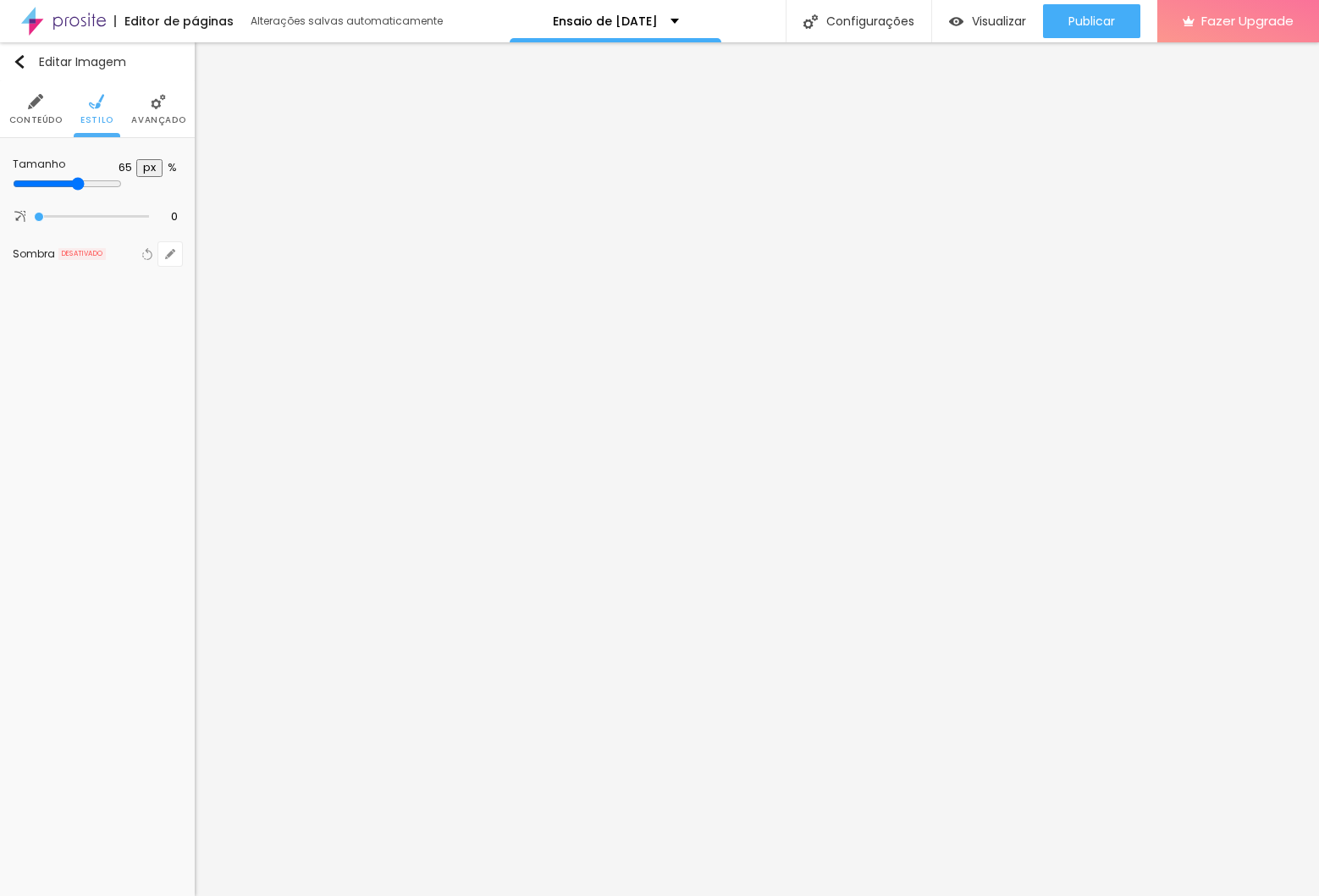
type input "70"
type input "75"
type input "80"
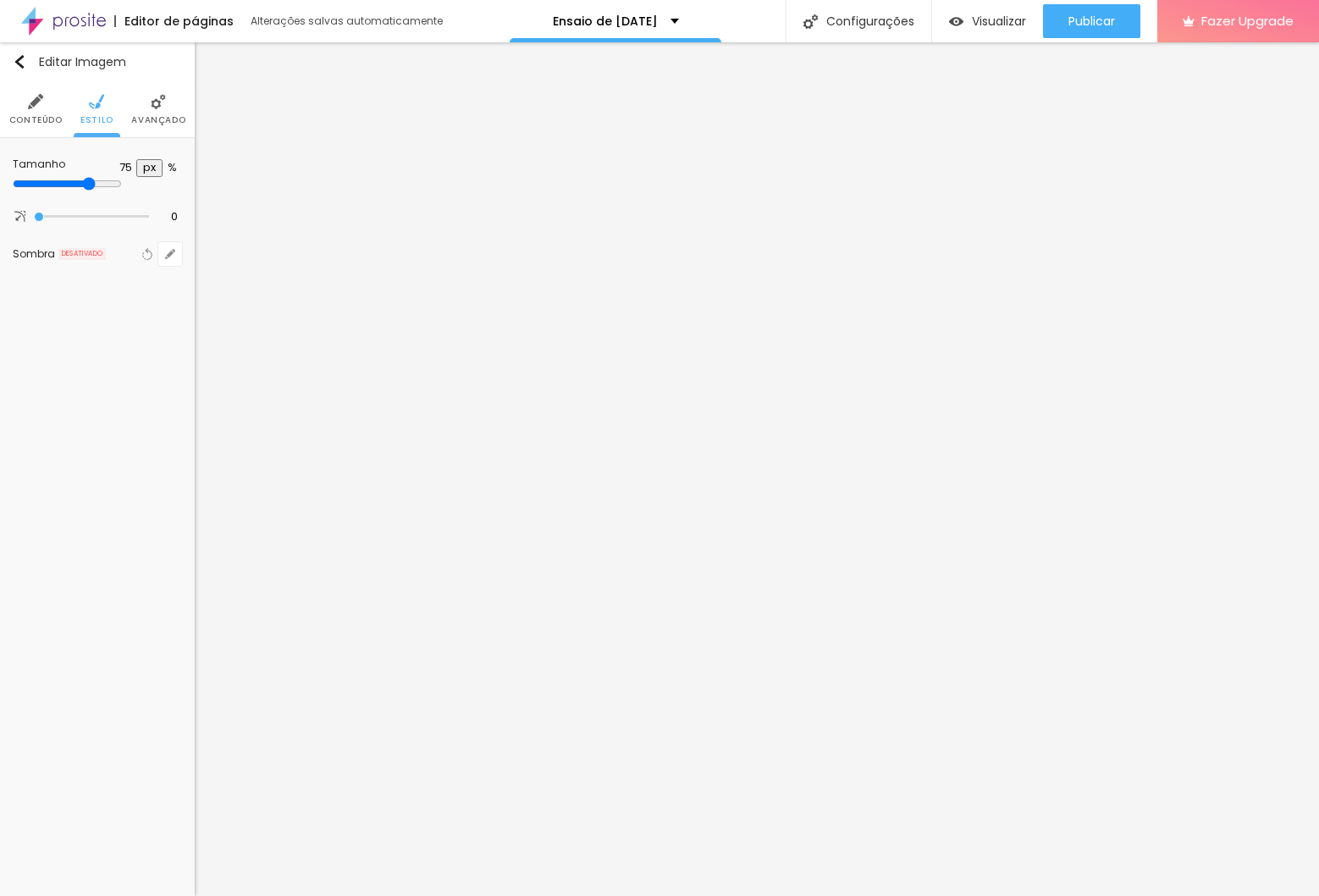
type input "80"
type input "85"
type input "80"
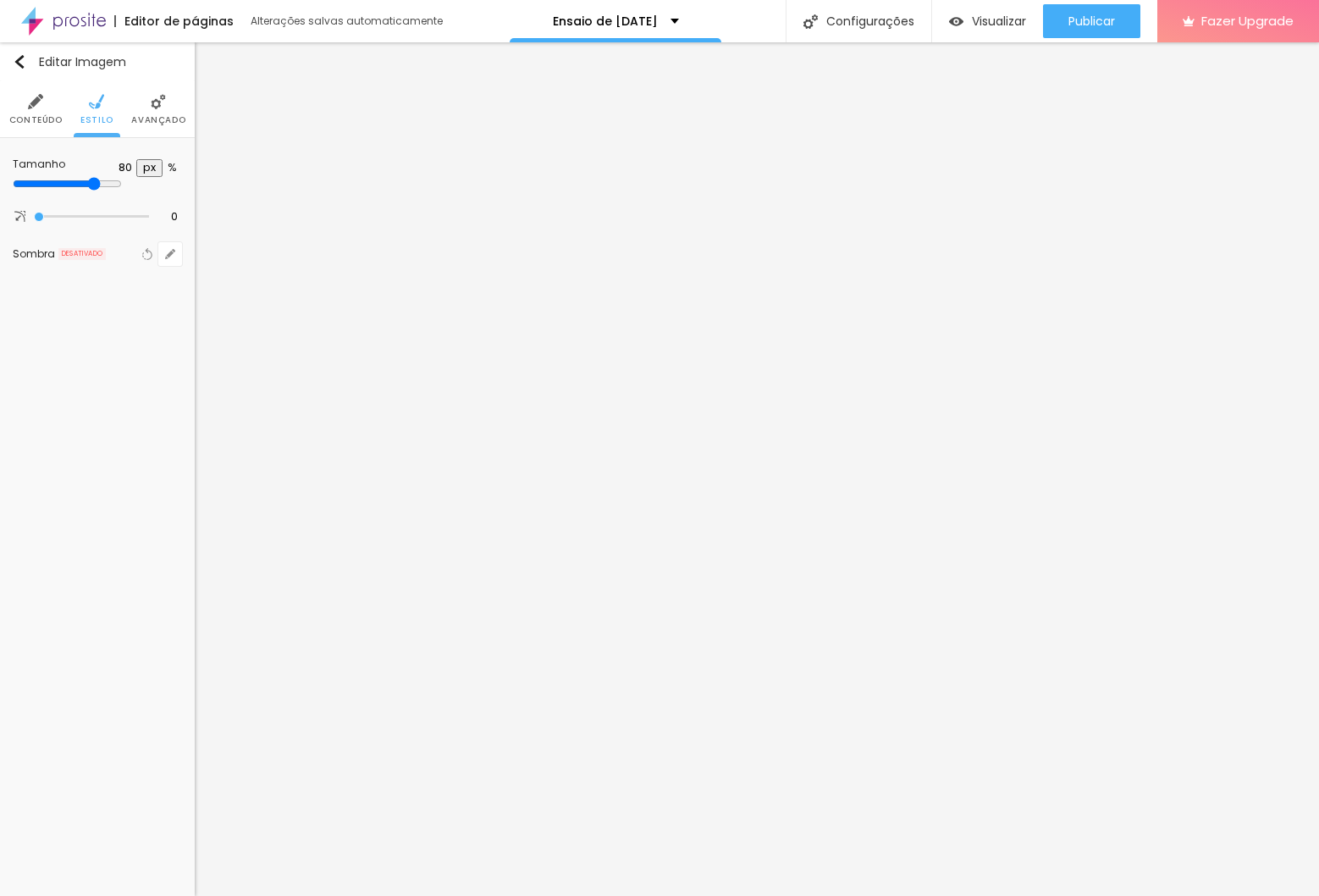
type input "75"
type input "70"
drag, startPoint x: 75, startPoint y: 182, endPoint x: 127, endPoint y: 191, distance: 52.8
type input "70"
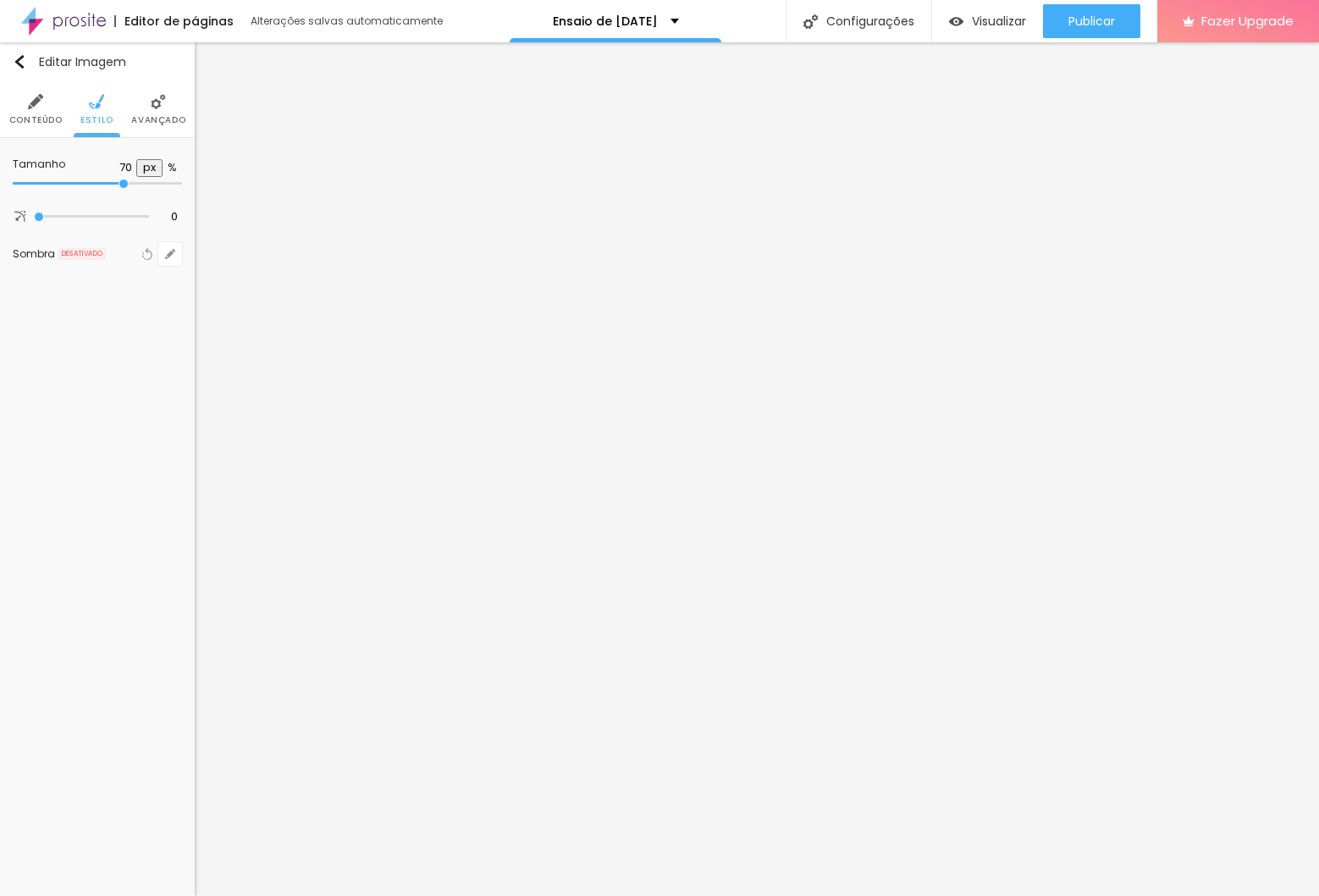
click at [127, 188] on input "range" at bounding box center [97, 183] width 170 height 8
click at [983, 24] on span "Visualizar" at bounding box center [999, 21] width 55 height 13
click at [139, 107] on img at bounding box center [140, 101] width 15 height 15
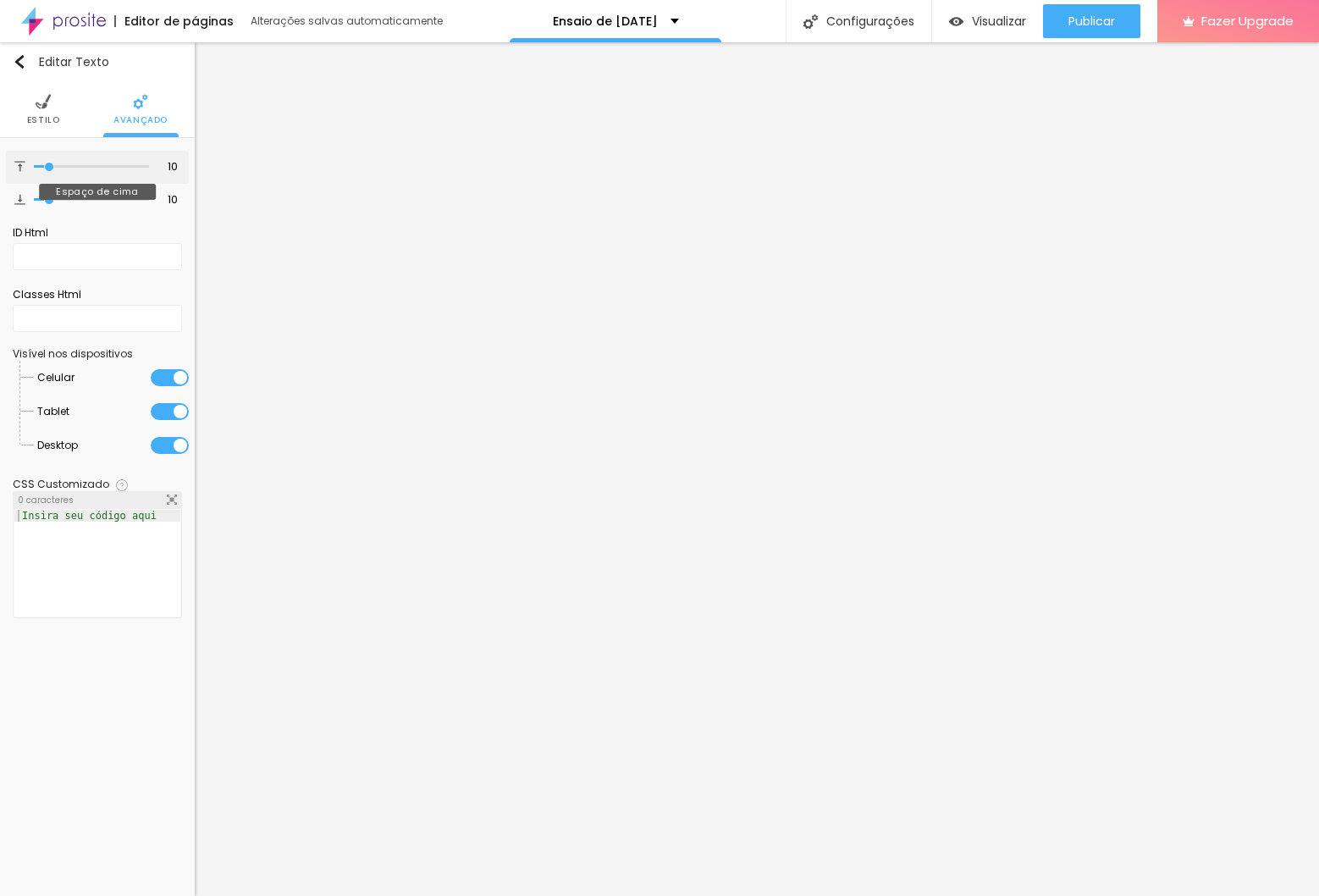
type input "16"
type input "23"
type input "36"
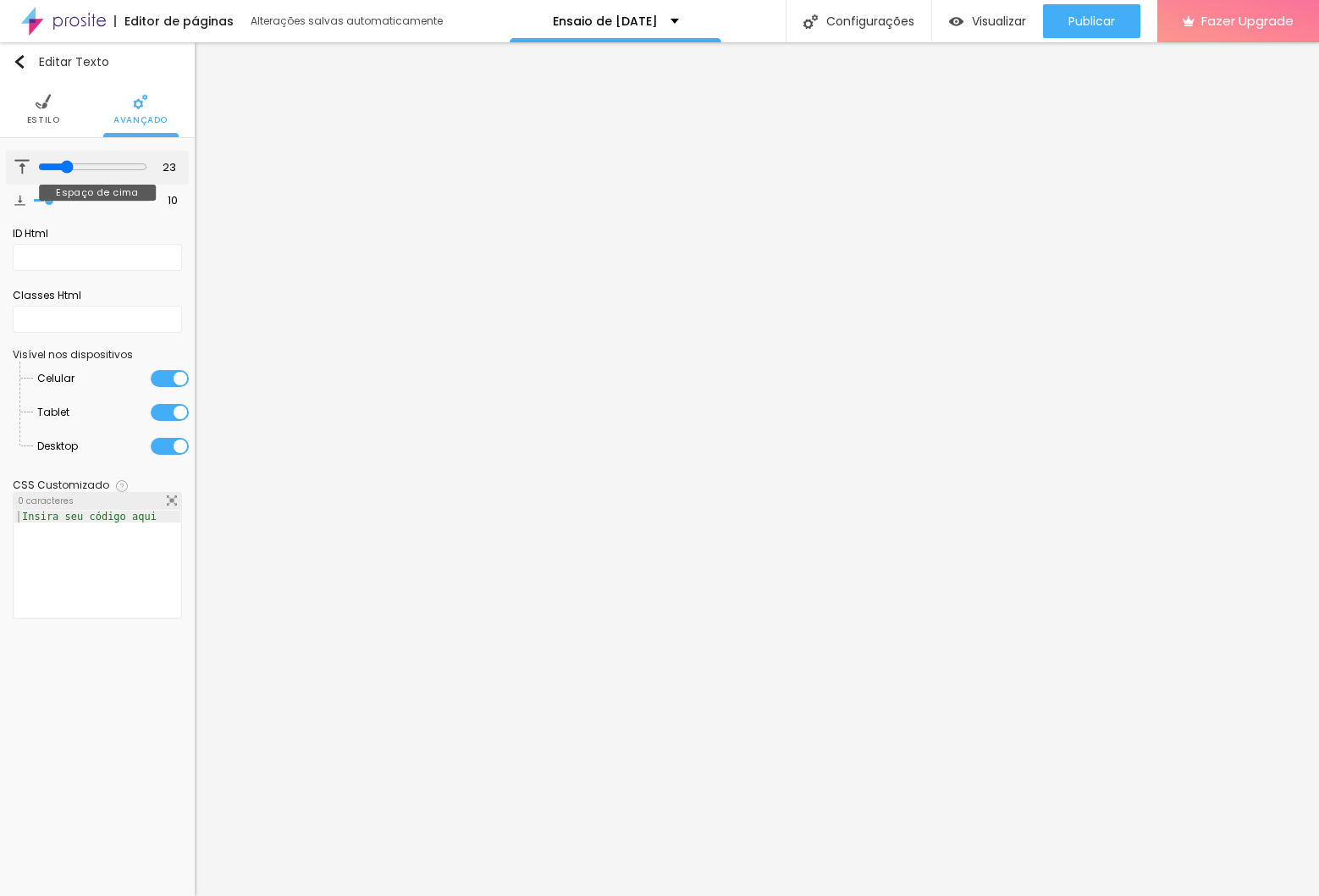
type input "36"
type input "42"
type input "47"
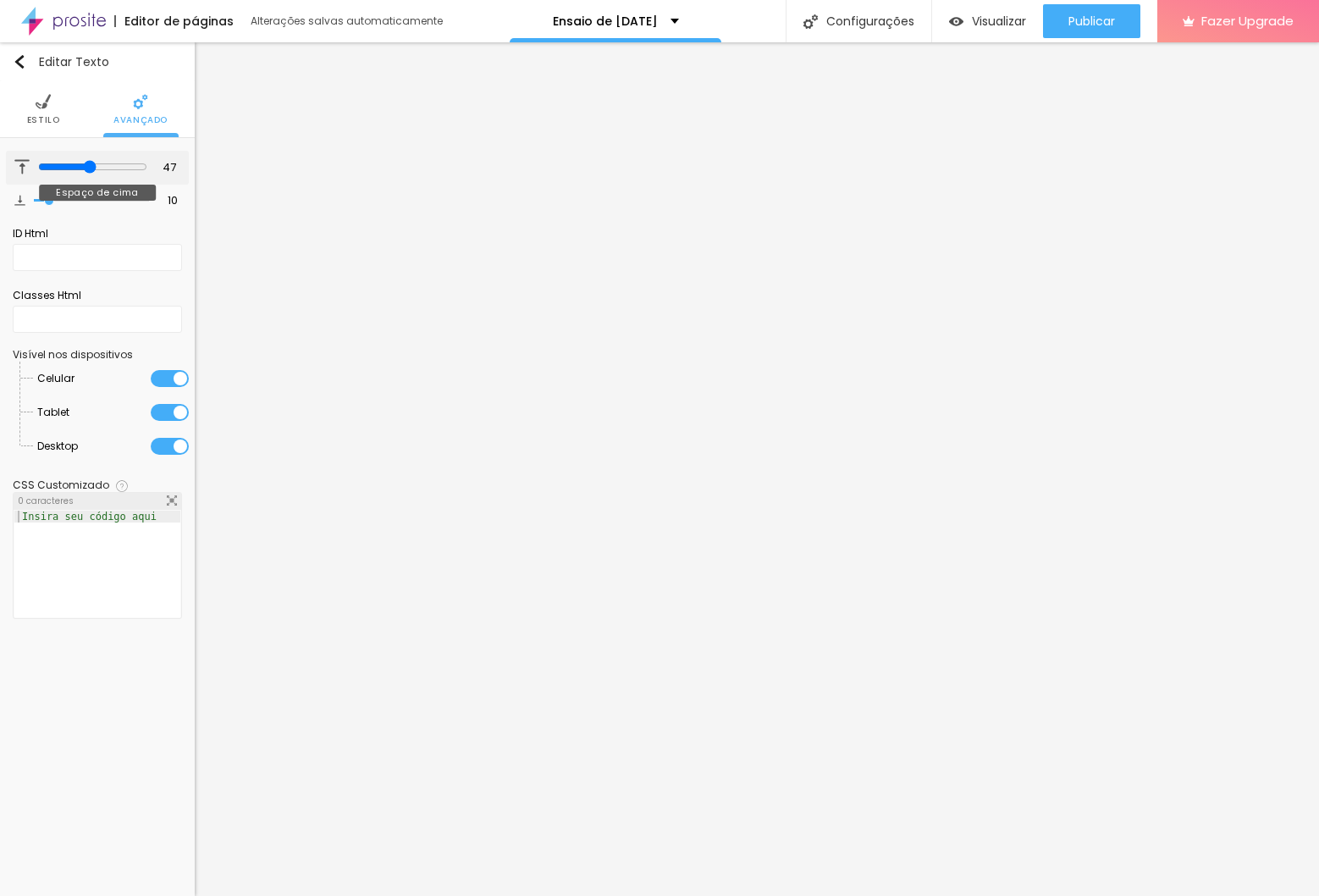
type input "50"
type input "51"
type input "53"
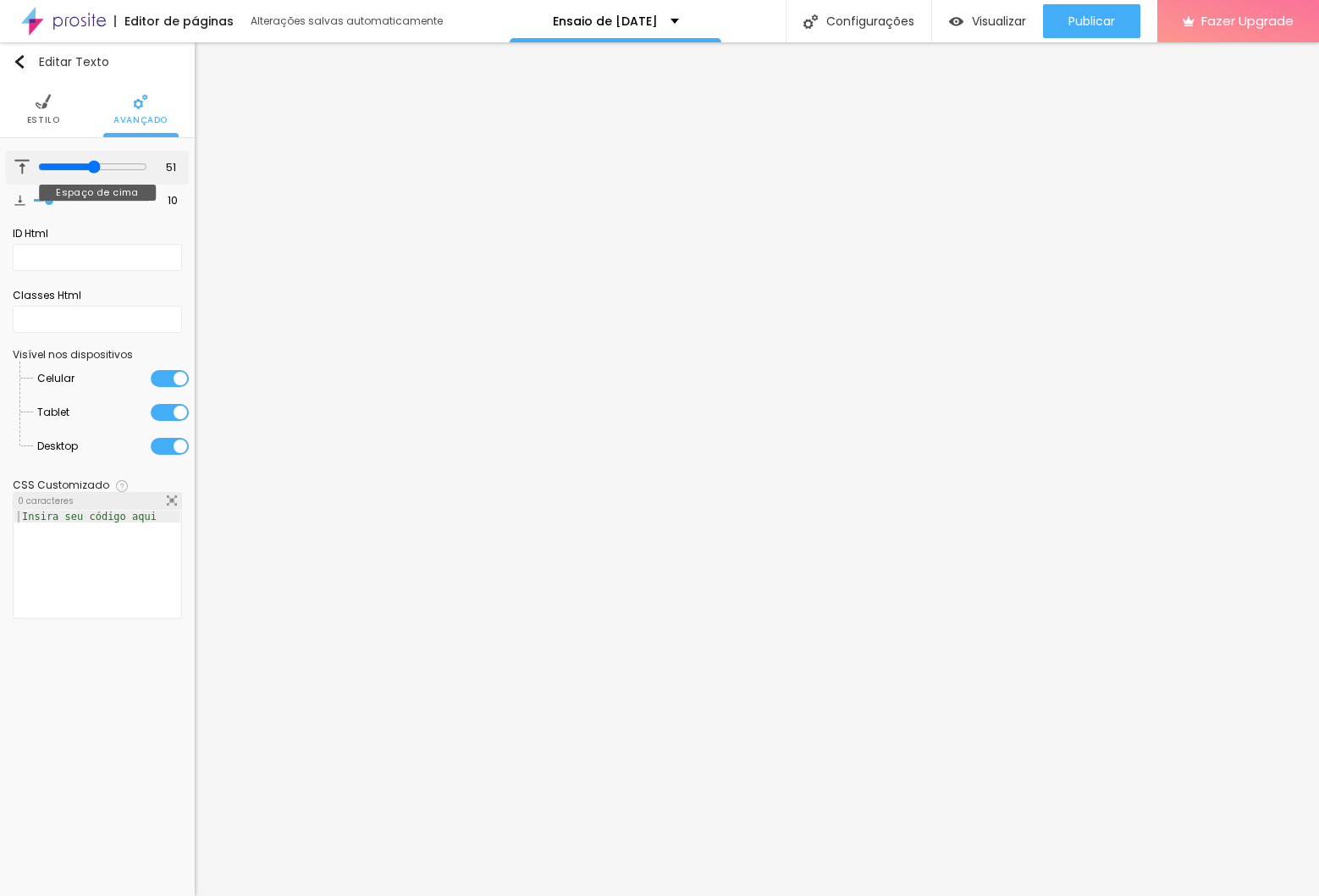
type input "53"
type input "65"
type input "89"
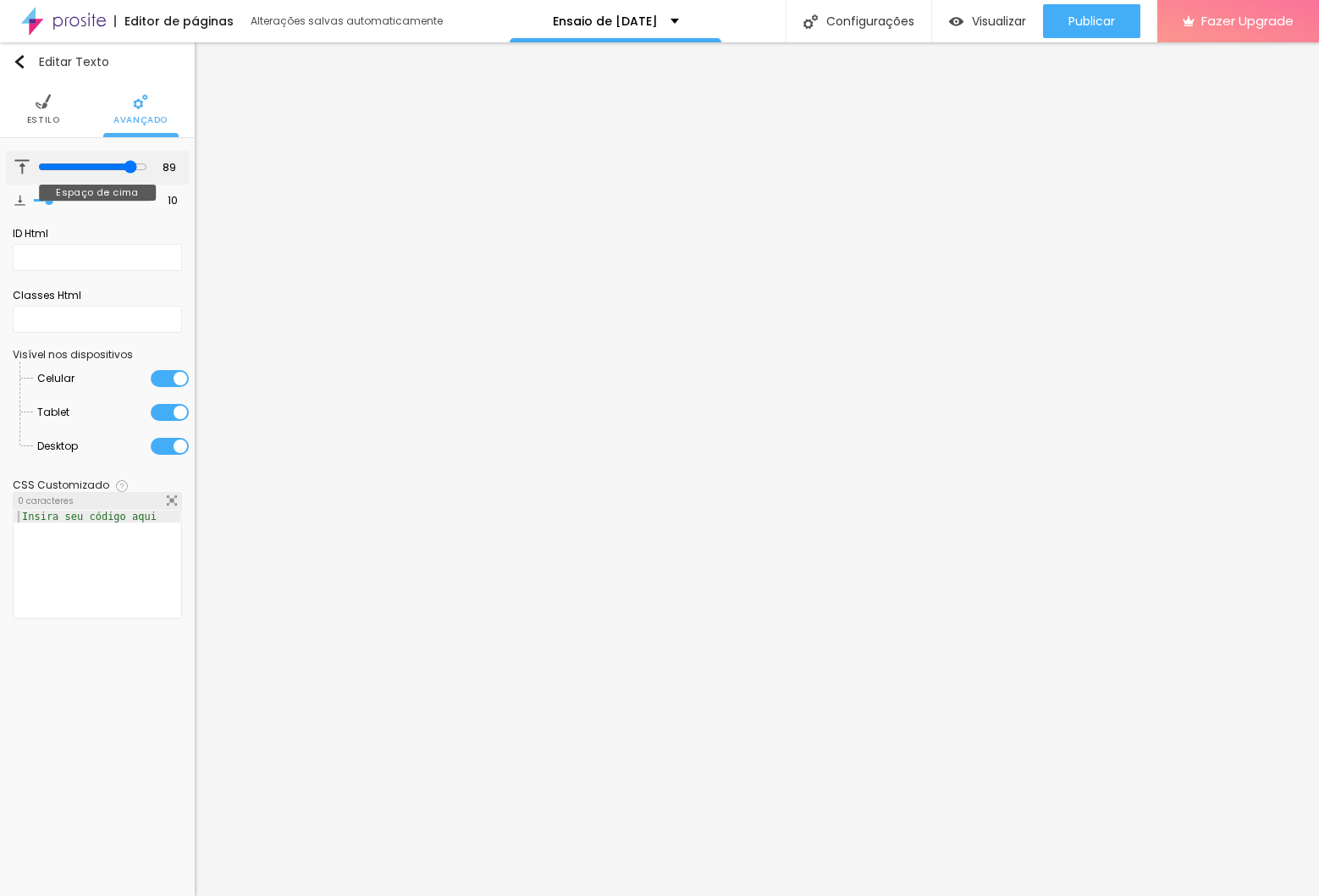
type input "100"
type input "95"
type input "52"
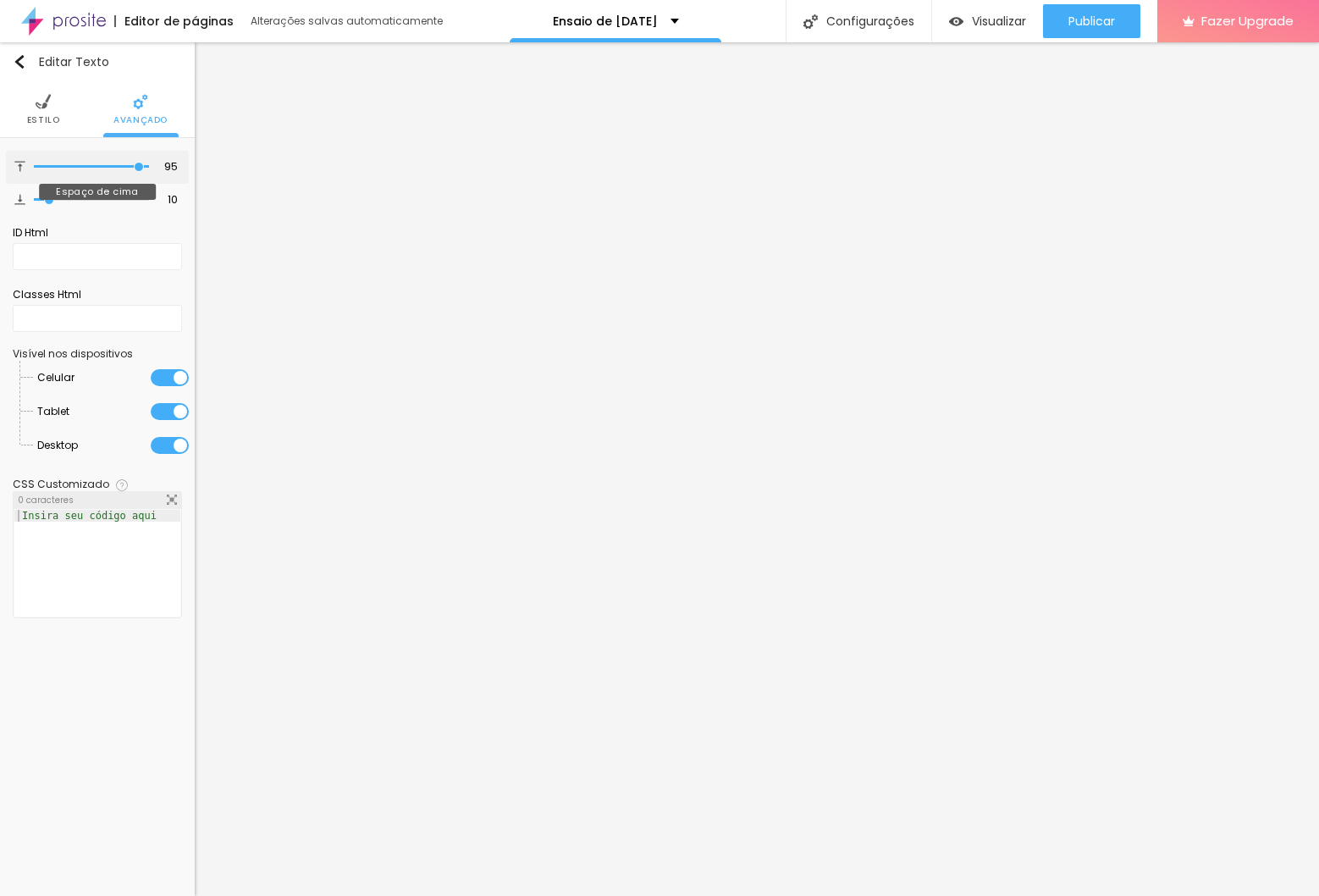
type input "52"
type input "50"
type input "49"
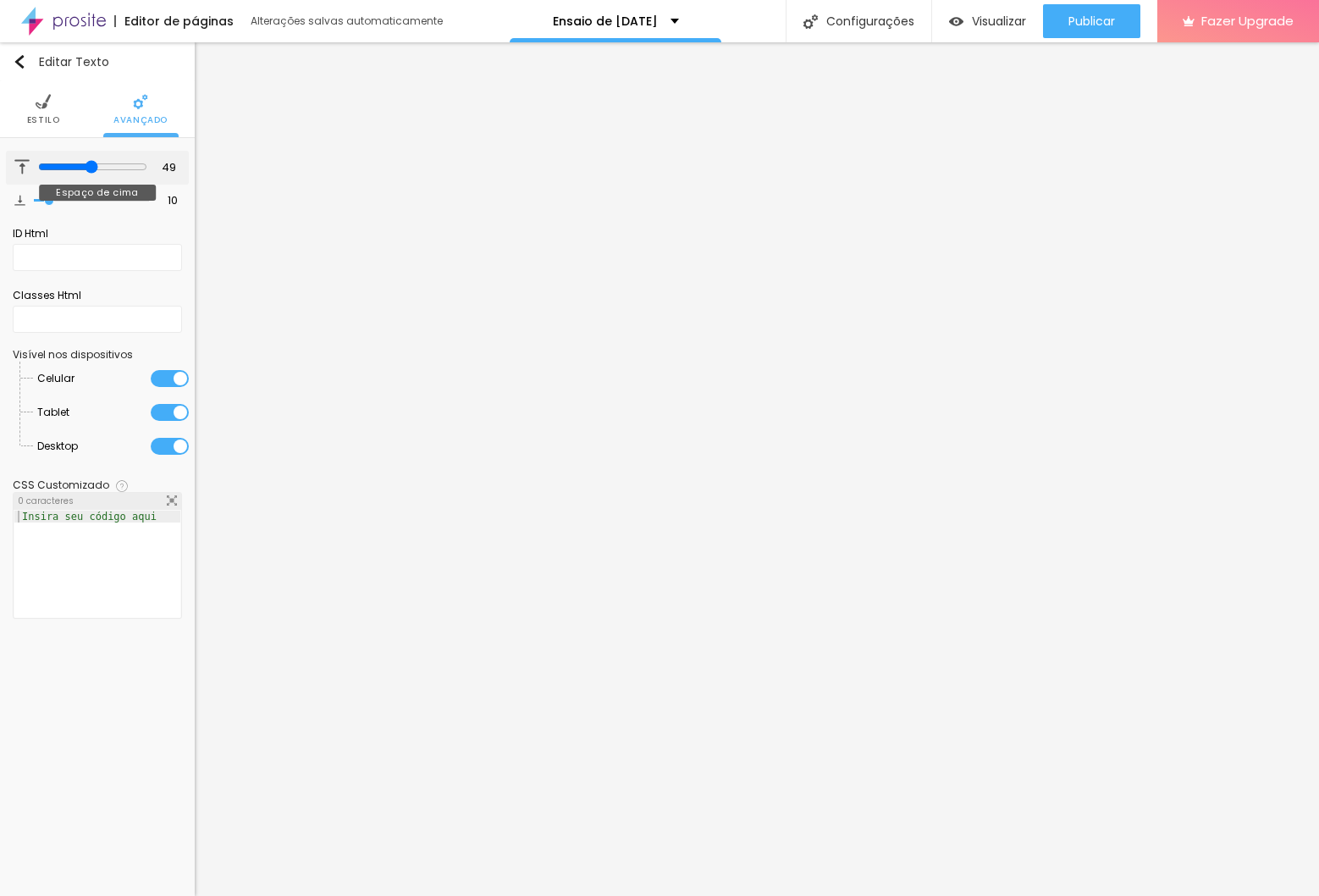
type input "48"
type input "47"
type input "46"
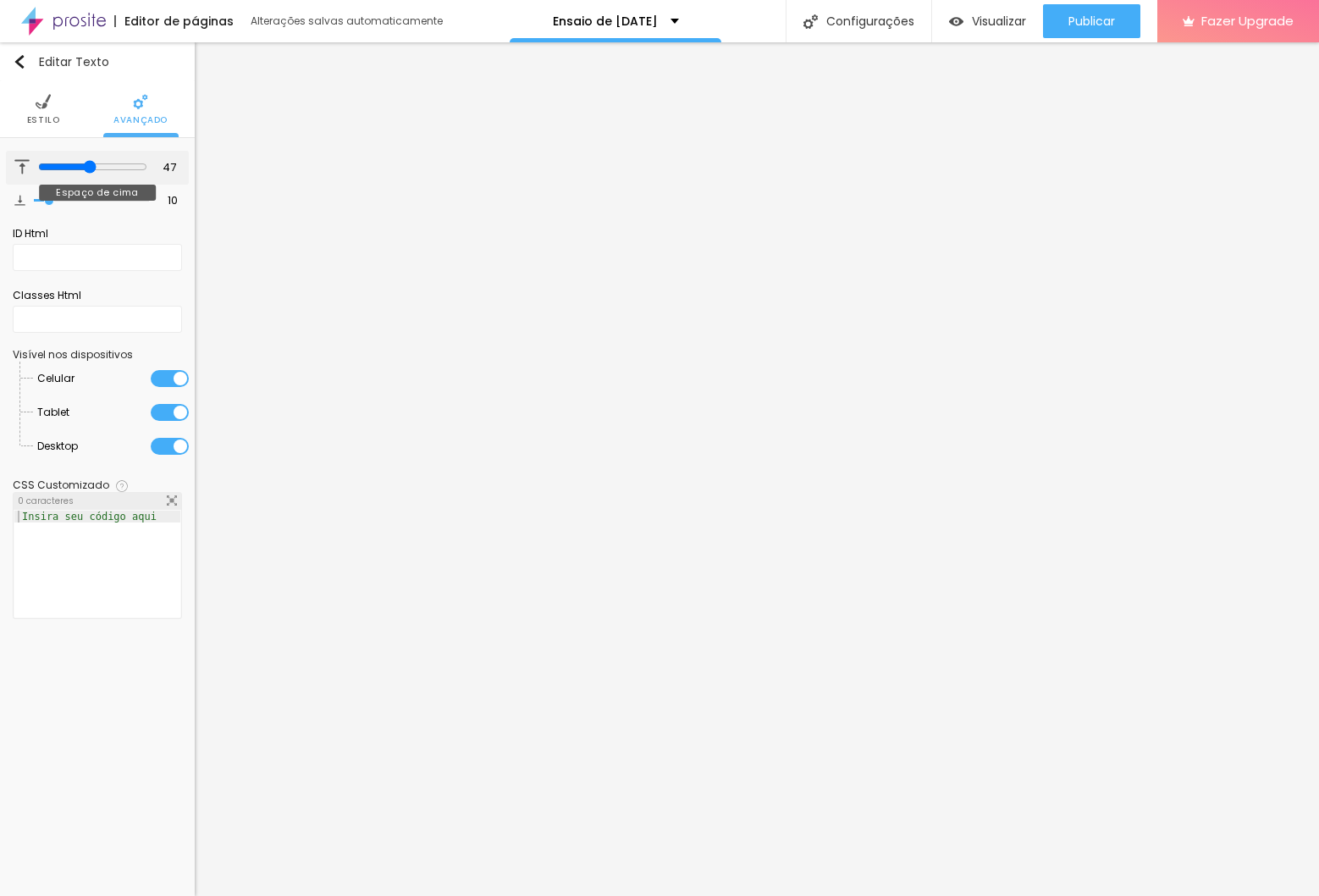
type input "46"
type input "44"
type input "42"
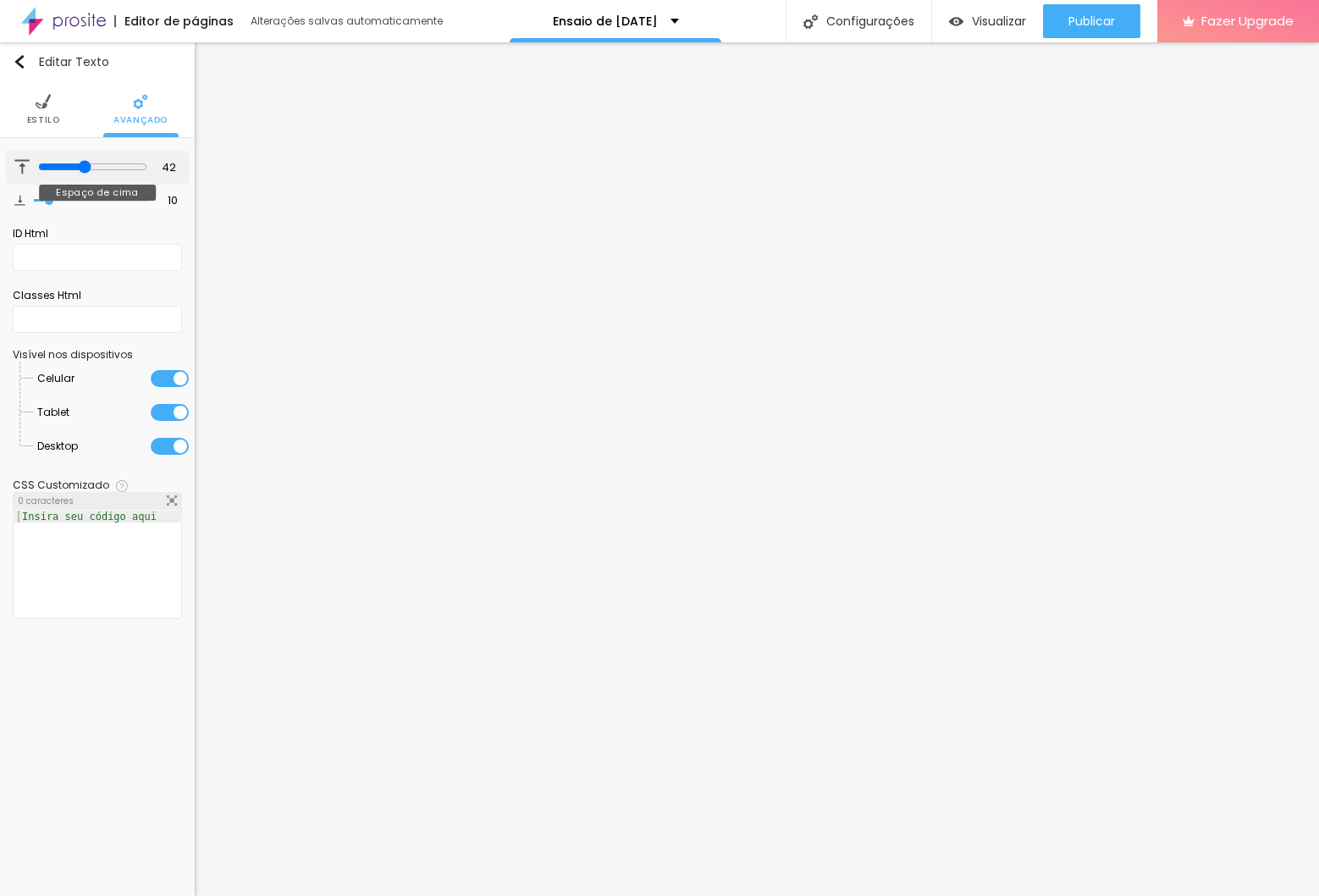
type input "40"
drag, startPoint x: 55, startPoint y: 167, endPoint x: 80, endPoint y: 184, distance: 30.2
type input "40"
click at [80, 171] on input "range" at bounding box center [91, 166] width 115 height 8
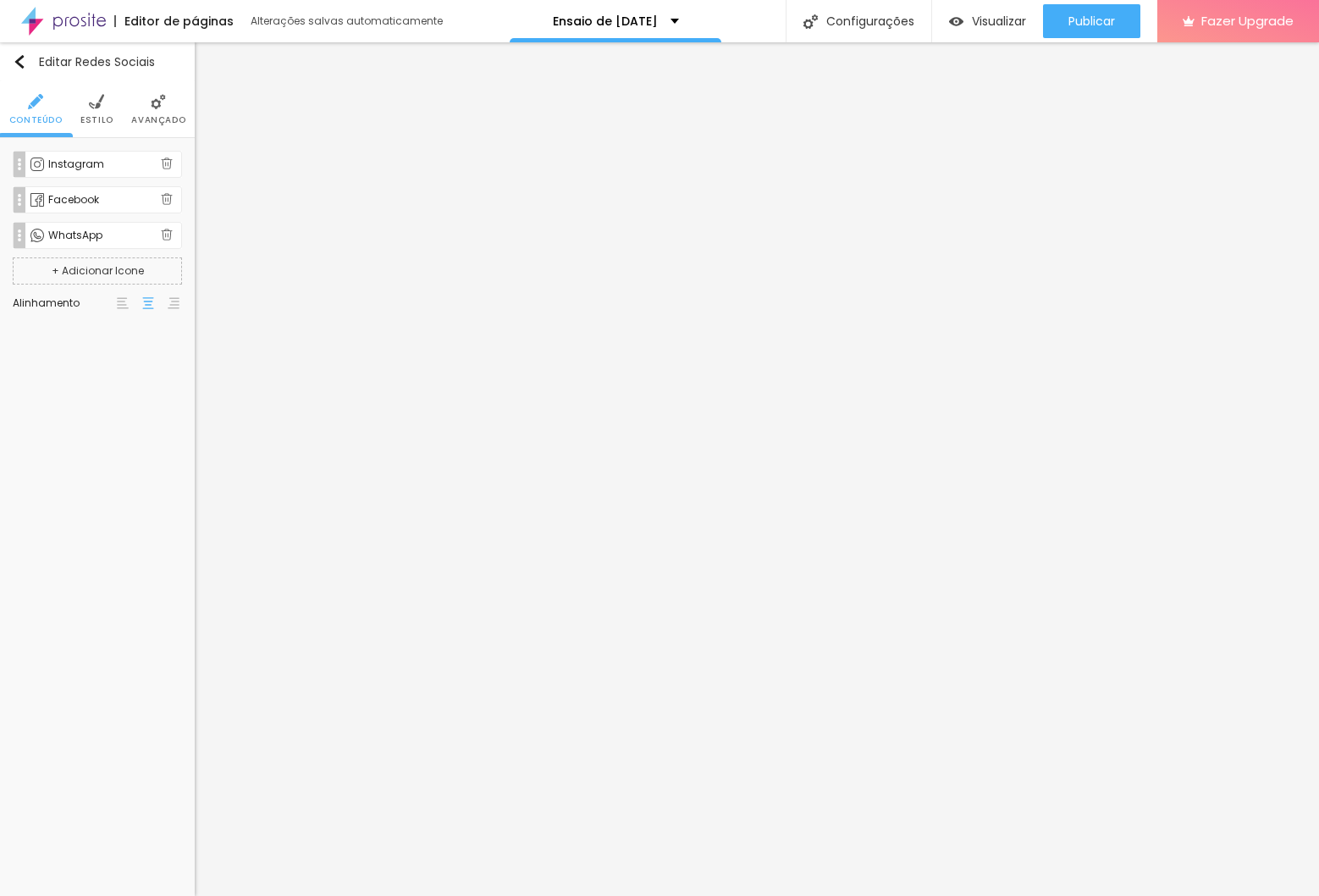
click at [96, 116] on span "Estilo" at bounding box center [97, 120] width 33 height 8
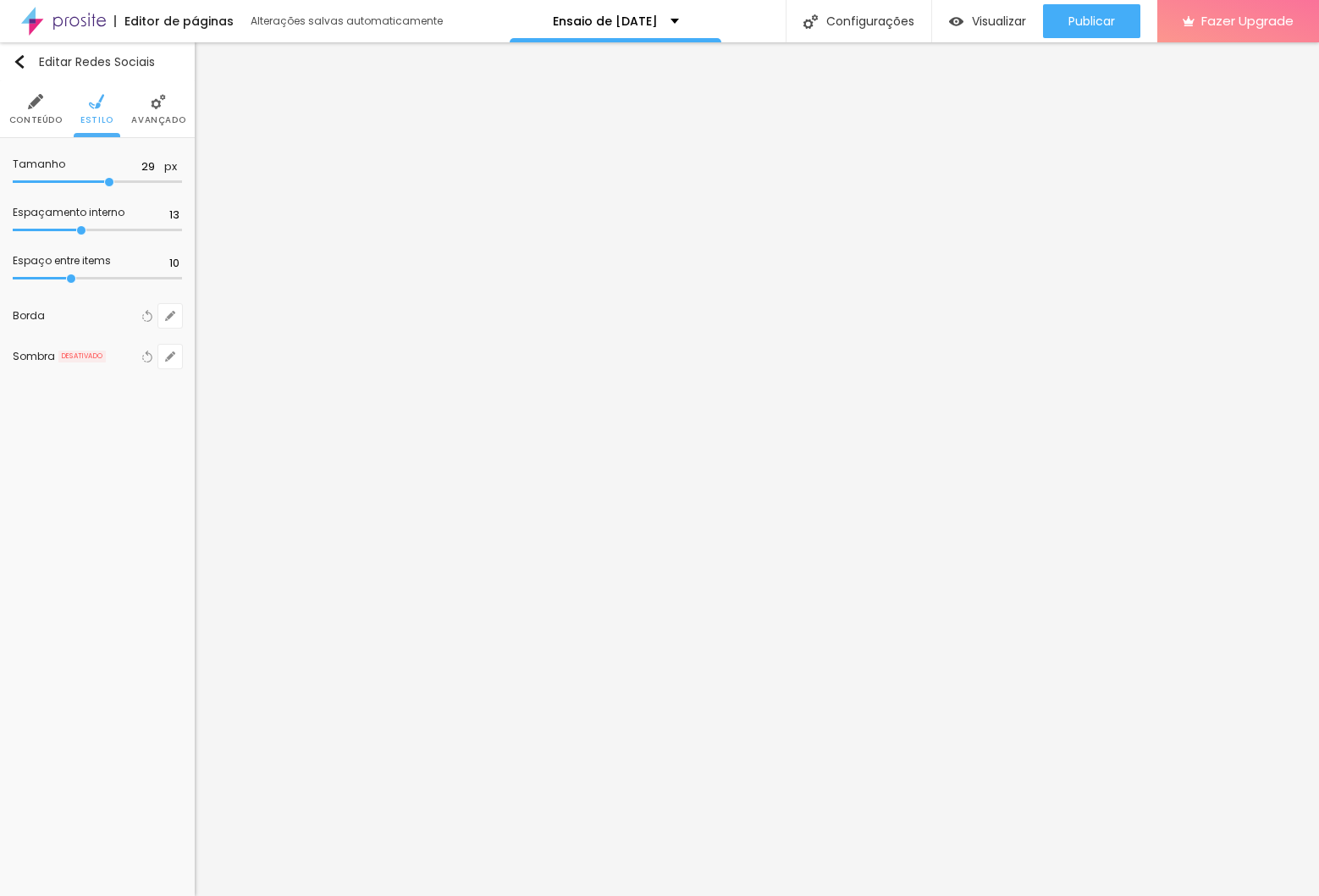
click at [157, 88] on li "Avançado" at bounding box center [158, 109] width 55 height 56
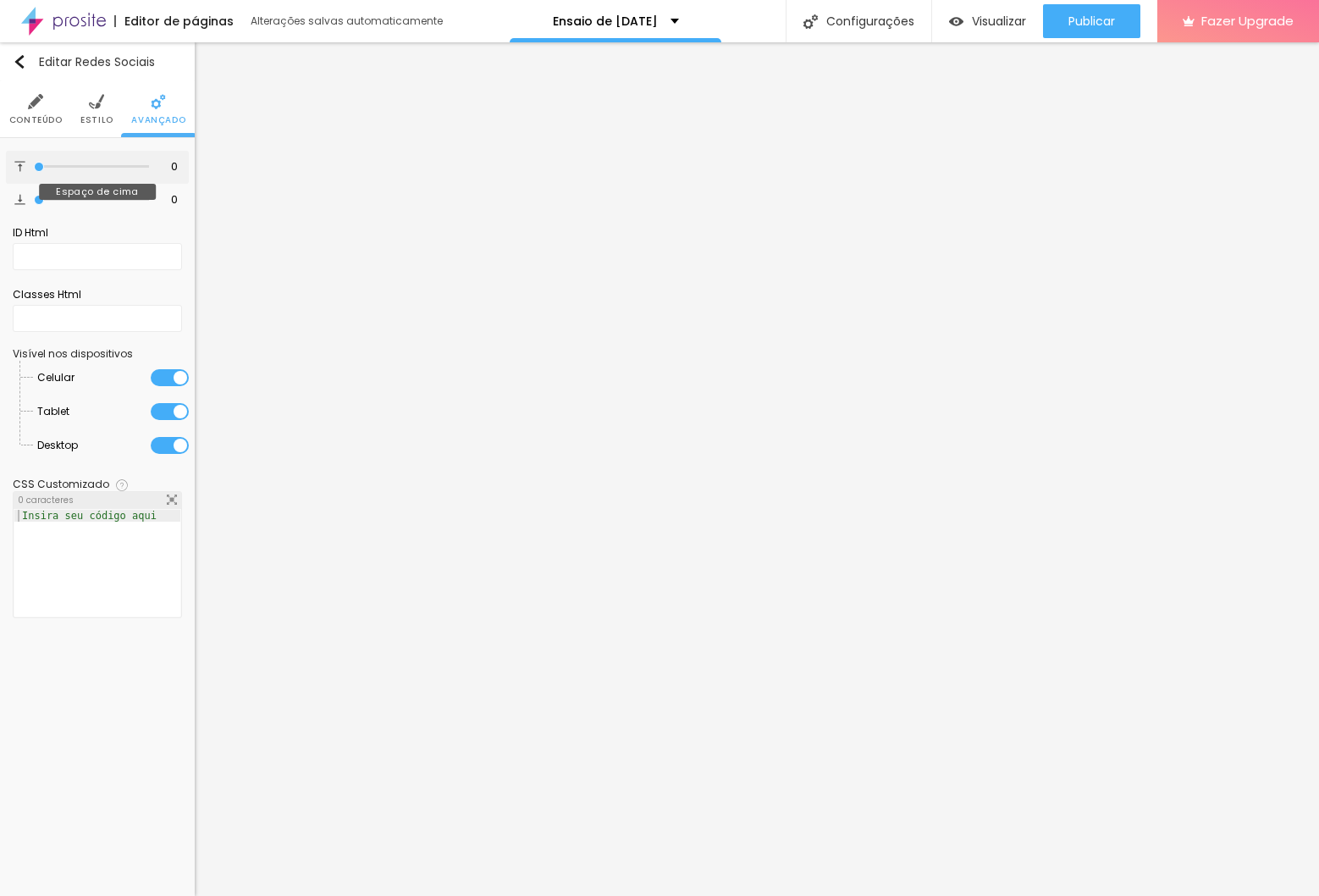
type input "25"
type input "28"
type input "30"
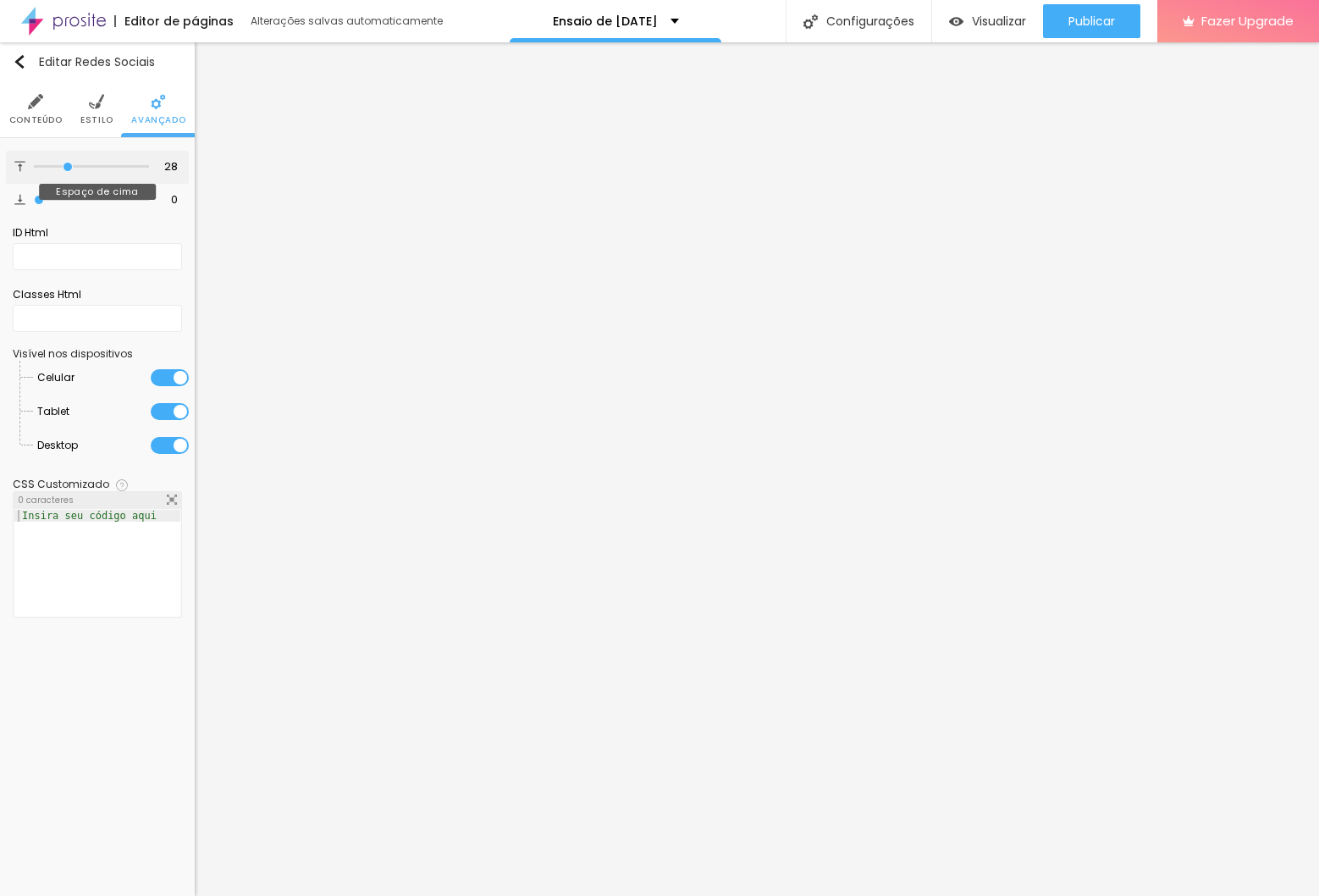
type input "30"
type input "31"
type input "33"
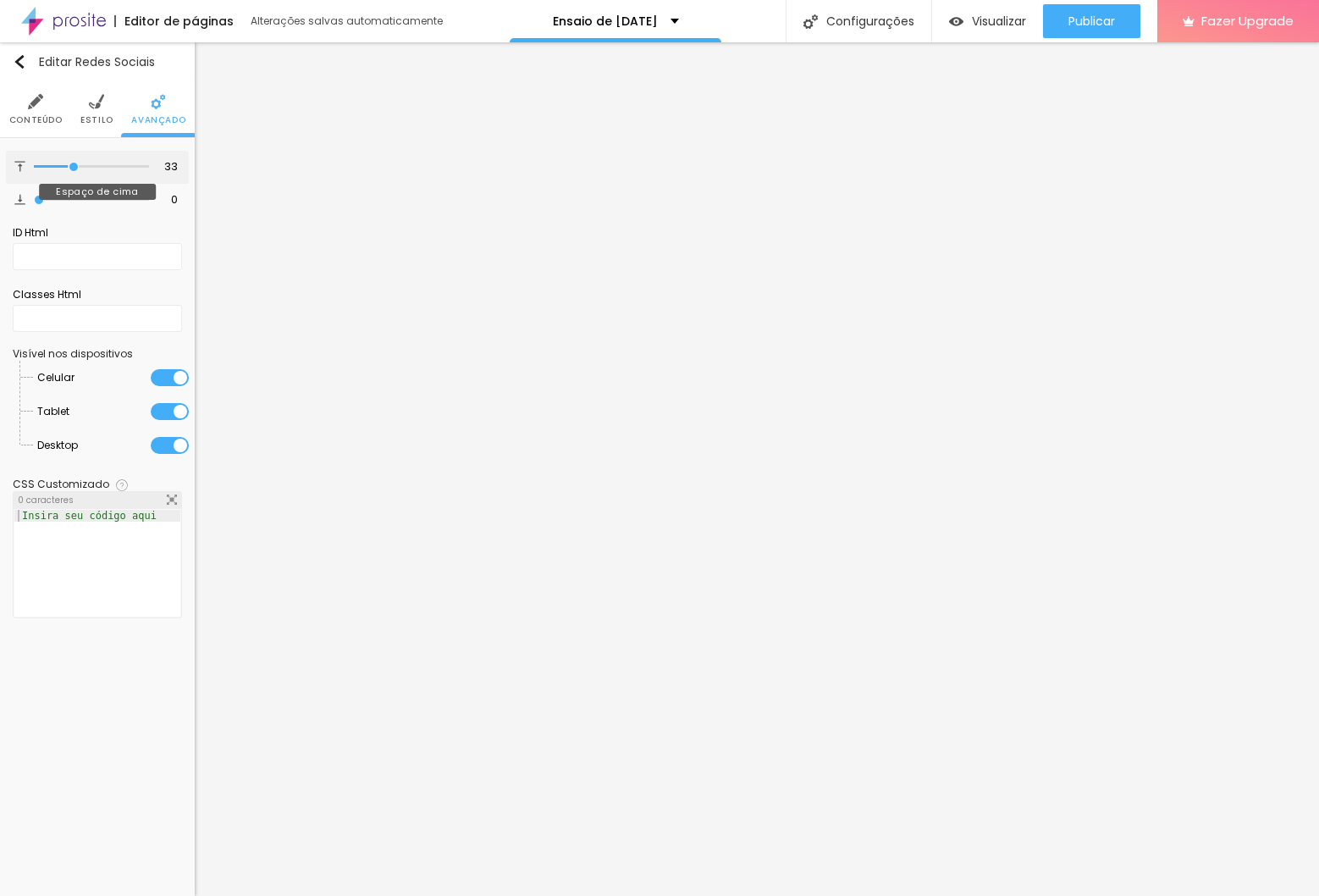
type input "35"
type input "37"
type input "38"
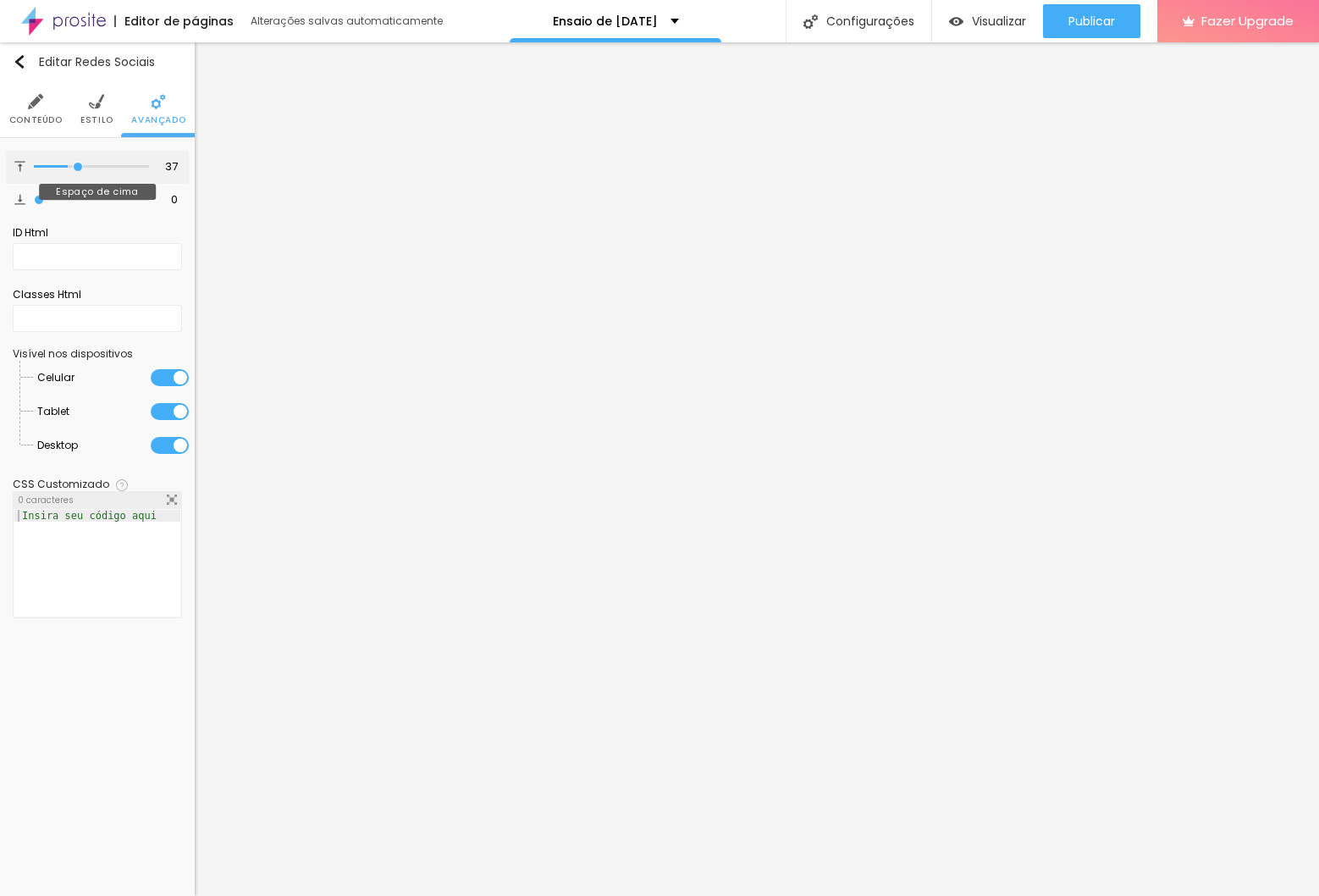
type input "38"
type input "39"
type input "31"
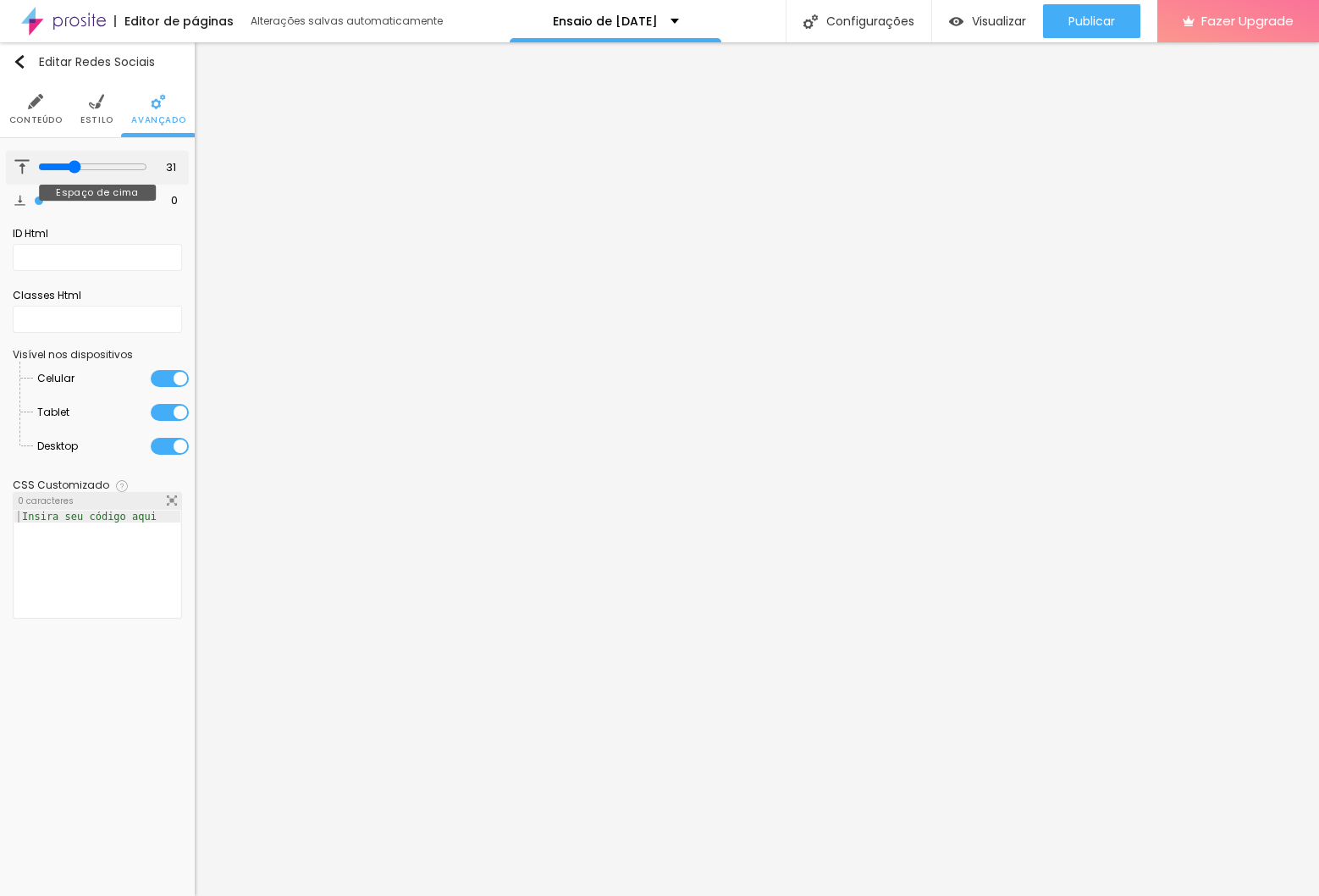
type input "33"
type input "34"
type input "35"
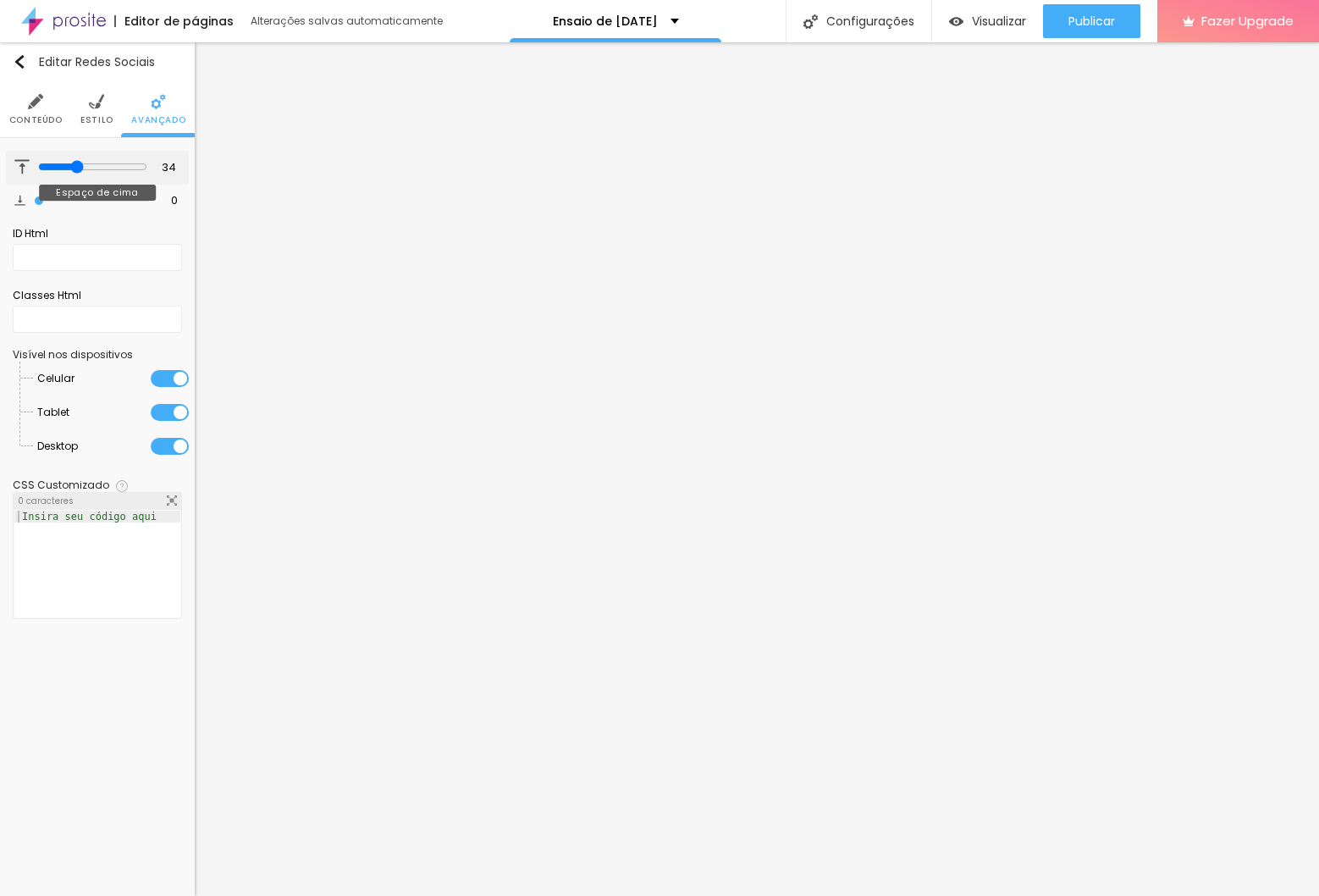
type input "35"
type input "36"
type input "37"
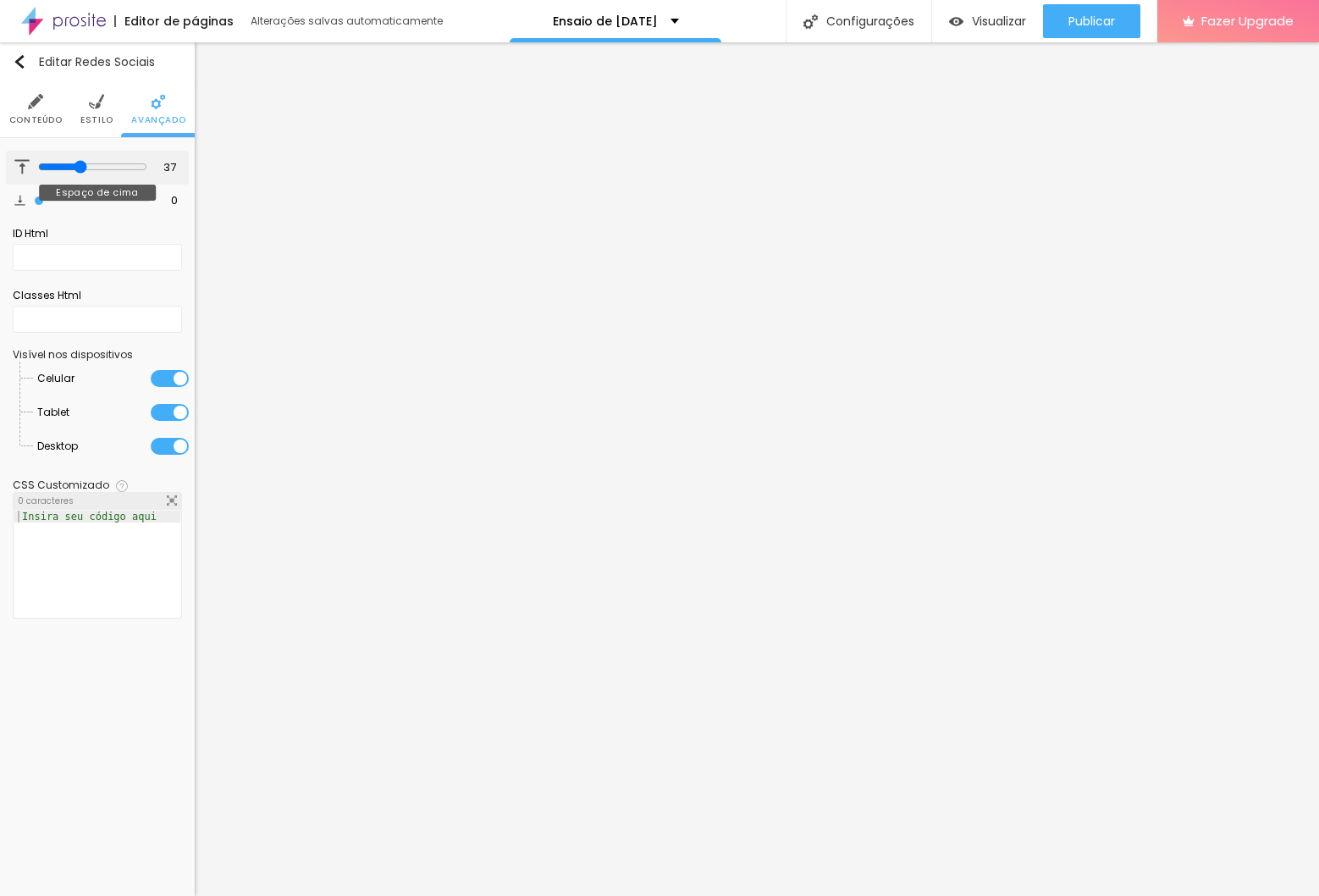
drag, startPoint x: 38, startPoint y: 170, endPoint x: 78, endPoint y: 170, distance: 40.0
type input "37"
click at [78, 170] on input "range" at bounding box center [93, 166] width 109 height 13
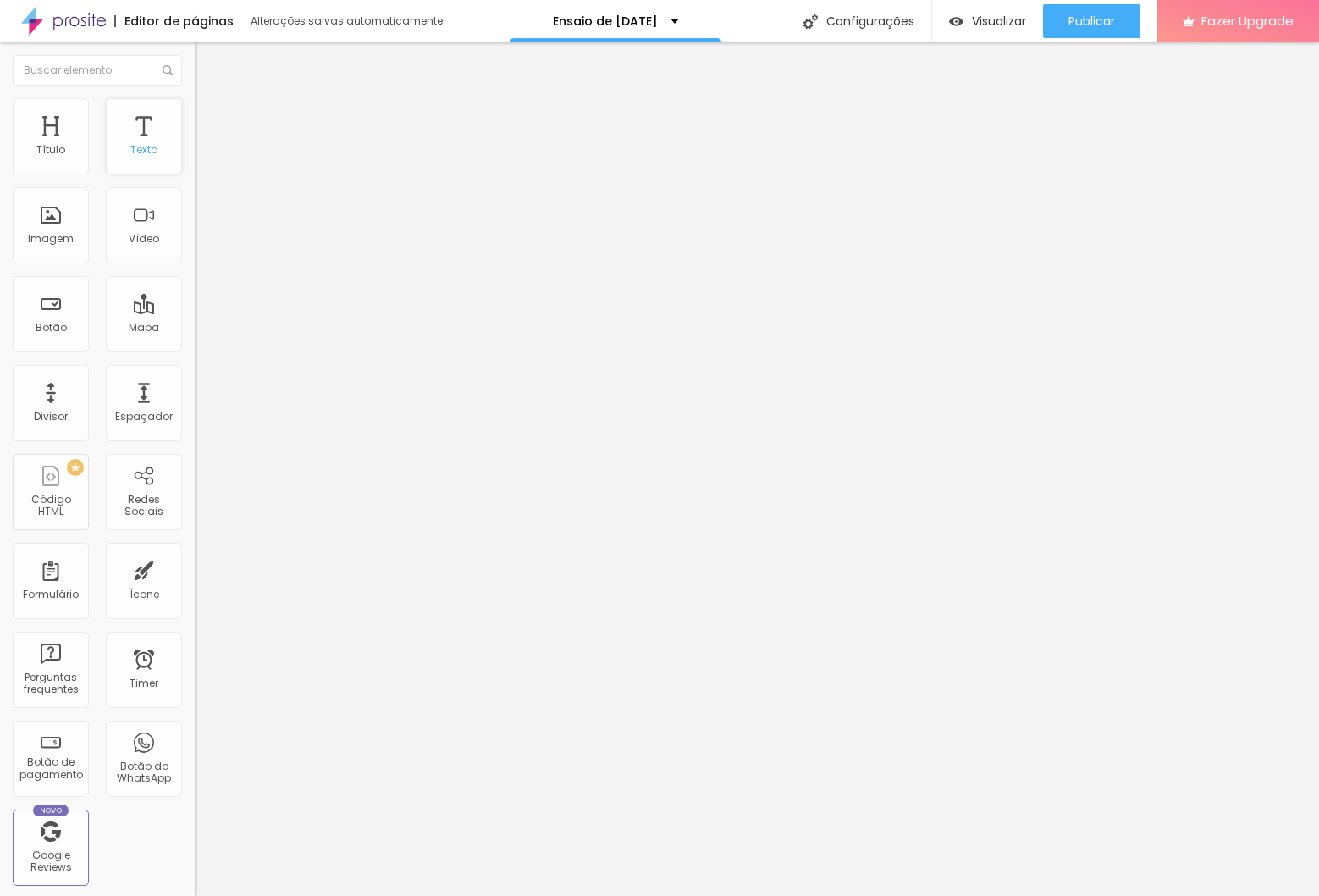
drag, startPoint x: 139, startPoint y: 151, endPoint x: 141, endPoint y: 160, distance: 9.2
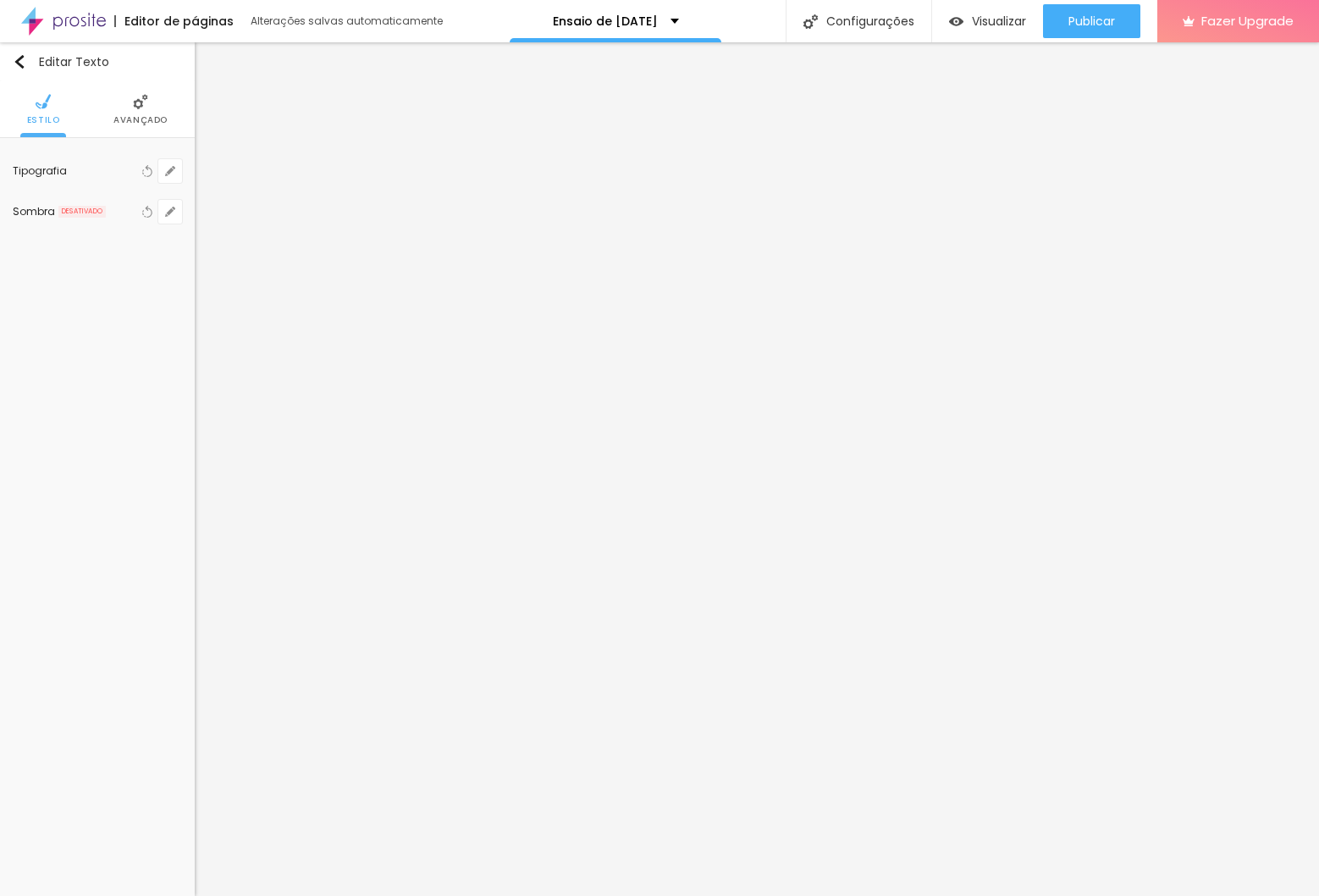
click at [123, 124] on span "Avançado" at bounding box center [140, 120] width 55 height 8
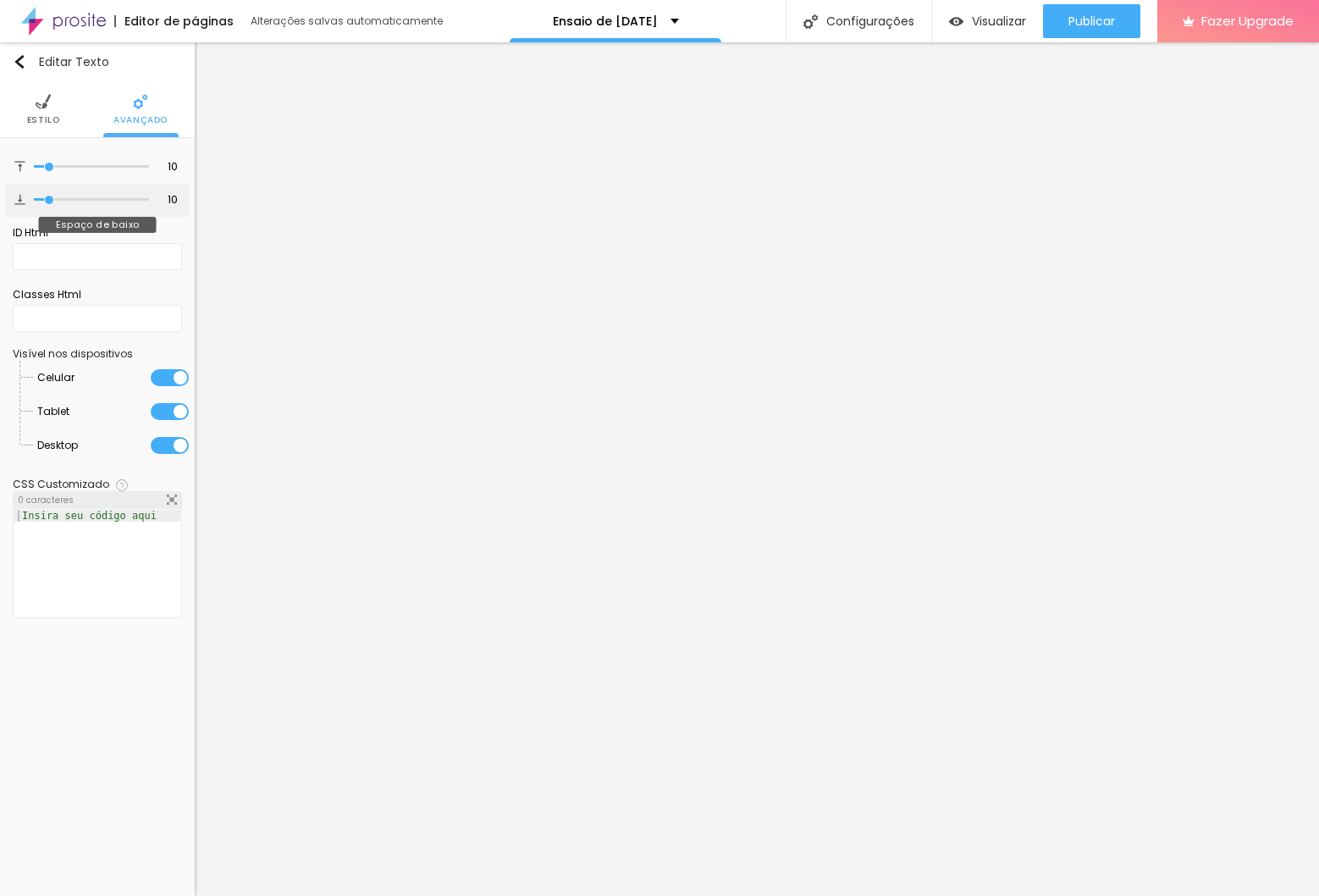
type input "4"
type input "2"
type input "0"
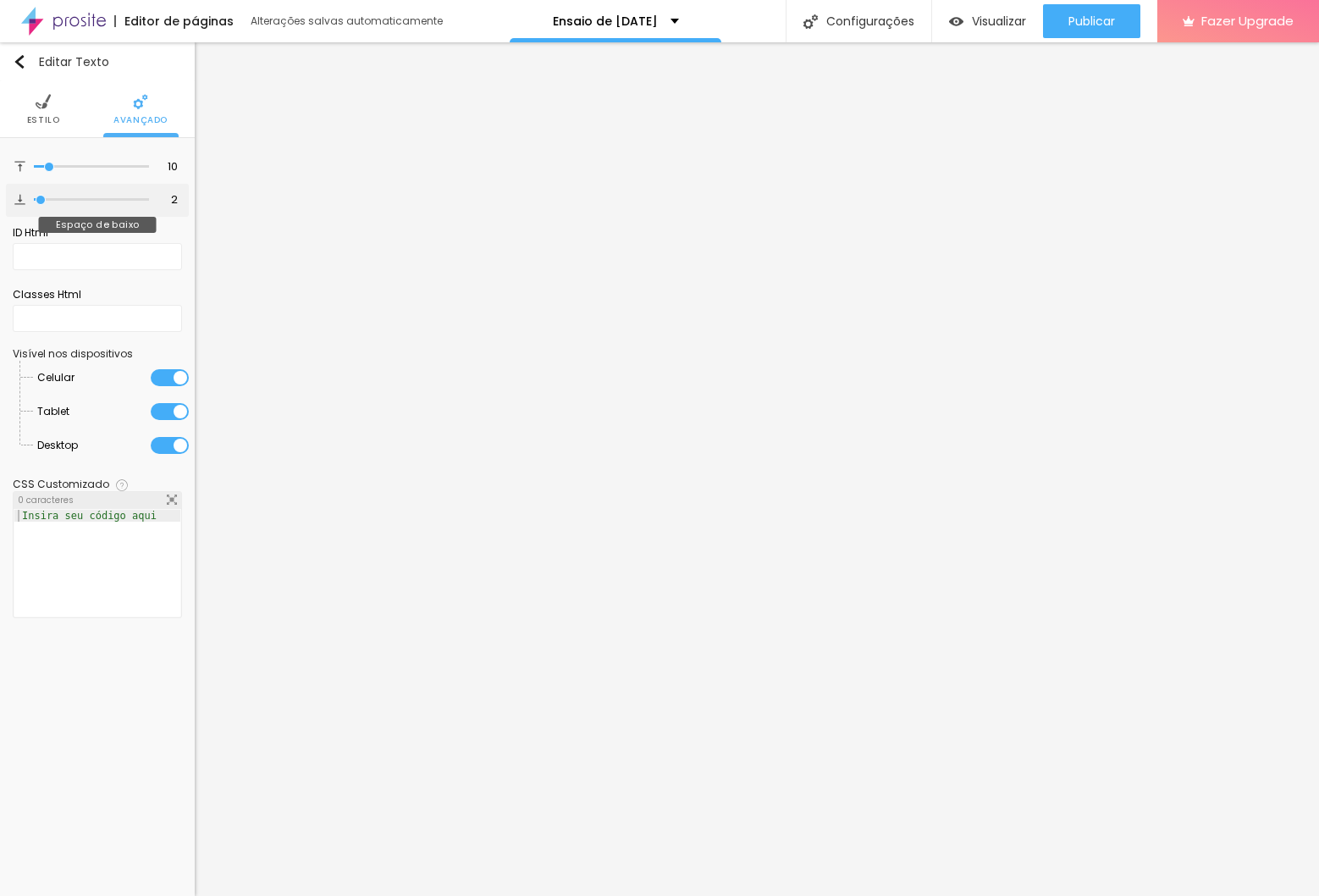
type input "0"
drag, startPoint x: 42, startPoint y: 198, endPoint x: 22, endPoint y: 197, distance: 20.0
click at [23, 199] on div "0 Espaço de baixo" at bounding box center [97, 200] width 183 height 33
type input "6"
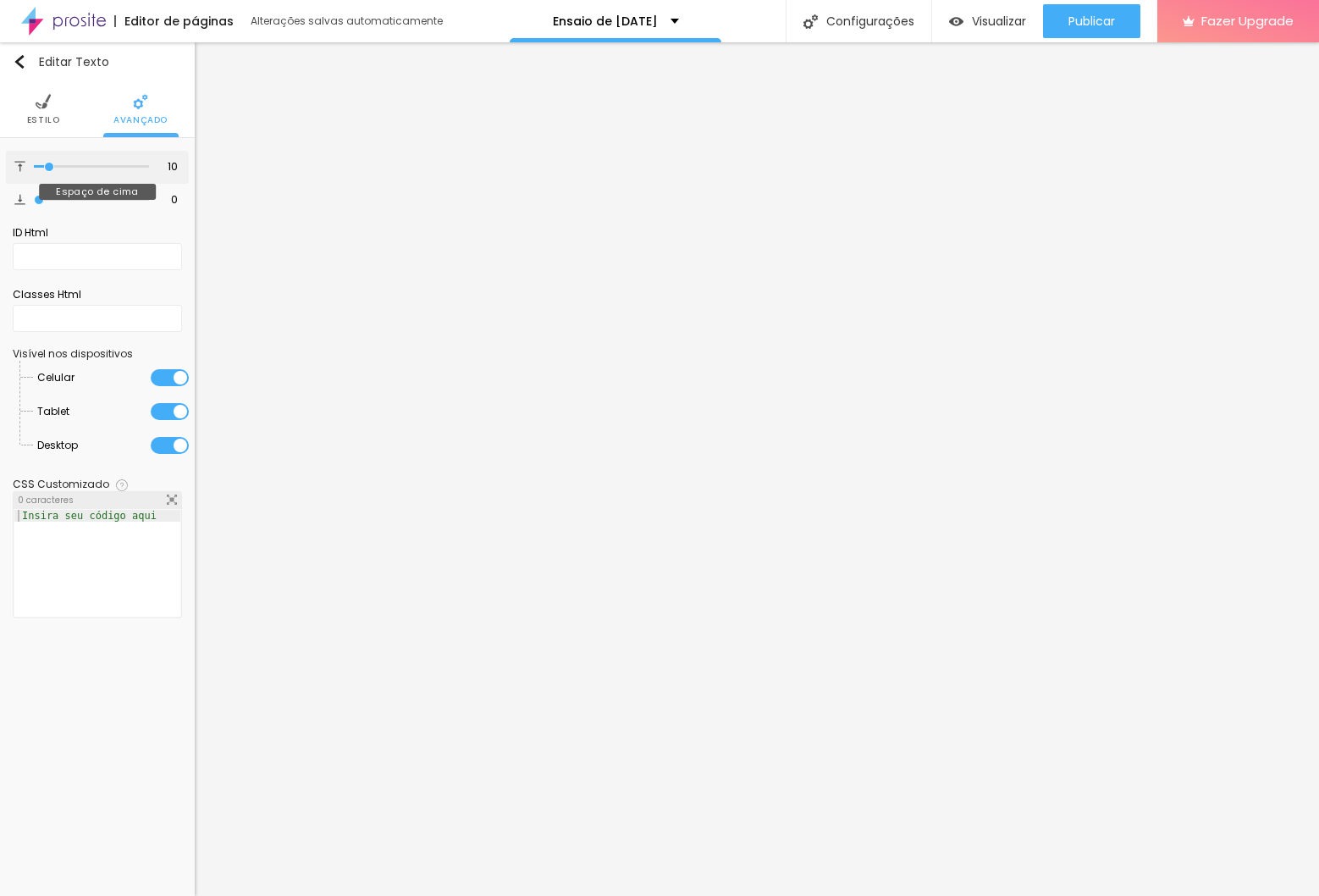
type input "6"
type input "0"
drag, startPoint x: 46, startPoint y: 167, endPoint x: 121, endPoint y: 266, distance: 124.2
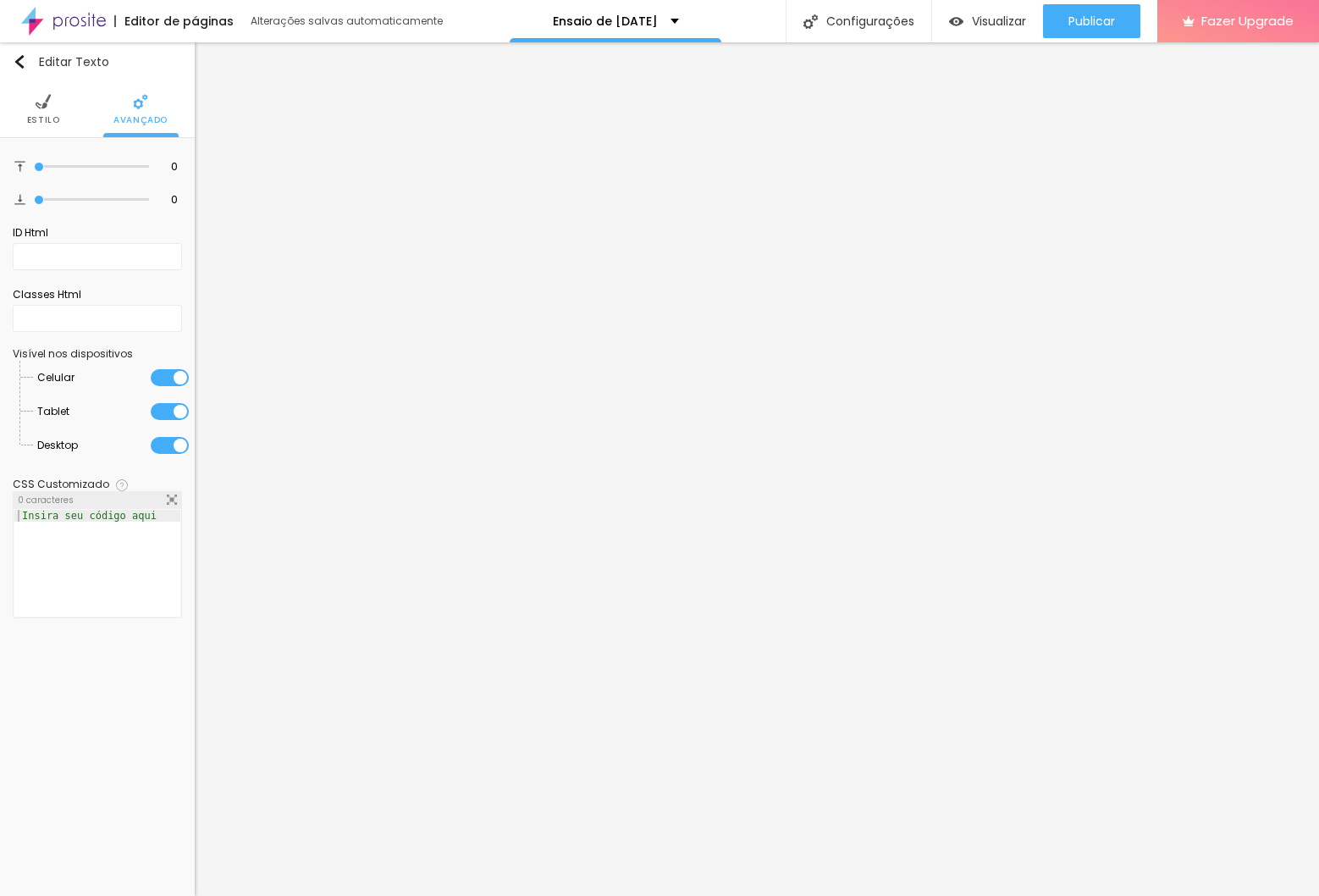
click at [0, 166] on html "Editor de páginas Alterações salvas automaticamente Ensaio de [DATE] Configuraç…" at bounding box center [660, 448] width 1319 height 896
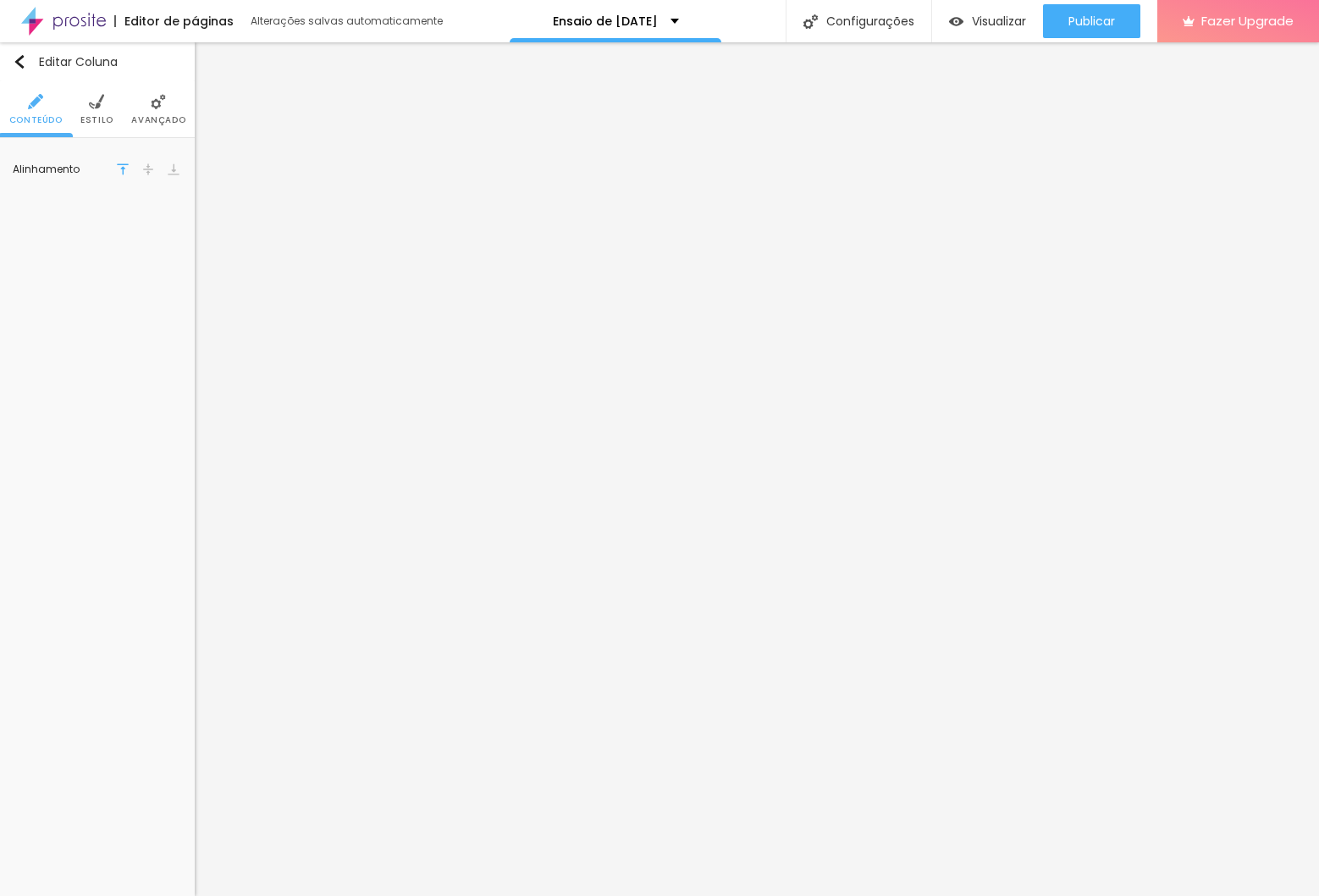
click at [101, 112] on li "Estilo" at bounding box center [97, 109] width 33 height 56
drag, startPoint x: 159, startPoint y: 106, endPoint x: 152, endPoint y: 118, distance: 13.9
click at [168, 113] on li "Avançado" at bounding box center [158, 109] width 55 height 56
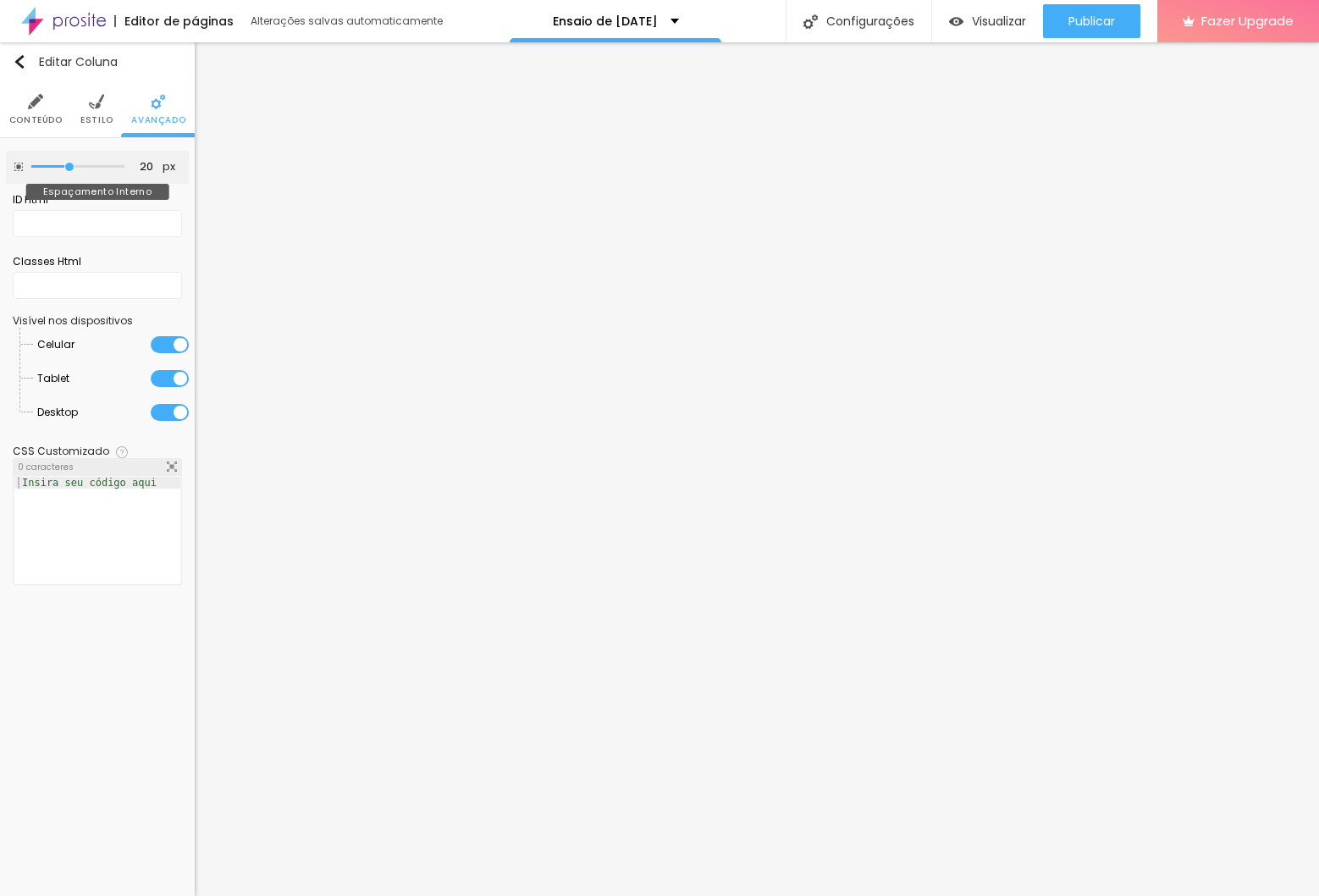
type input "15"
type input "10"
type input "5"
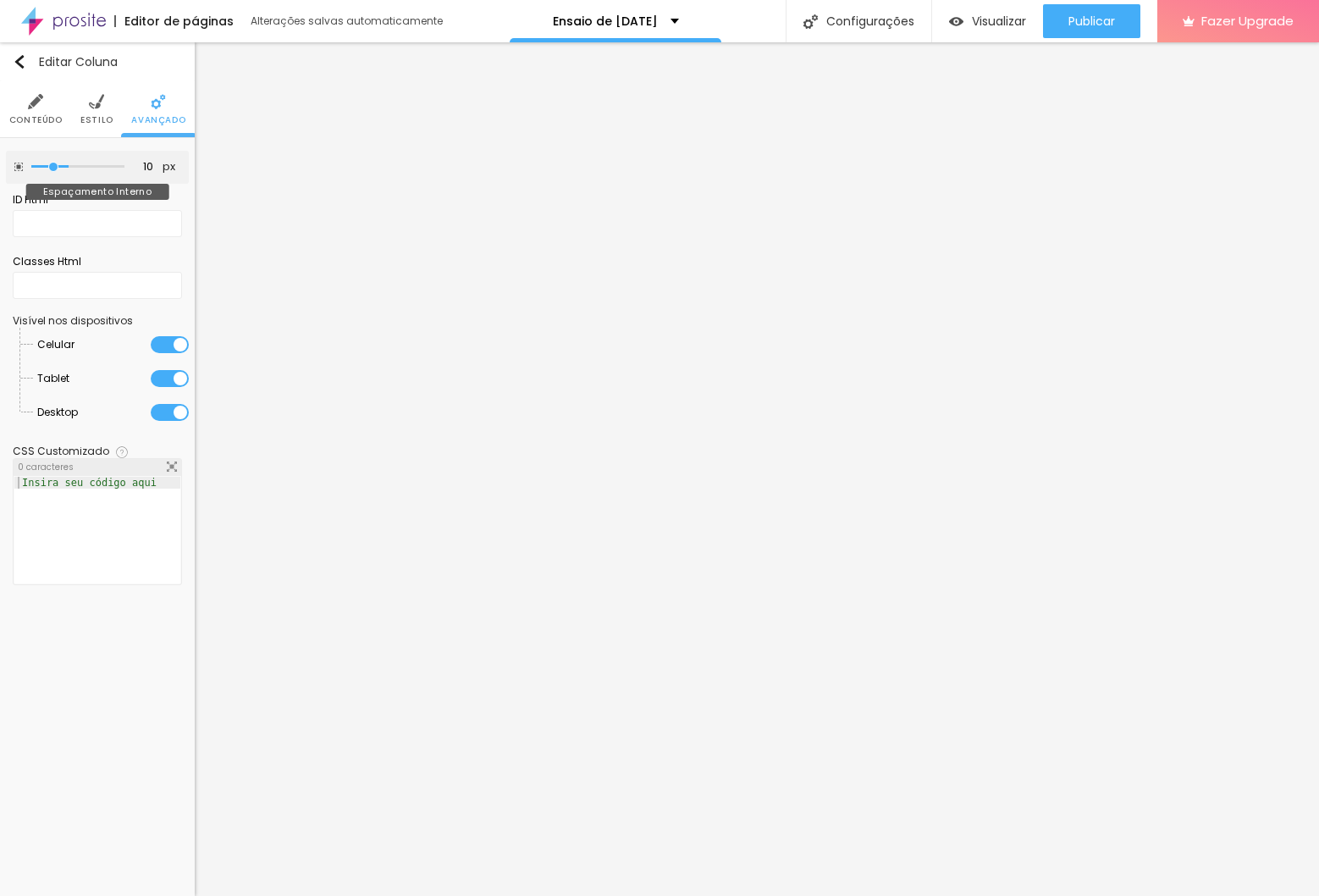
type input "5"
type input "0"
drag, startPoint x: 64, startPoint y: 166, endPoint x: -55, endPoint y: 162, distance: 119.1
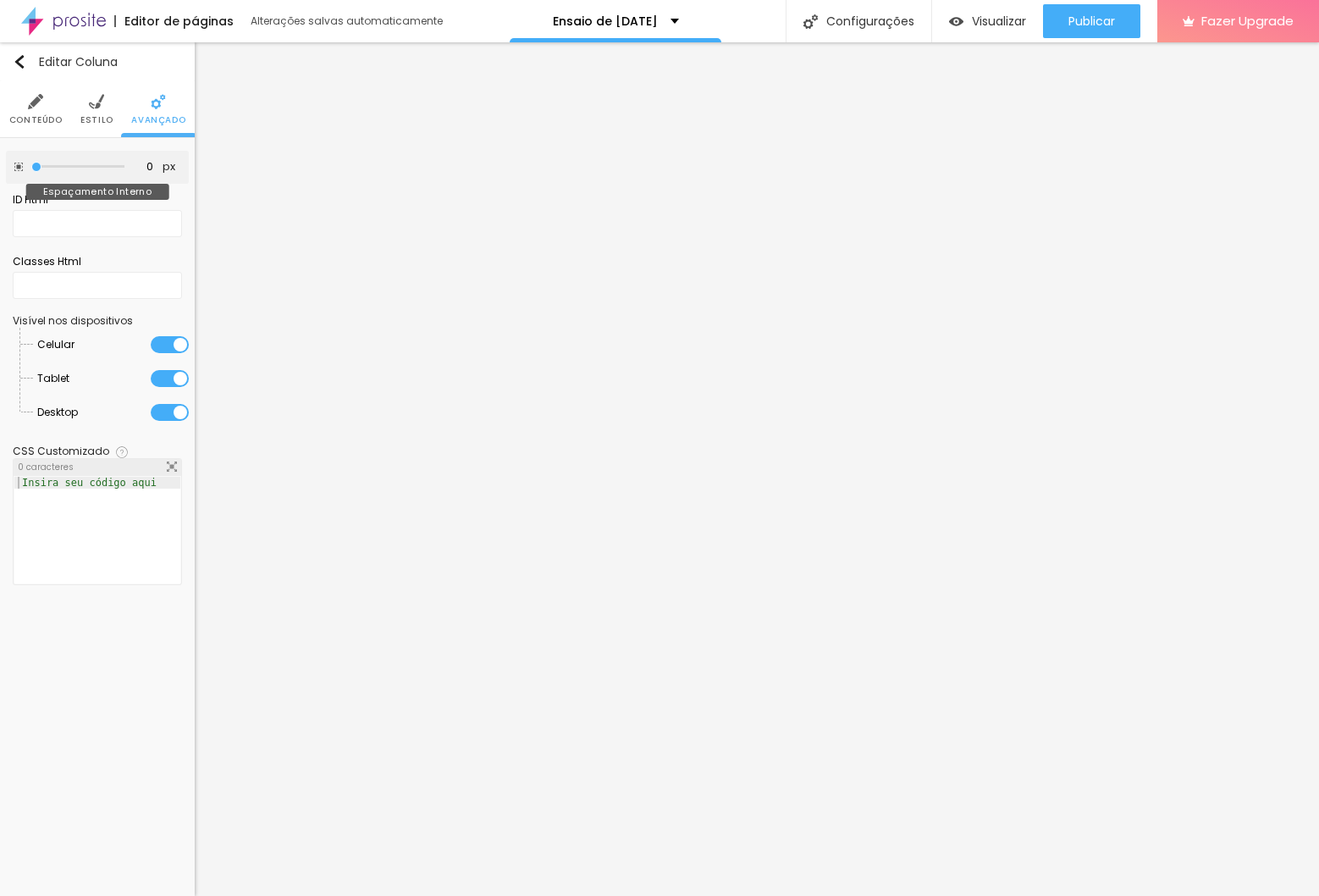
click at [0, 162] on html "Editor de páginas Alterações salvas automaticamente Ensaio de [DATE] Configuraç…" at bounding box center [660, 448] width 1319 height 896
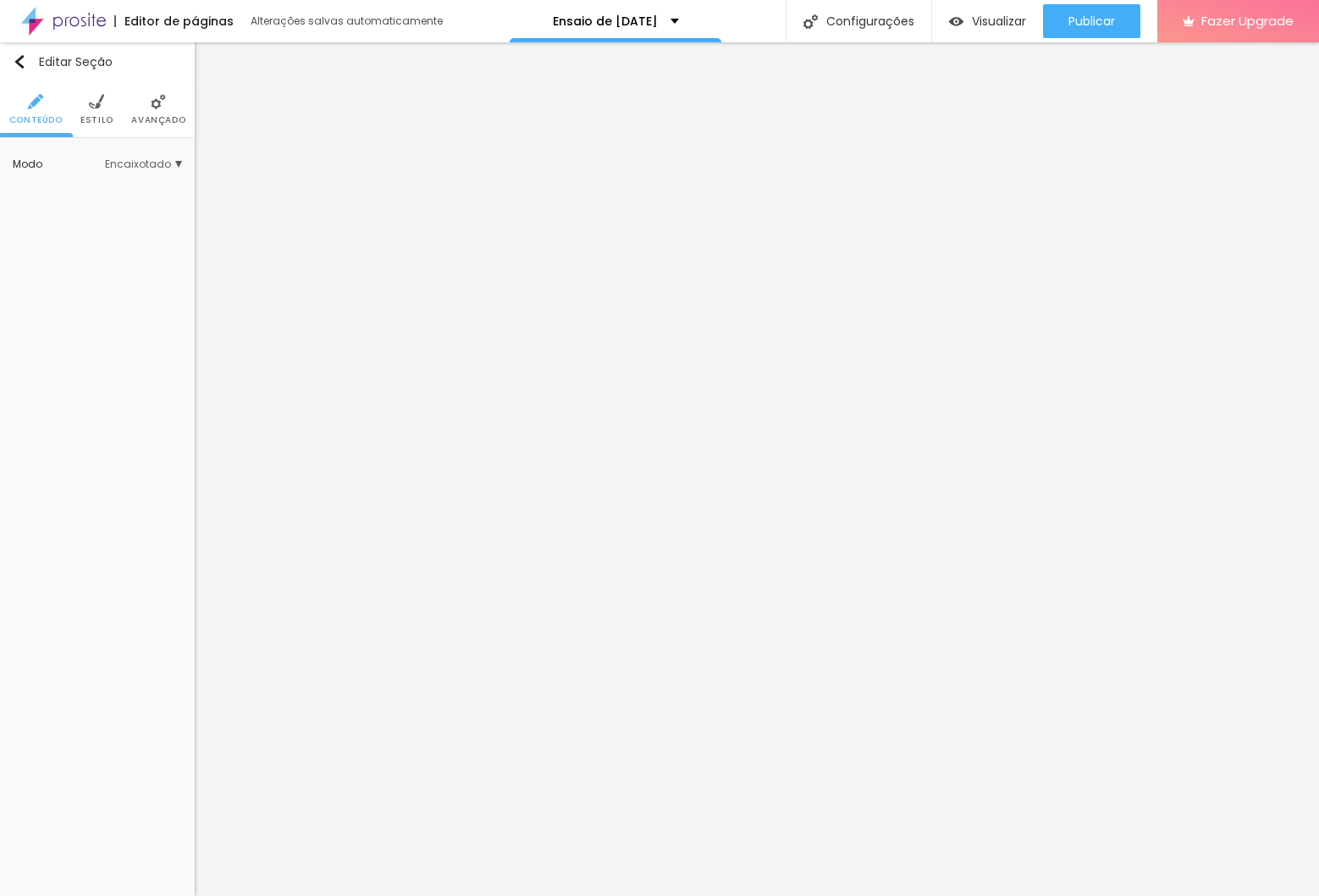
click at [139, 105] on li "Avançado" at bounding box center [158, 109] width 55 height 56
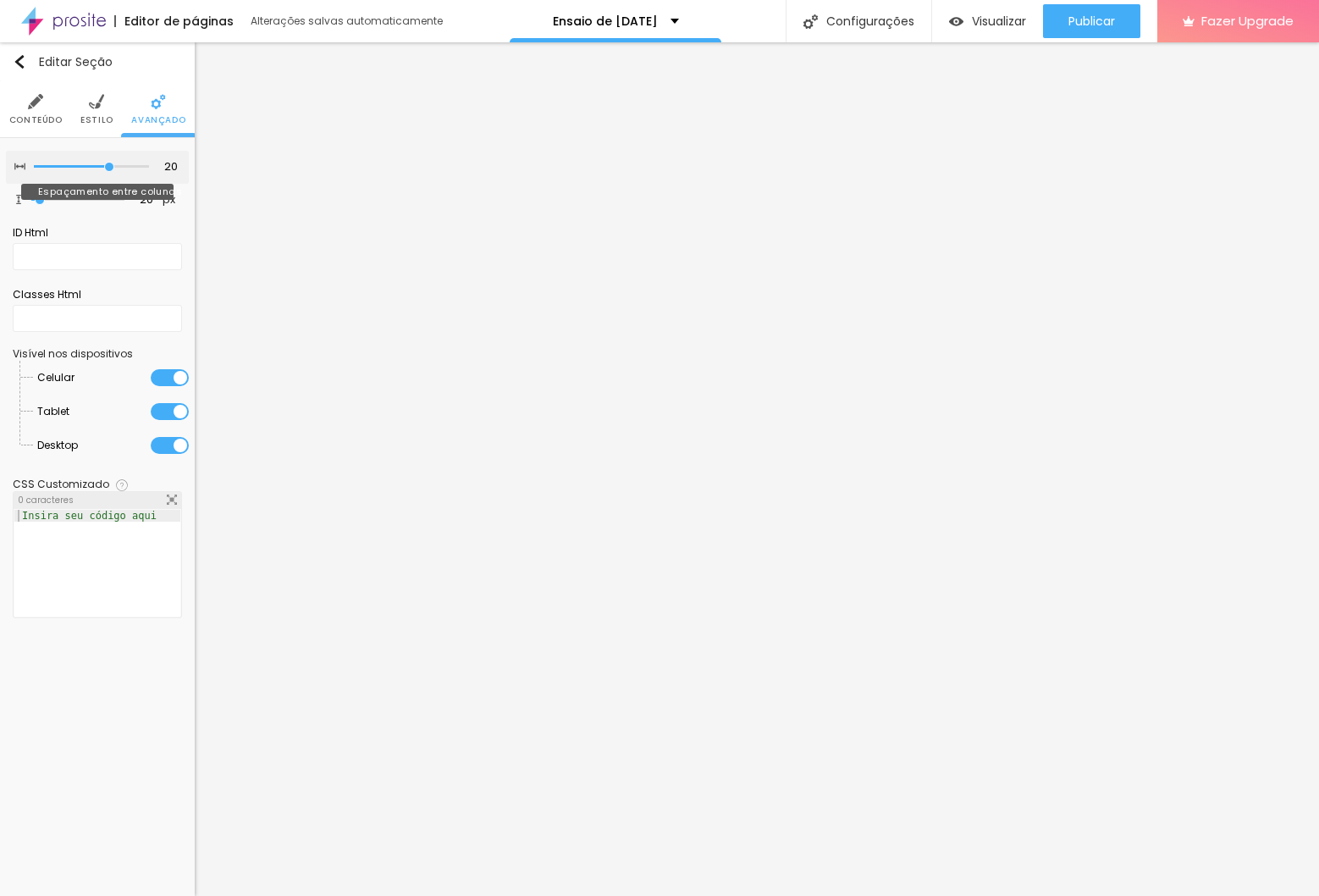
type input "15"
type input "10"
type input "5"
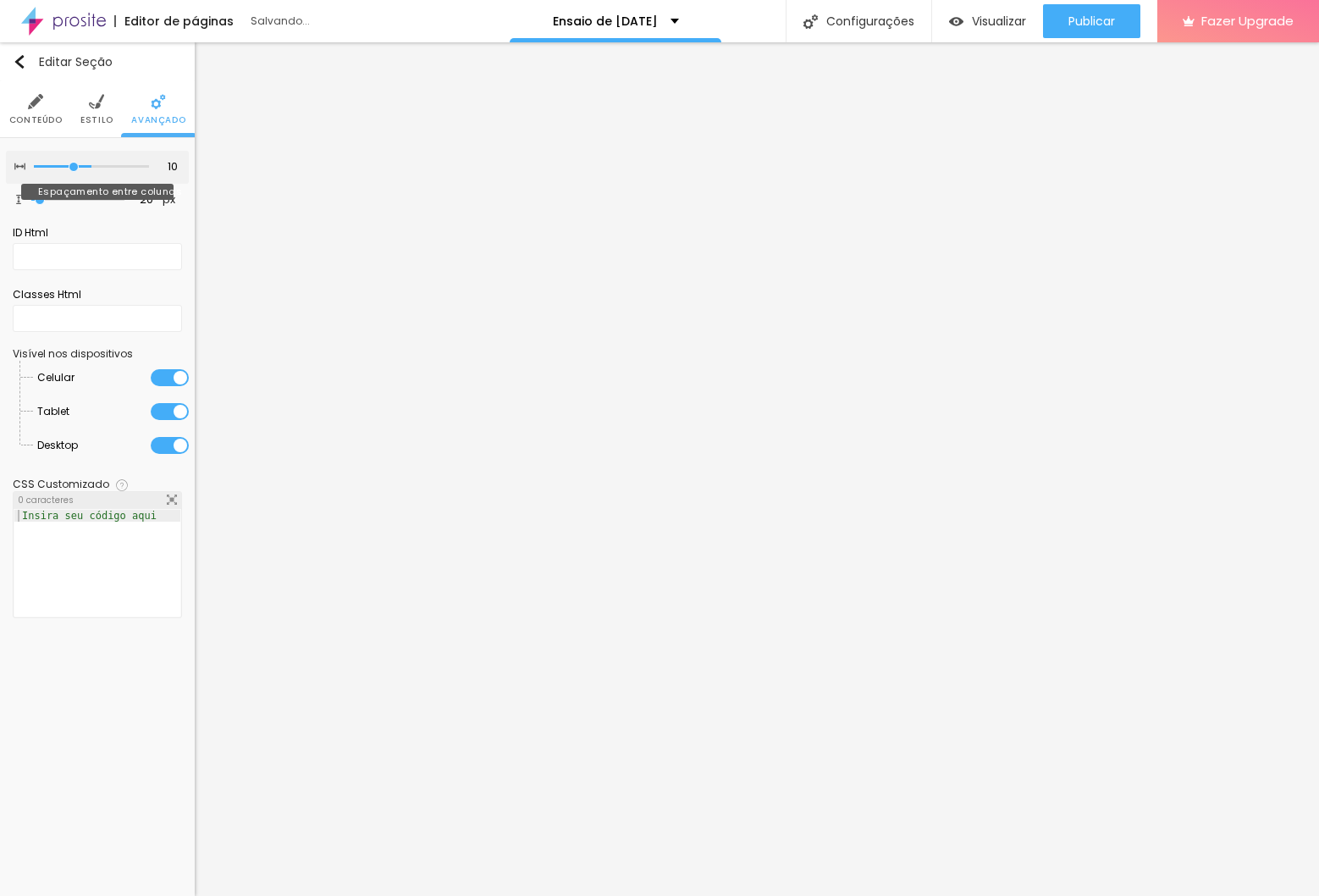
type input "5"
type input "0"
drag, startPoint x: 106, startPoint y: 165, endPoint x: -4, endPoint y: 158, distance: 110.2
type input "0"
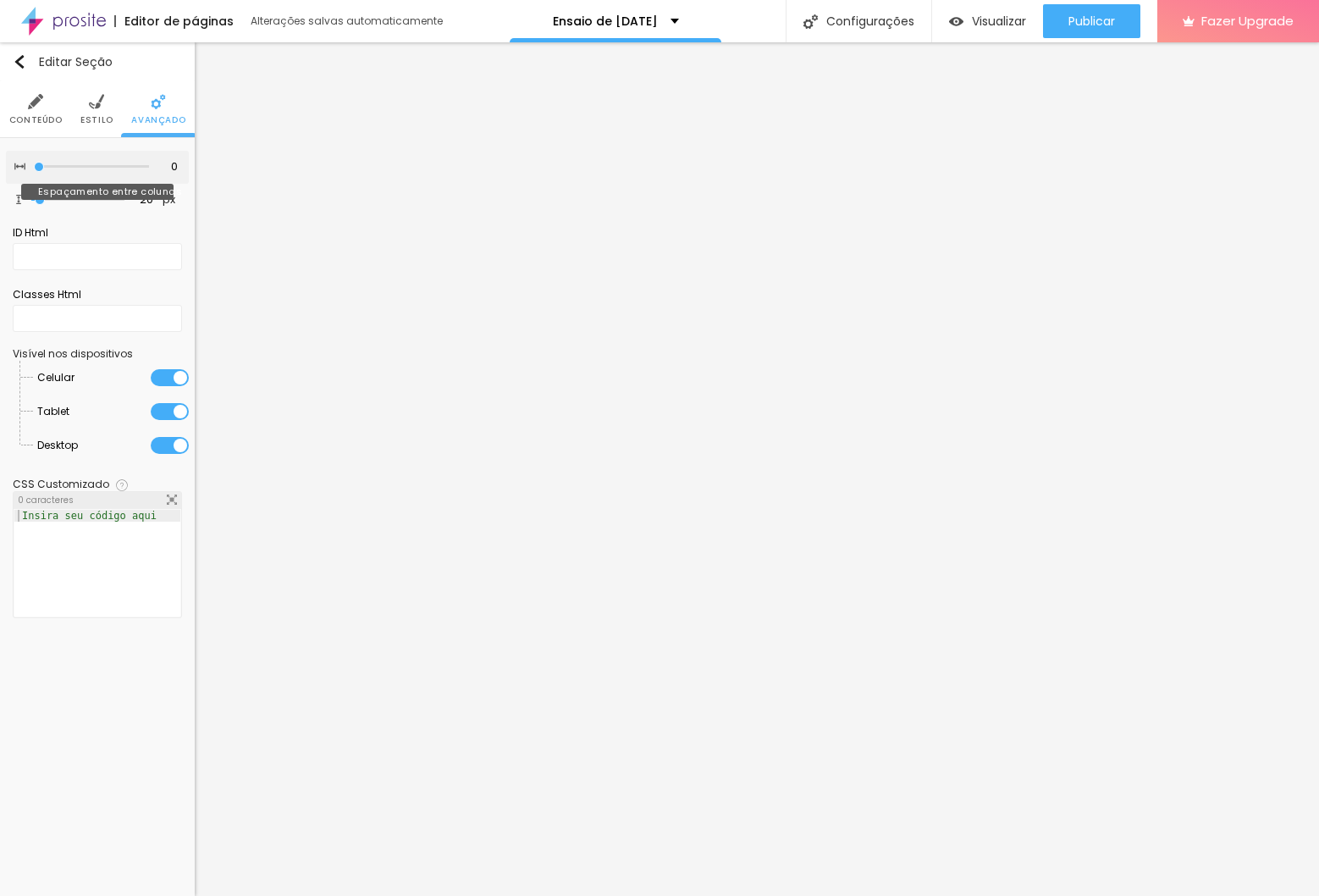
click at [34, 163] on input "range" at bounding box center [91, 166] width 115 height 8
type input "6"
type input "3"
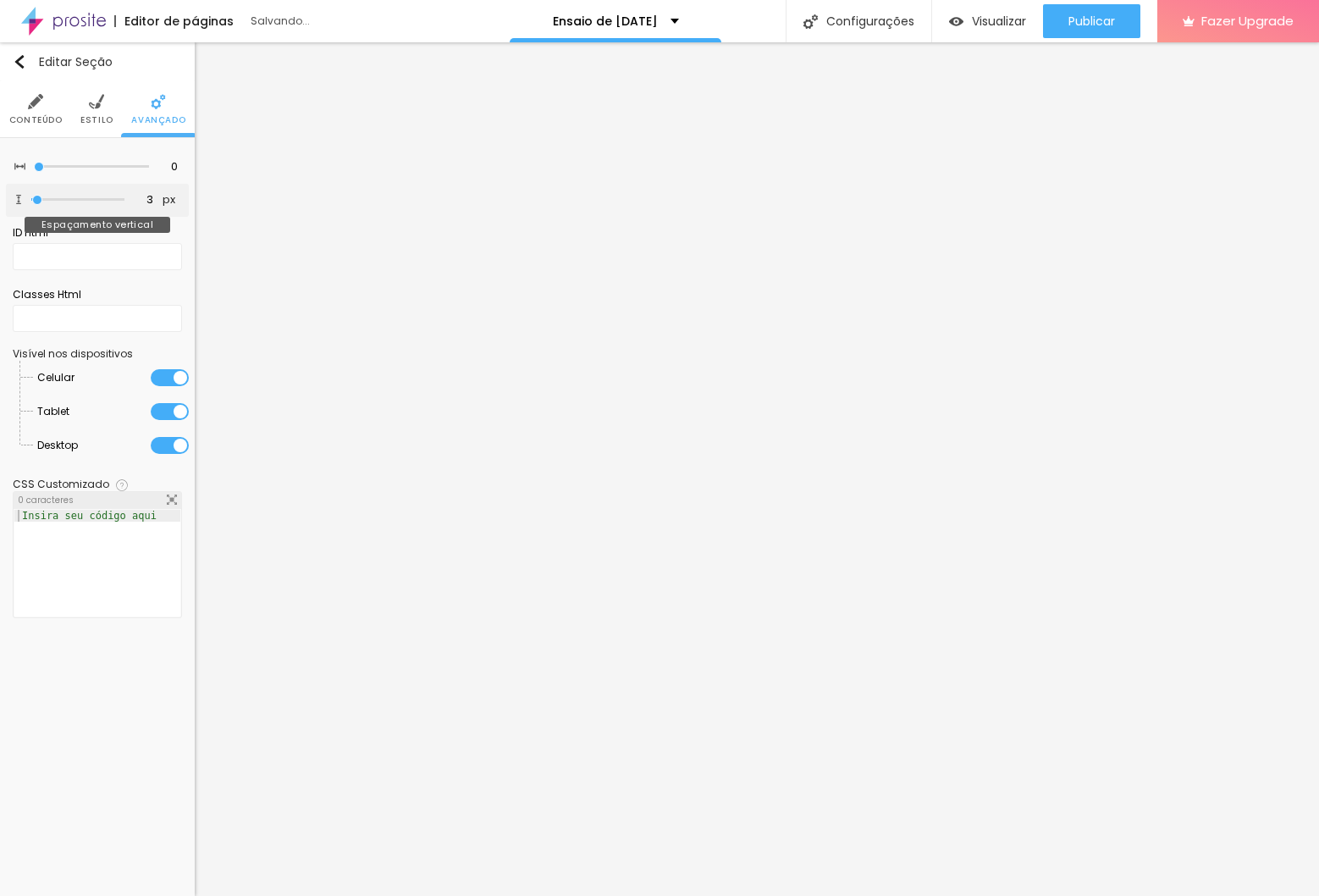
type input "0"
drag, startPoint x: 40, startPoint y: 198, endPoint x: 26, endPoint y: 199, distance: 14.0
type input "0"
click at [31, 199] on input "range" at bounding box center [78, 199] width 93 height 8
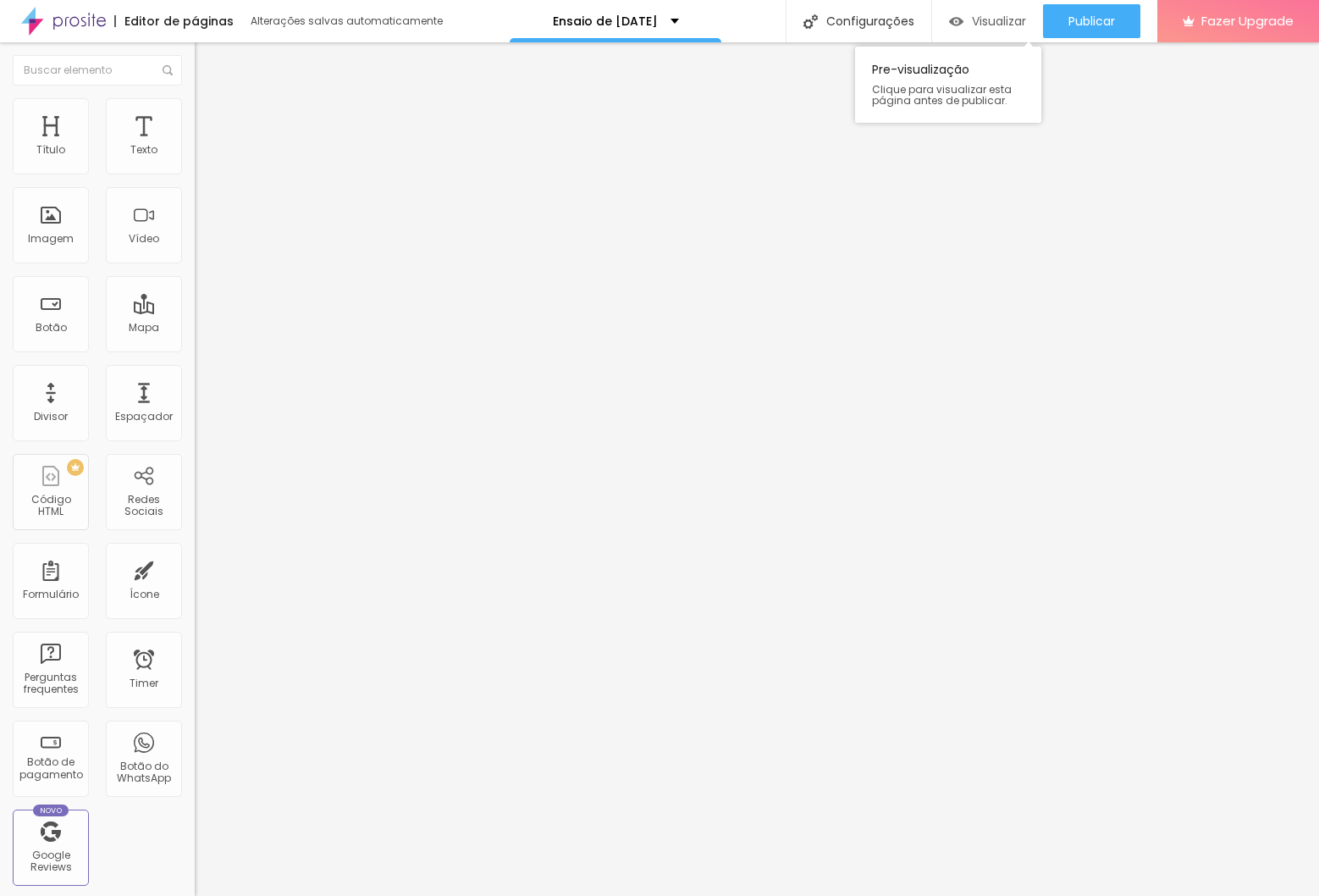
click at [1009, 22] on span "Visualizar" at bounding box center [999, 21] width 55 height 13
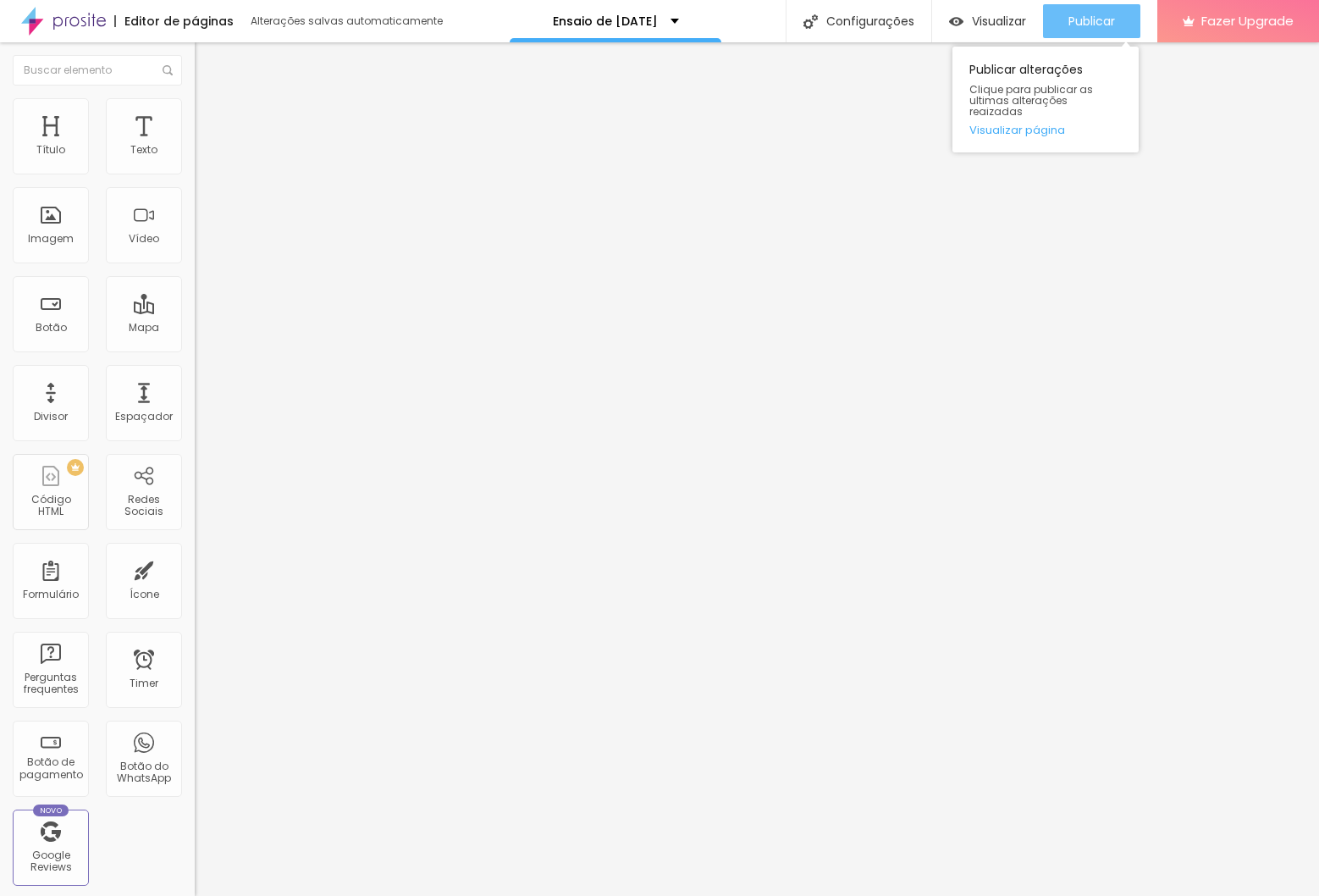
click at [1059, 21] on button "Publicar" at bounding box center [1091, 21] width 97 height 34
click at [58, 23] on img at bounding box center [63, 21] width 85 height 42
click at [195, 456] on div "Editar Texto Estilo Avançado Tipografia Voltar ao padrão Sombra DESATIVADO Volt…" at bounding box center [292, 468] width 195 height 853
click at [195, 104] on img at bounding box center [202, 105] width 15 height 15
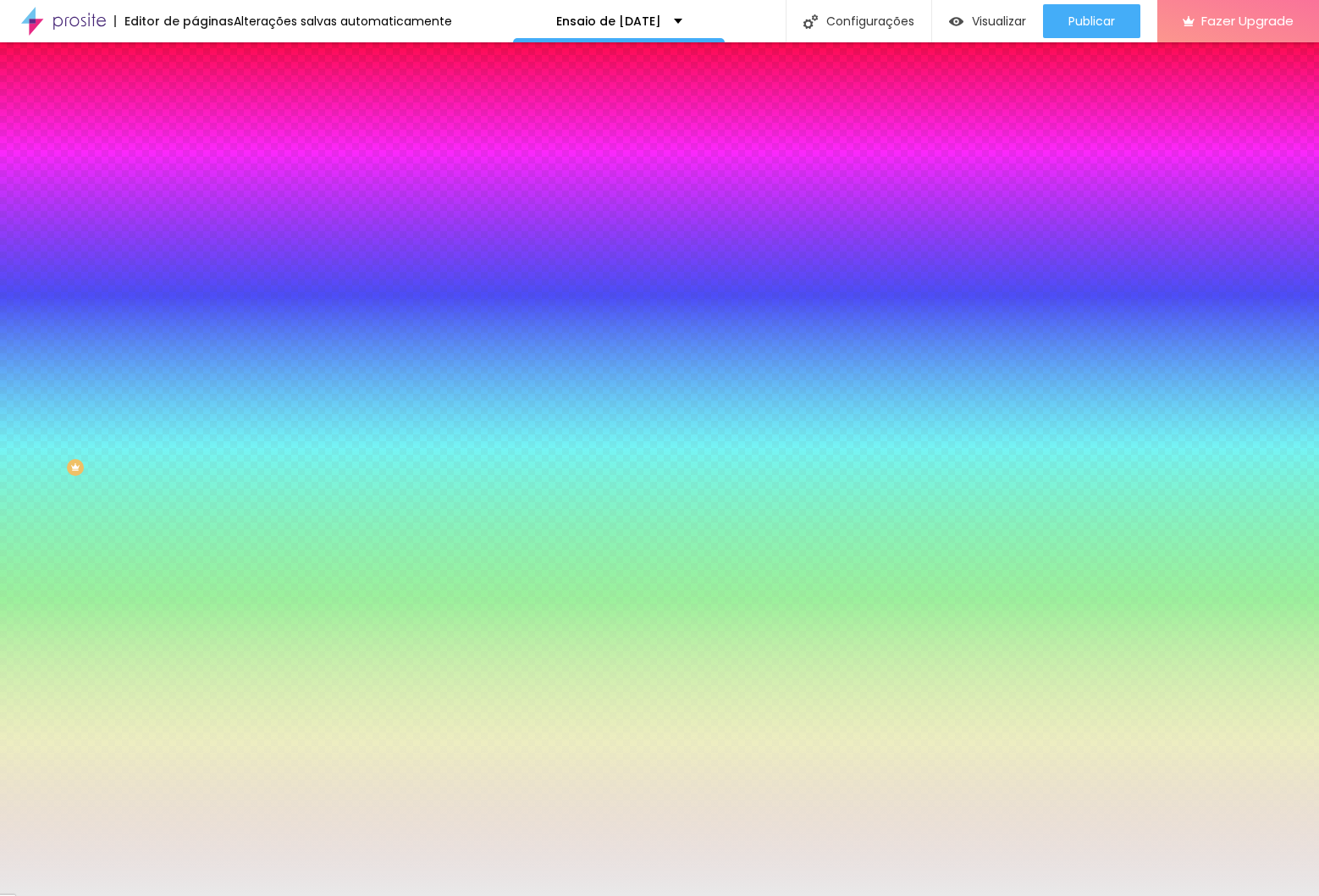
click at [195, 247] on div "Cor de fundo Voltar ao padrão #E9E9E9" at bounding box center [292, 224] width 195 height 46
click at [195, 230] on div at bounding box center [292, 230] width 195 height 0
drag, startPoint x: 170, startPoint y: 456, endPoint x: 168, endPoint y: 367, distance: 89.0
click at [15, 279] on div at bounding box center [6, 277] width 17 height 3
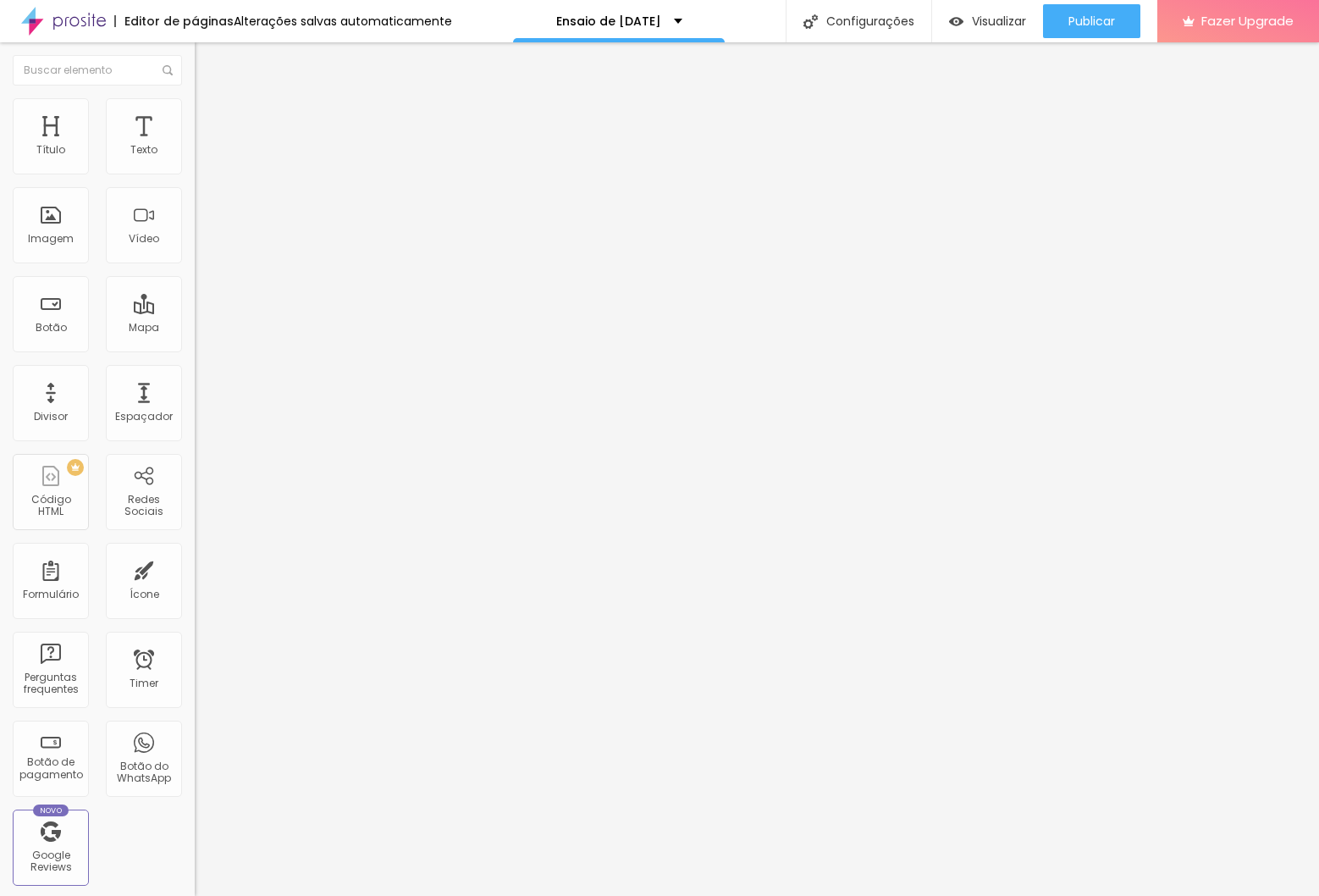
click at [195, 98] on img at bounding box center [202, 105] width 15 height 15
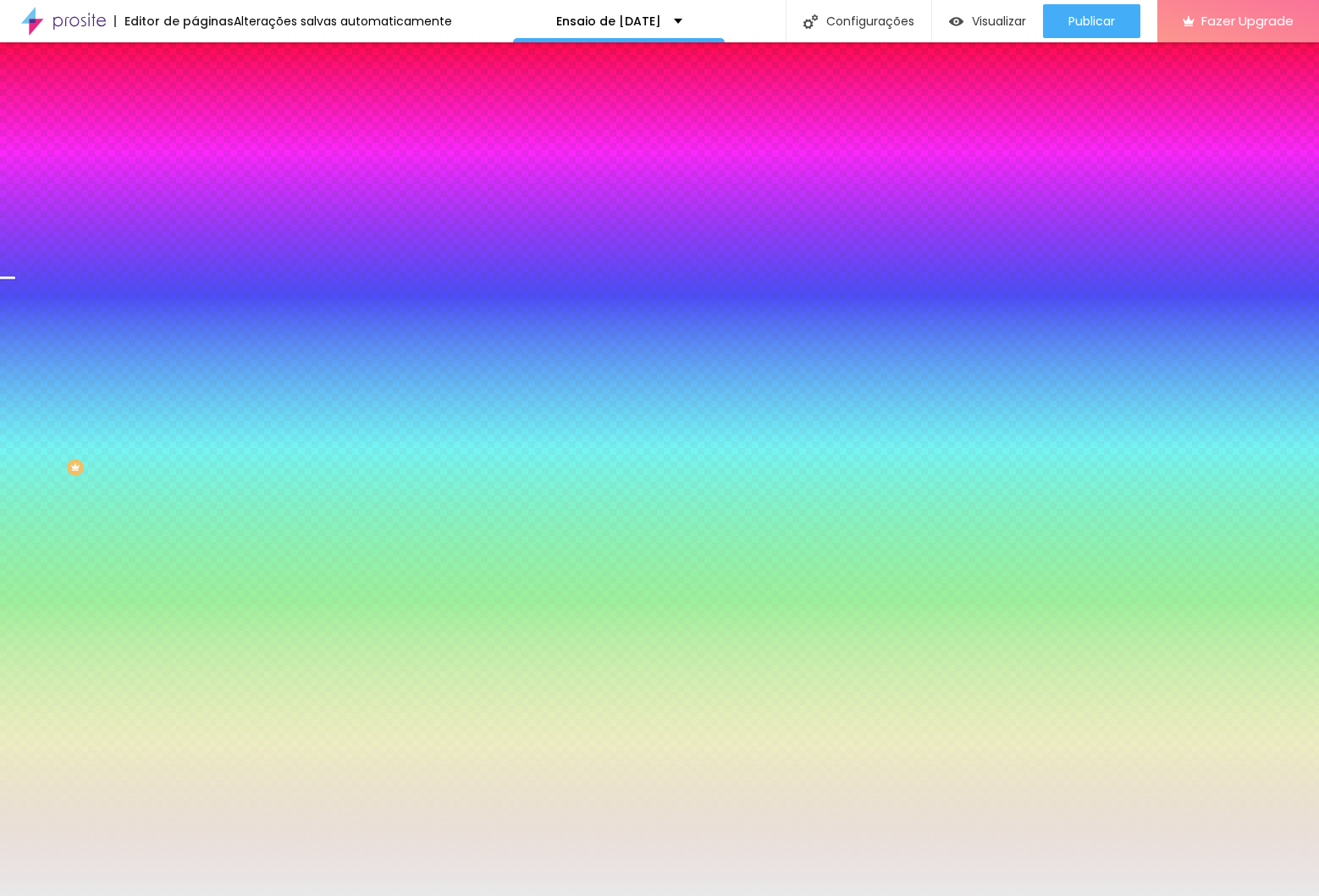
click at [195, 247] on input "#E9E9E9" at bounding box center [296, 239] width 203 height 17
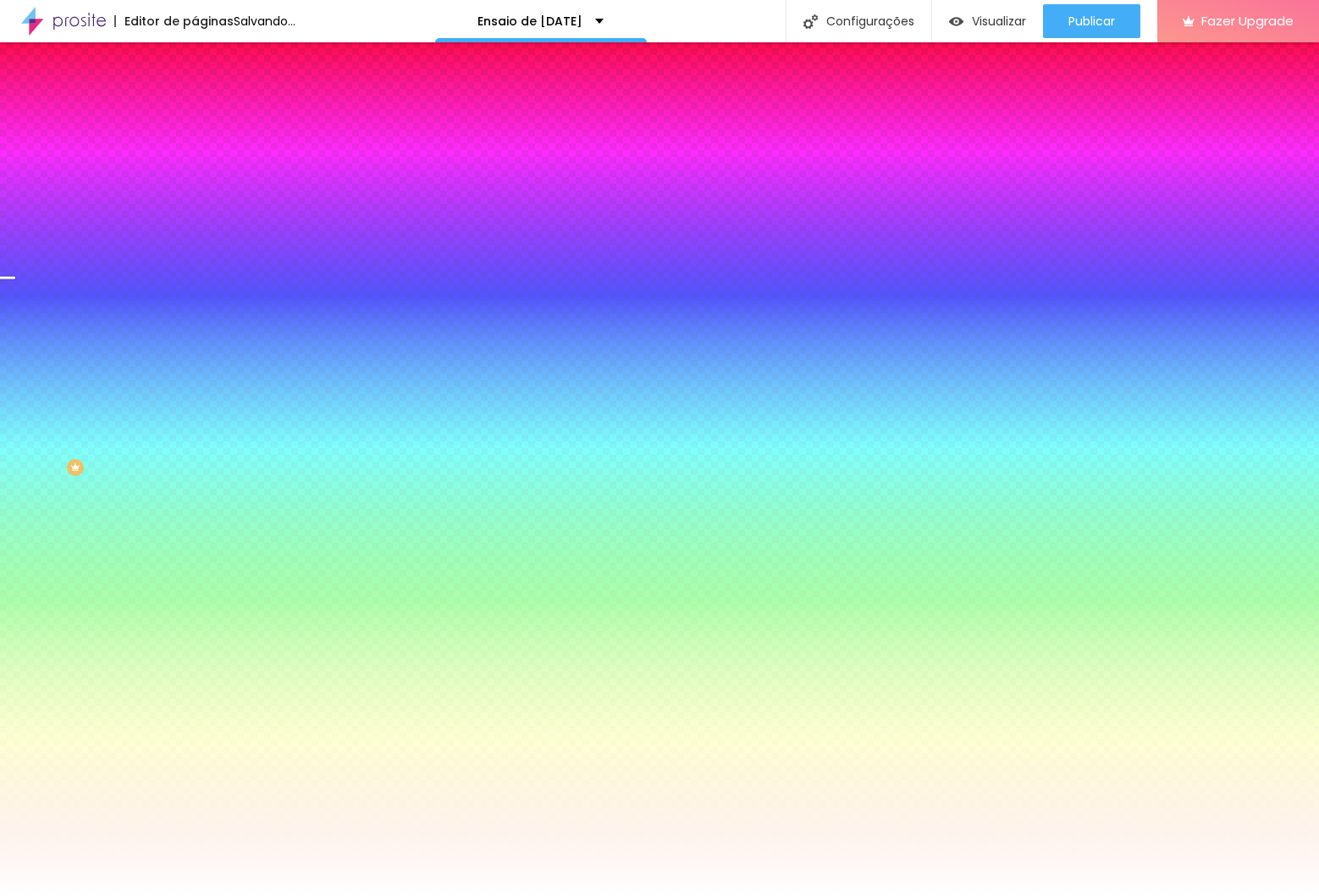
type input "#FFFFFF"
drag, startPoint x: 123, startPoint y: 293, endPoint x: 126, endPoint y: 302, distance: 9.5
click at [195, 247] on div "Cor de fundo Voltar ao padrão #FFFFFF" at bounding box center [292, 224] width 195 height 46
click at [195, 230] on div at bounding box center [292, 230] width 195 height 0
drag, startPoint x: 173, startPoint y: 364, endPoint x: 170, endPoint y: 281, distance: 83.1
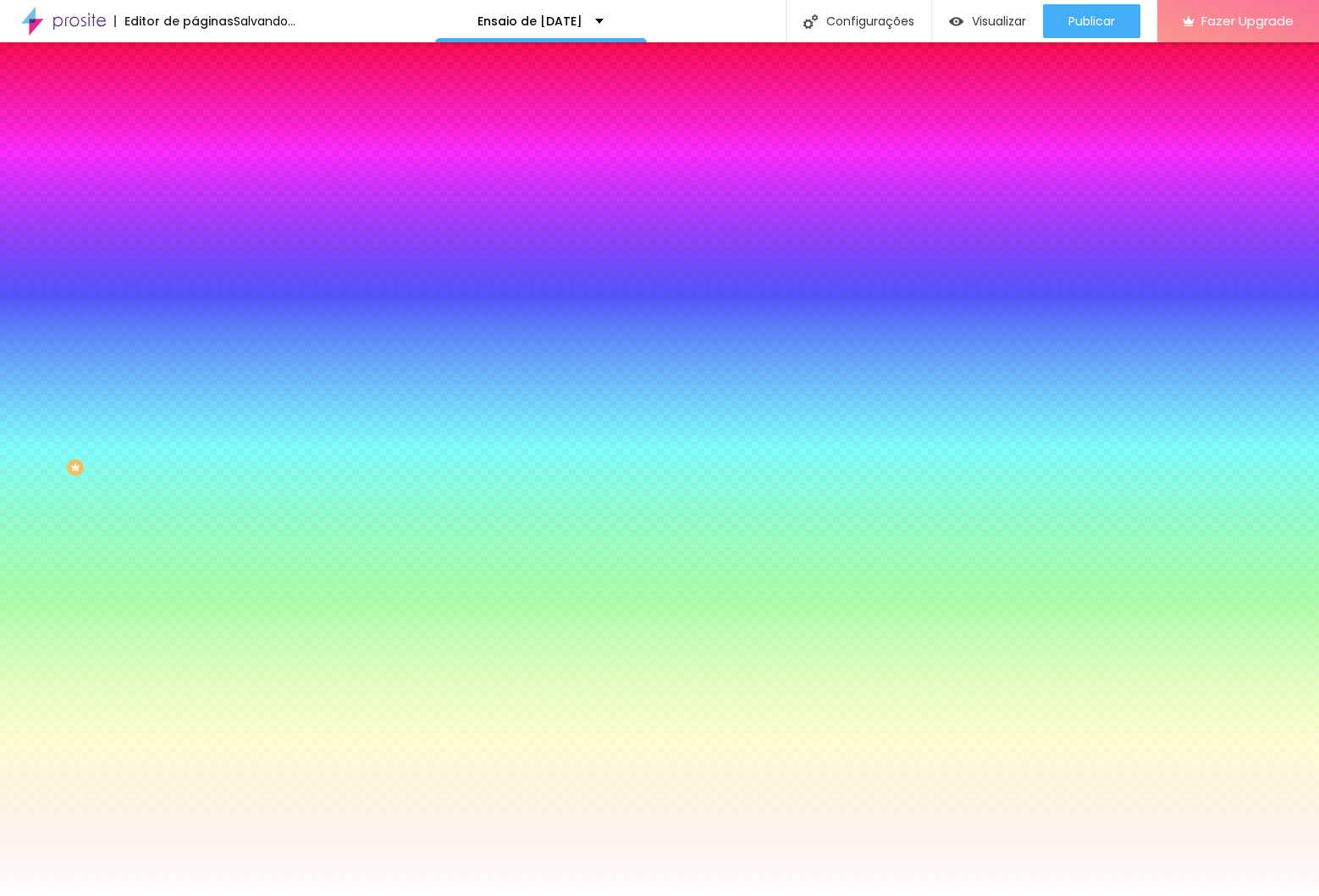
click at [195, 281] on div "Imagem de fundo Adicionar imagem Efeito da Imagem Nenhum Nenhum Parallax Cor de…" at bounding box center [292, 241] width 195 height 219
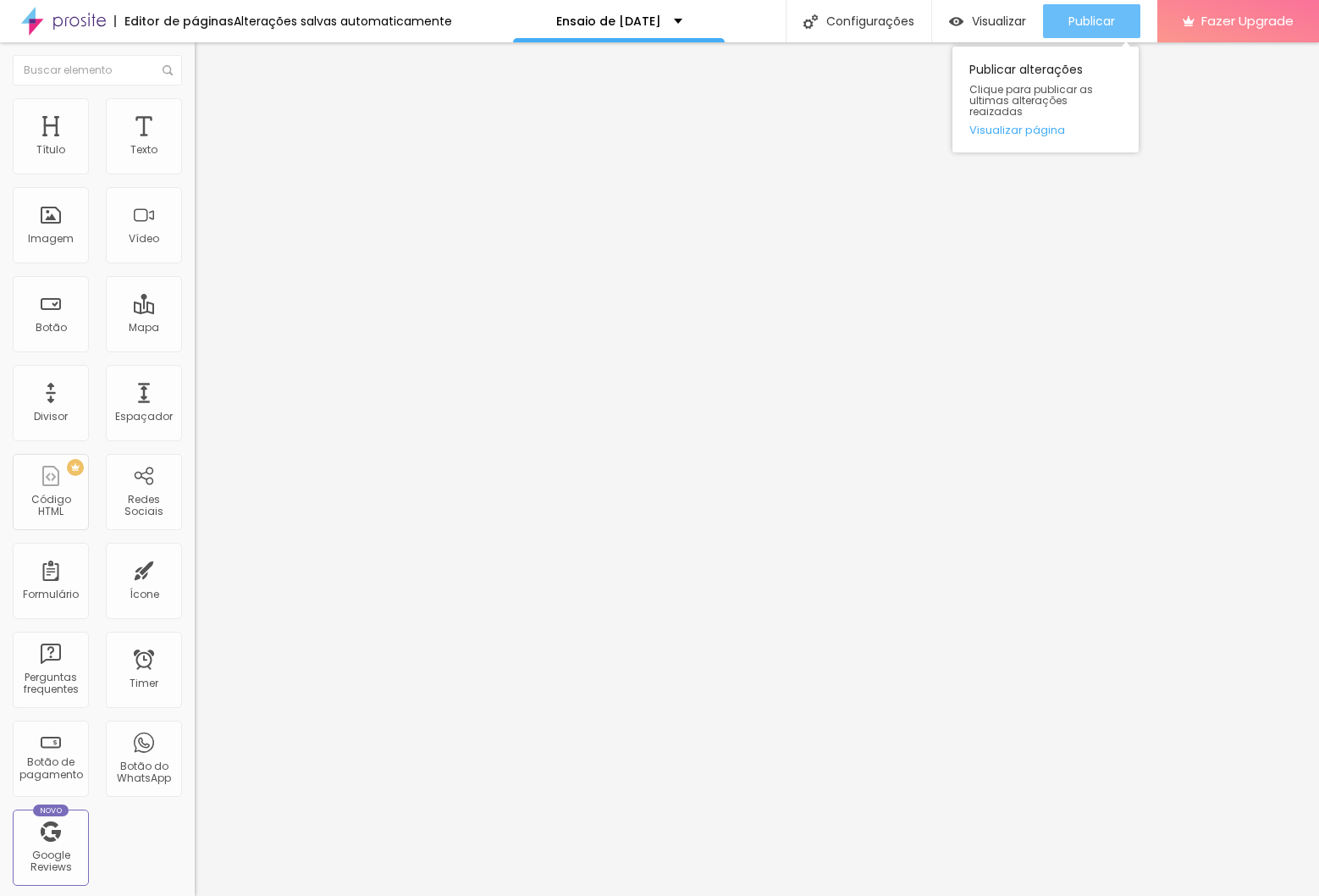
click at [1051, 21] on button "Publicar" at bounding box center [1091, 21] width 97 height 34
click at [1040, 124] on link "Visualizar página" at bounding box center [1046, 130] width 153 height 11
click at [1036, 124] on link "Visualizar página" at bounding box center [1046, 130] width 153 height 11
